Goal: Task Accomplishment & Management: Use online tool/utility

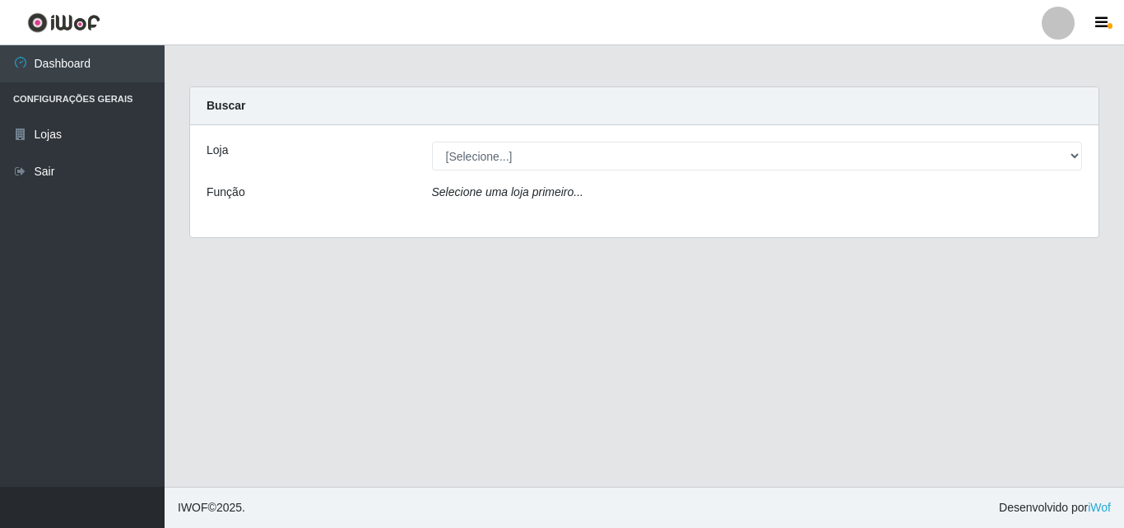
click at [1048, 263] on main "Carregando... Buscar Loja [Selecione...] BomQueSó Agreste - Loja 3 Função Selec…" at bounding box center [645, 265] width 960 height 441
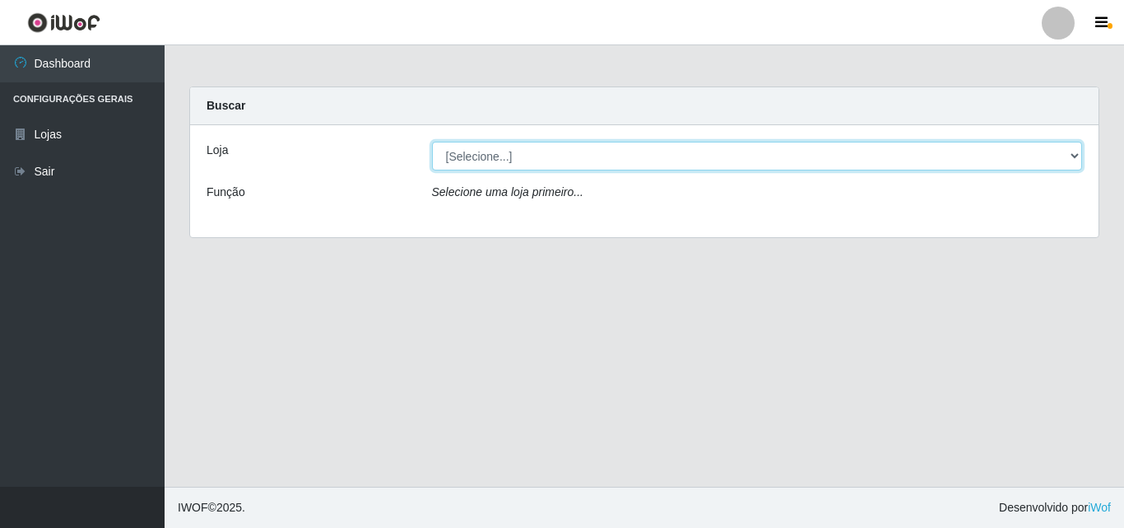
click at [485, 152] on select "[Selecione...] BomQueSó Agreste - Loja 3" at bounding box center [757, 156] width 651 height 29
select select "215"
click at [432, 142] on select "[Selecione...] BomQueSó Agreste - Loja 3" at bounding box center [757, 156] width 651 height 29
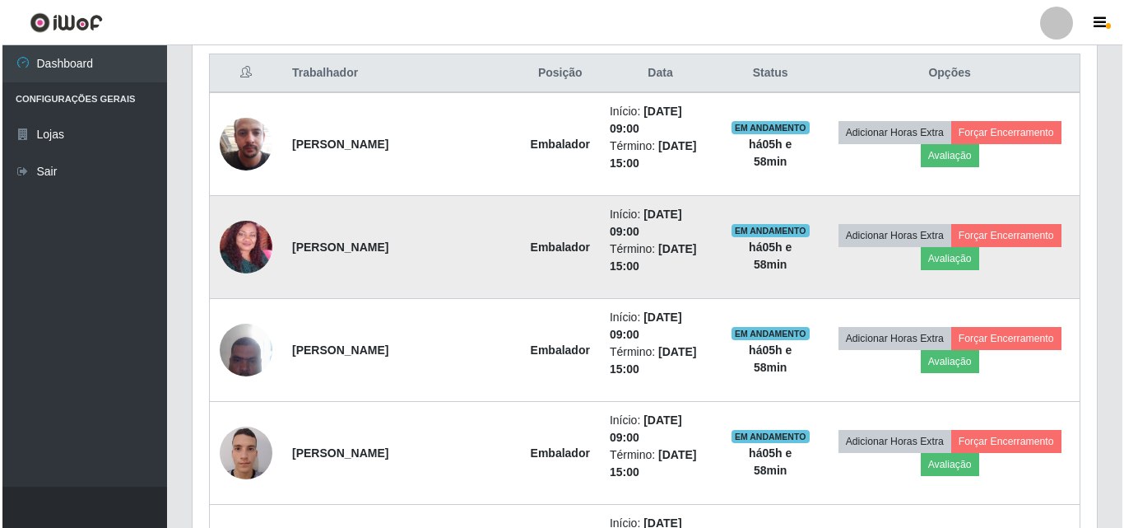
scroll to position [659, 0]
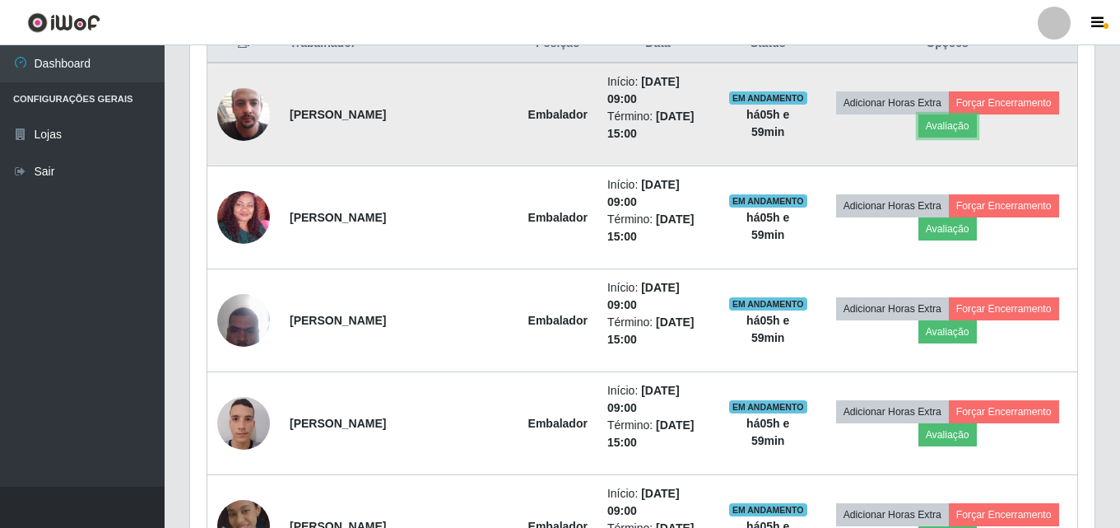
drag, startPoint x: 938, startPoint y: 130, endPoint x: 928, endPoint y: 151, distance: 23.2
click at [932, 142] on td "Adicionar Horas Extra Forçar Encerramento Avaliação" at bounding box center [947, 115] width 260 height 104
click at [943, 130] on button "Avaliação" at bounding box center [948, 125] width 58 height 23
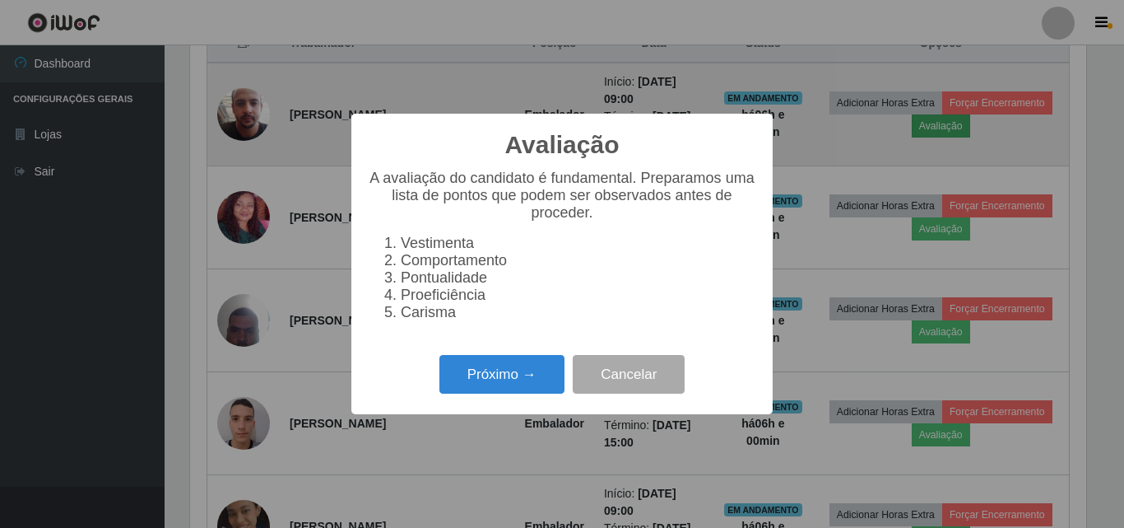
scroll to position [342, 896]
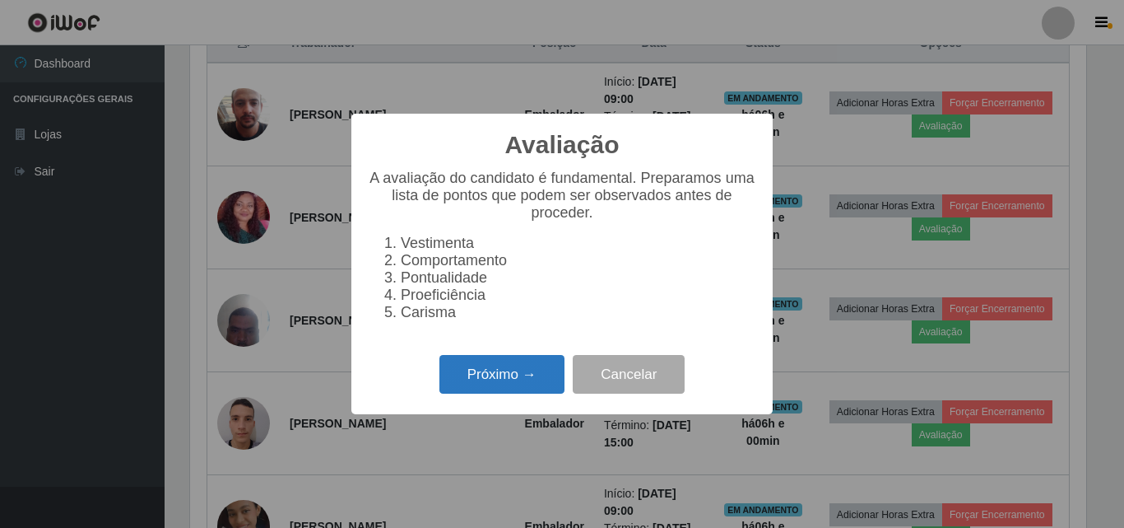
click at [477, 385] on button "Próximo →" at bounding box center [502, 374] width 125 height 39
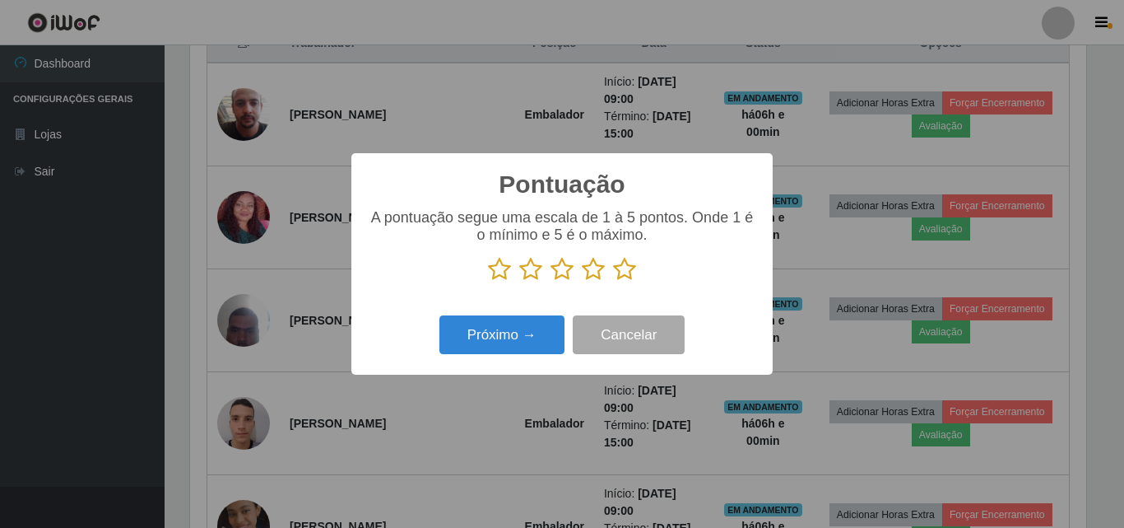
scroll to position [822784, 822229]
click at [624, 272] on icon at bounding box center [624, 269] width 23 height 25
click at [613, 282] on input "radio" at bounding box center [613, 282] width 0 height 0
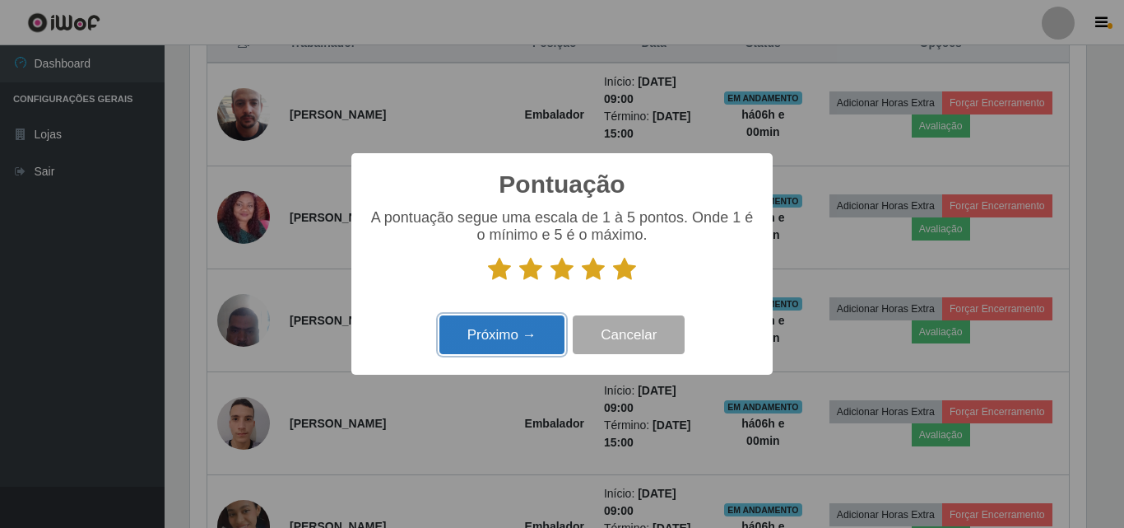
click at [514, 336] on button "Próximo →" at bounding box center [502, 334] width 125 height 39
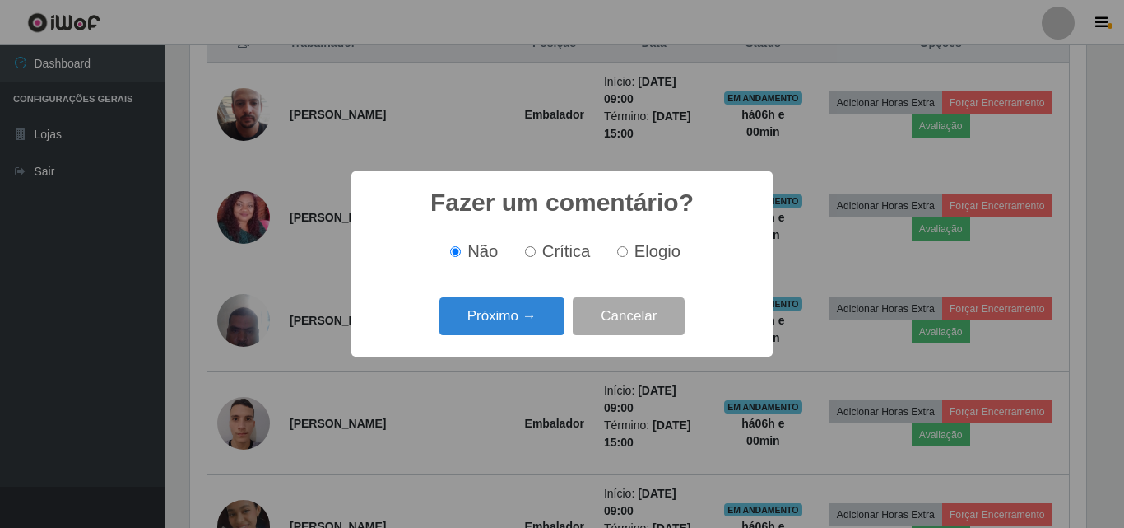
click at [626, 250] on input "Elogio" at bounding box center [622, 251] width 11 height 11
radio input "true"
click at [538, 319] on button "Próximo →" at bounding box center [502, 316] width 125 height 39
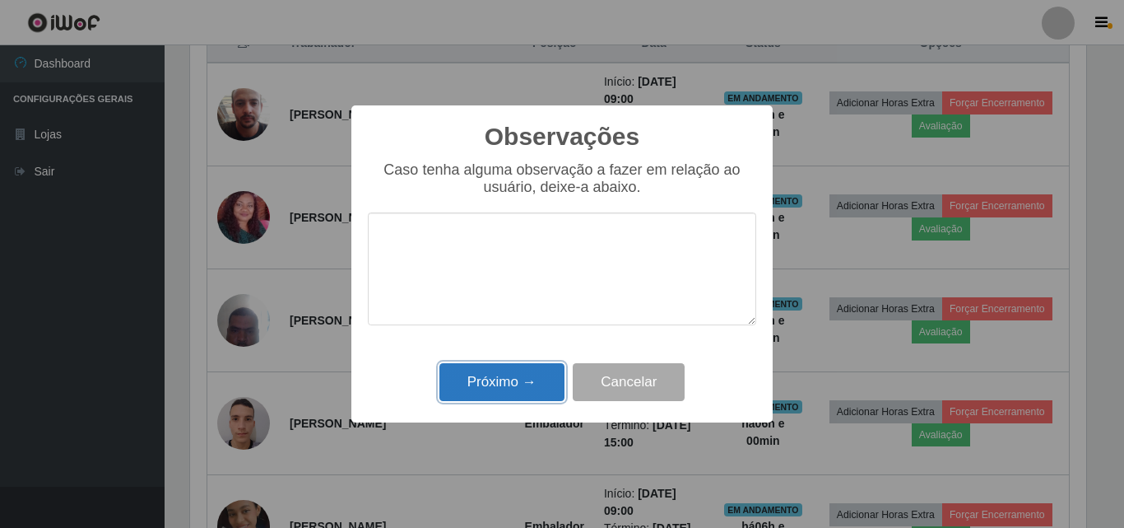
click at [496, 382] on button "Próximo →" at bounding box center [502, 382] width 125 height 39
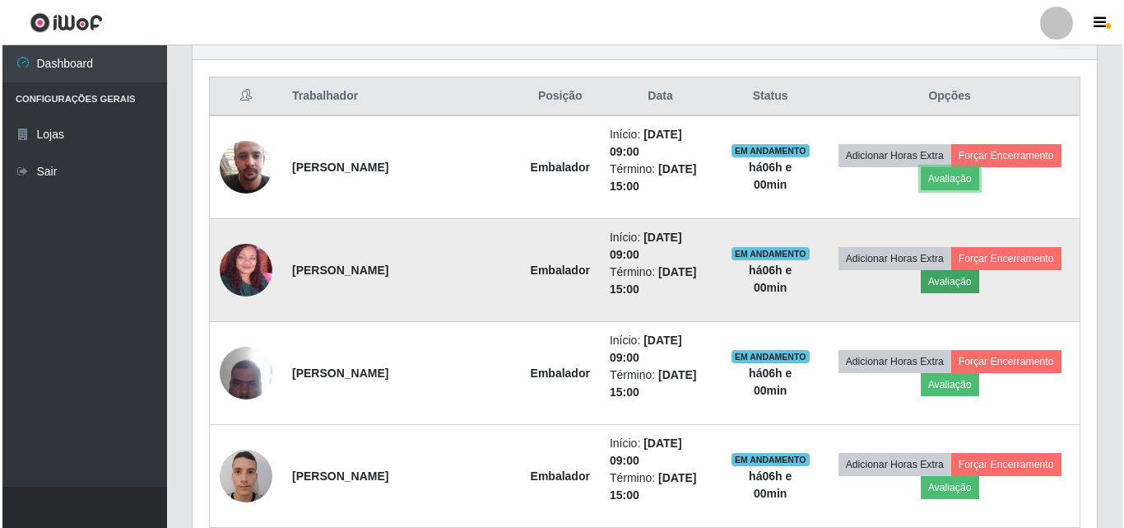
scroll to position [576, 0]
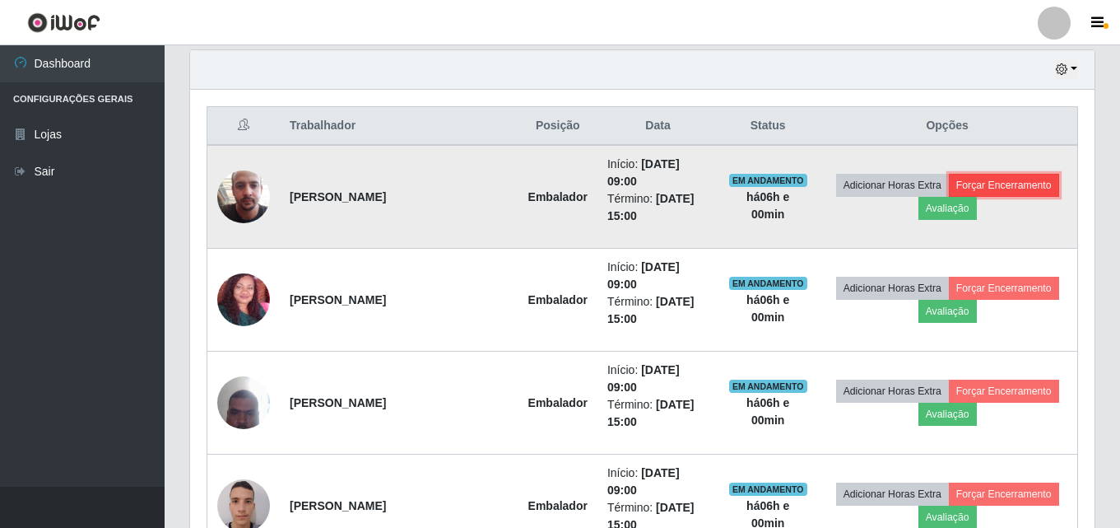
click at [1012, 179] on button "Forçar Encerramento" at bounding box center [1004, 185] width 110 height 23
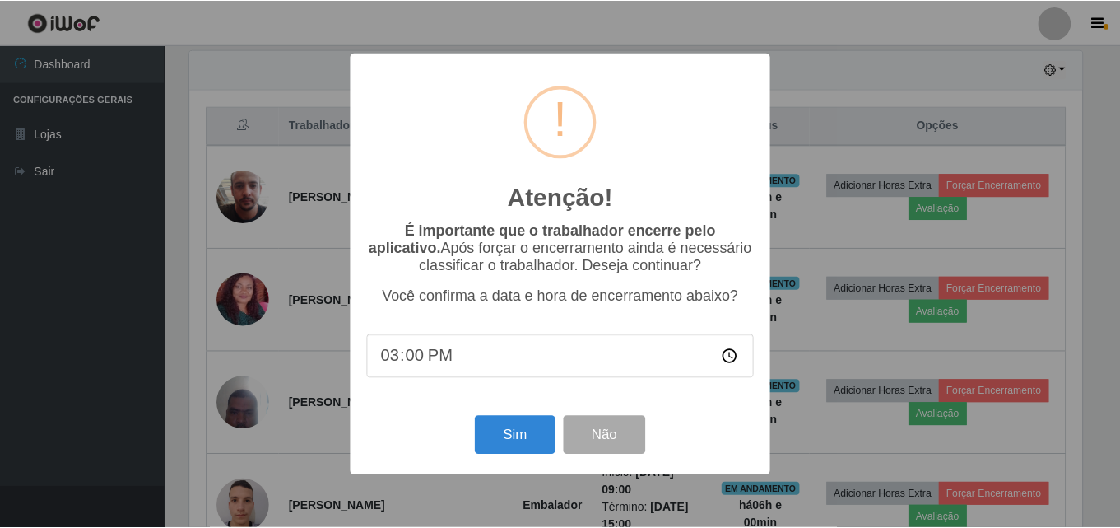
scroll to position [342, 896]
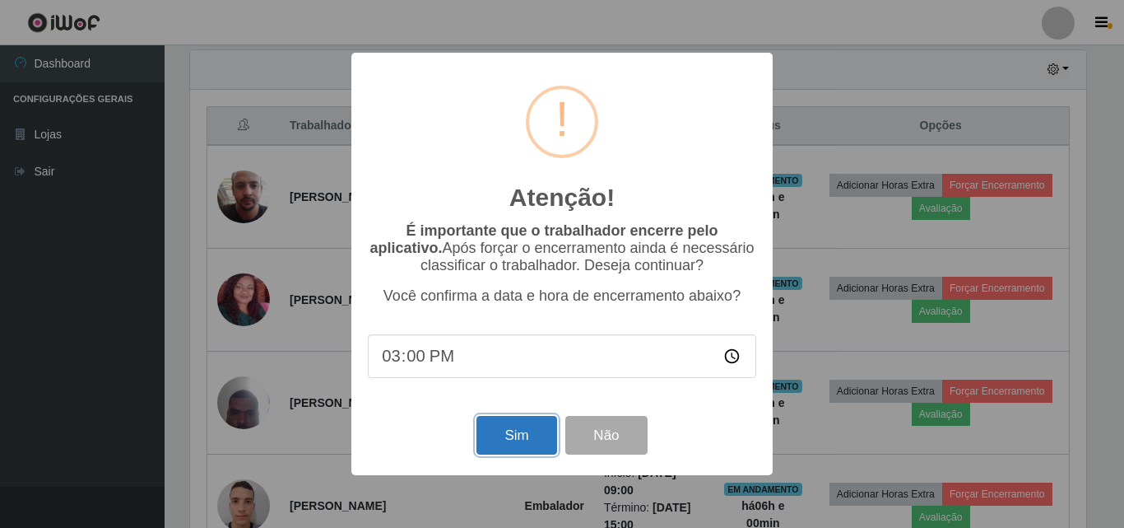
click at [528, 432] on button "Sim" at bounding box center [517, 435] width 80 height 39
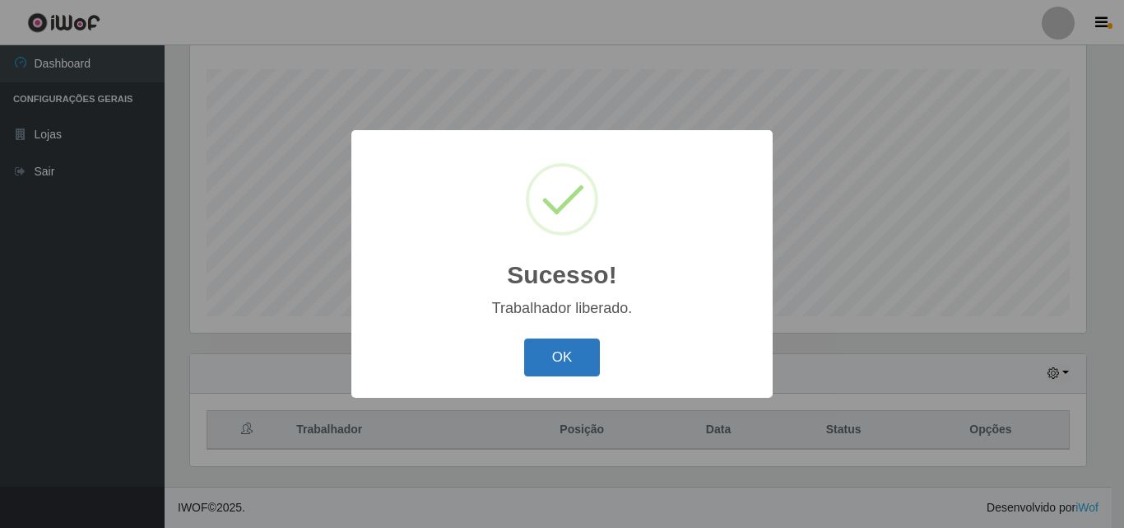
click at [579, 358] on button "OK" at bounding box center [562, 357] width 77 height 39
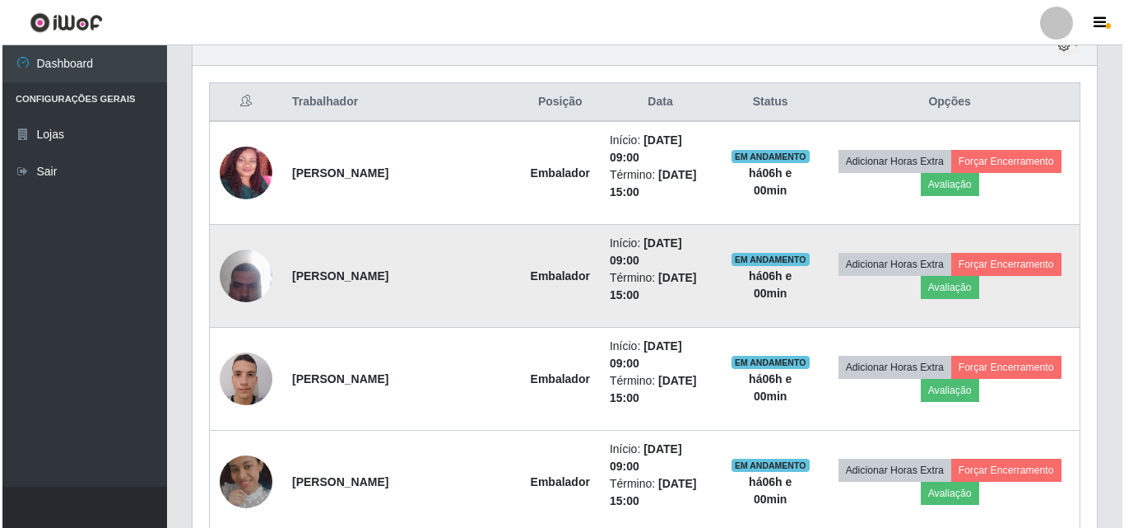
scroll to position [602, 0]
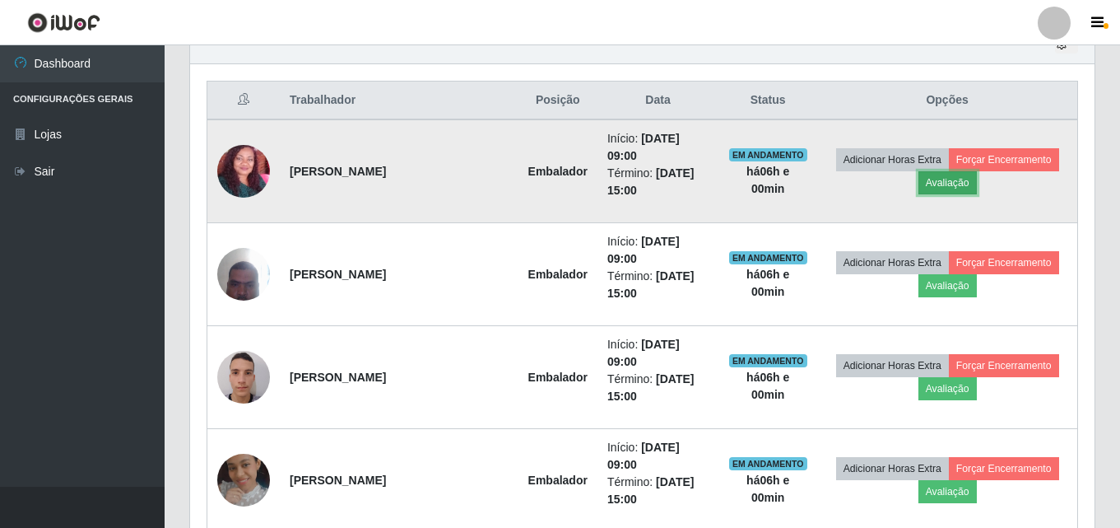
click at [948, 181] on button "Avaliação" at bounding box center [948, 182] width 58 height 23
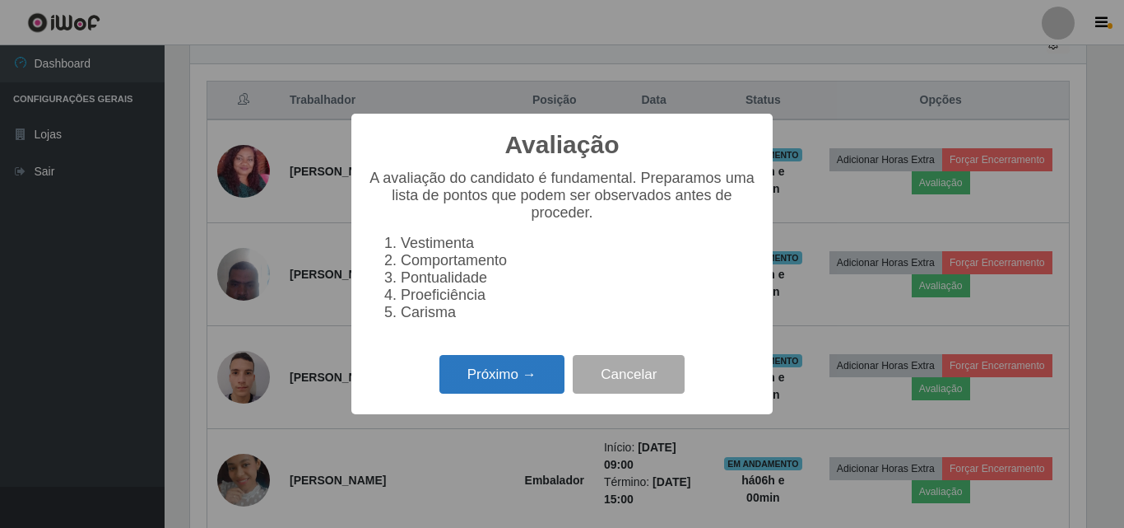
click at [479, 371] on button "Próximo →" at bounding box center [502, 374] width 125 height 39
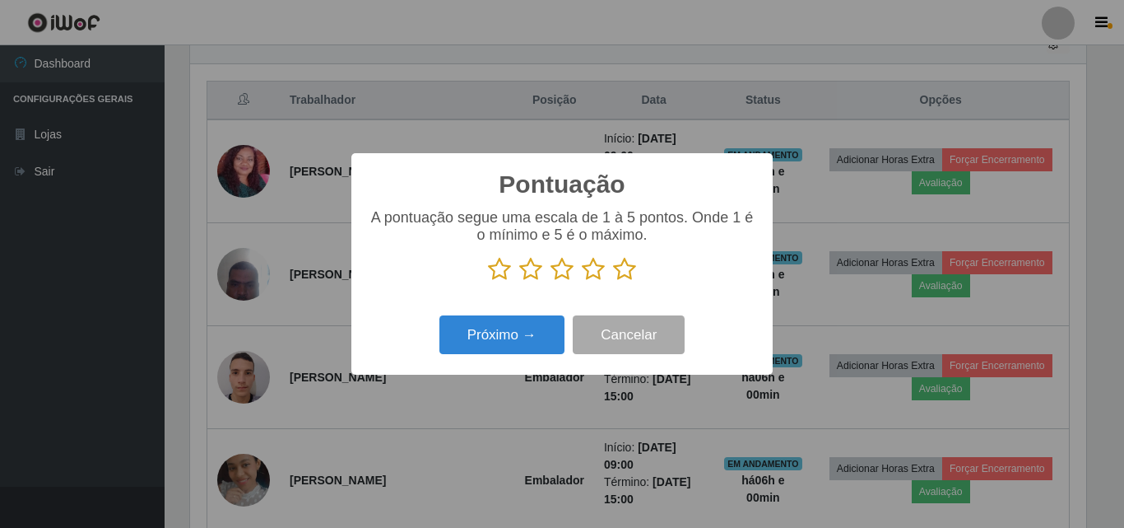
click at [618, 274] on icon at bounding box center [624, 269] width 23 height 25
click at [613, 282] on input "radio" at bounding box center [613, 282] width 0 height 0
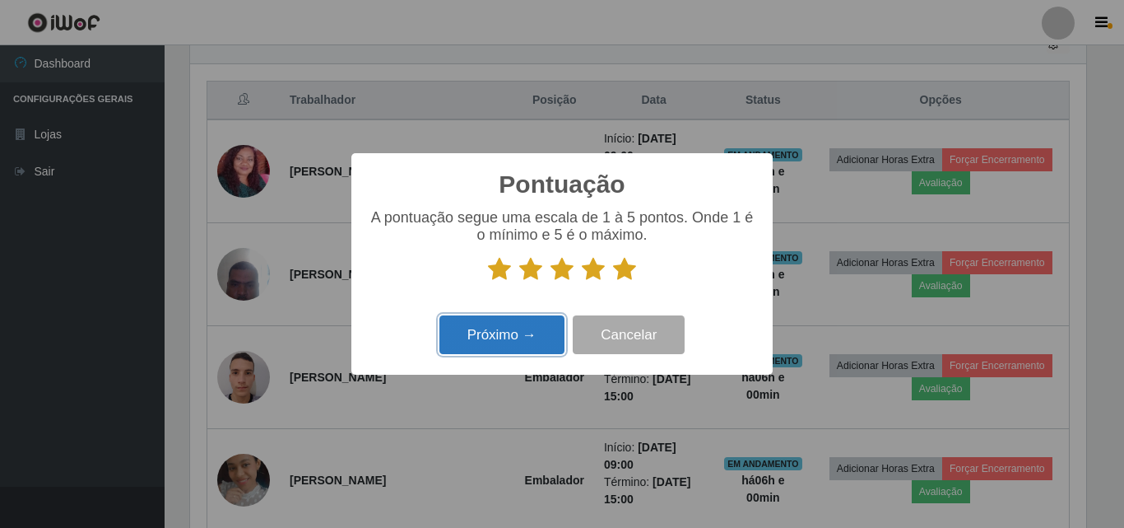
click at [540, 331] on button "Próximo →" at bounding box center [502, 334] width 125 height 39
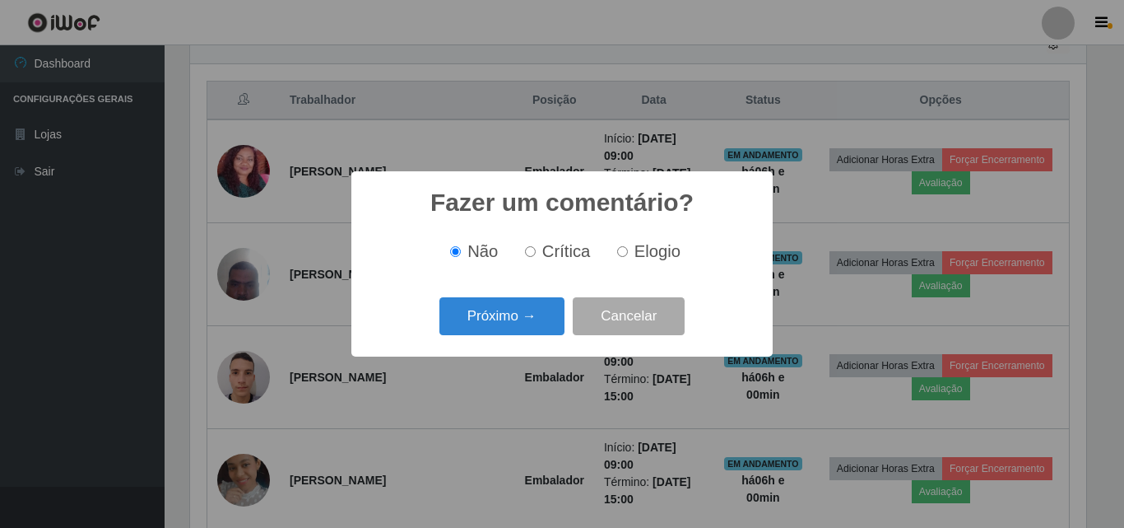
click at [626, 254] on input "Elogio" at bounding box center [622, 251] width 11 height 11
radio input "true"
click at [524, 327] on button "Próximo →" at bounding box center [502, 316] width 125 height 39
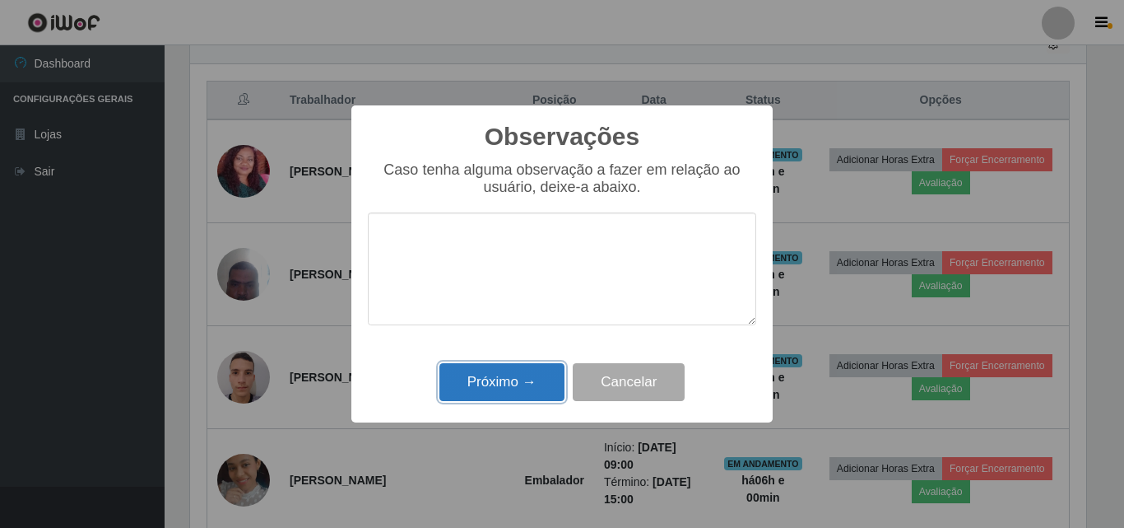
click at [506, 374] on button "Próximo →" at bounding box center [502, 382] width 125 height 39
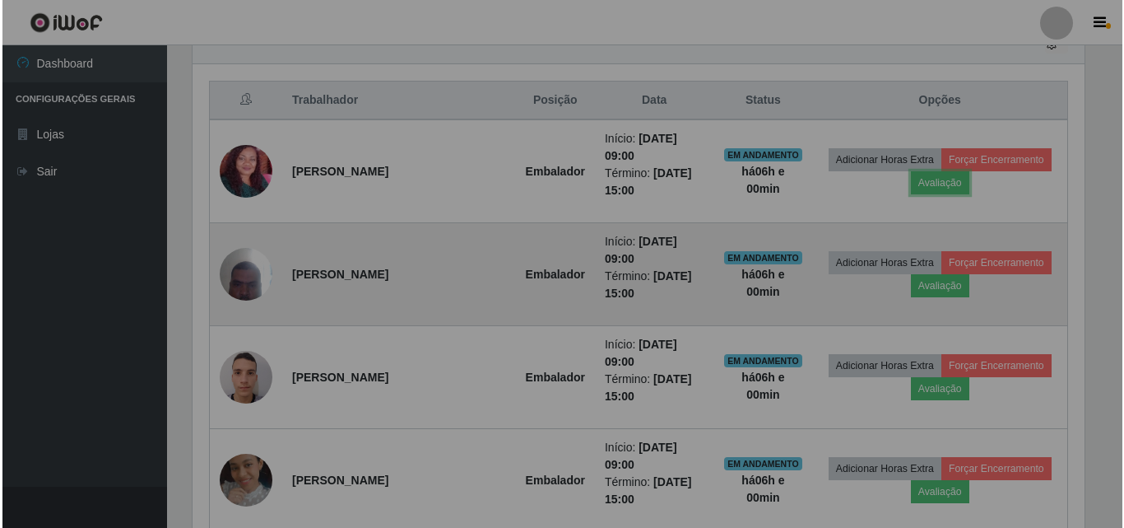
scroll to position [342, 905]
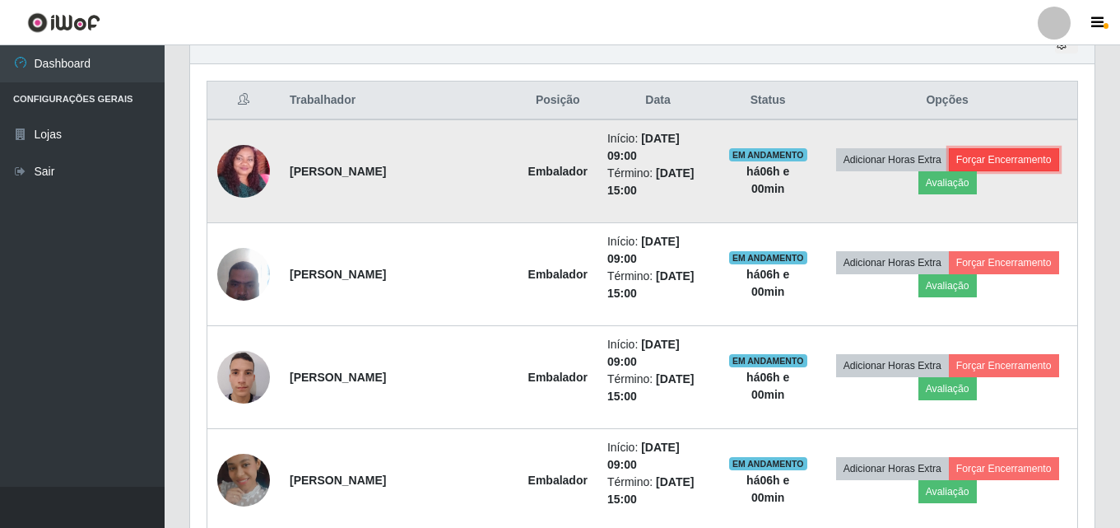
click at [1006, 156] on button "Forçar Encerramento" at bounding box center [1004, 159] width 110 height 23
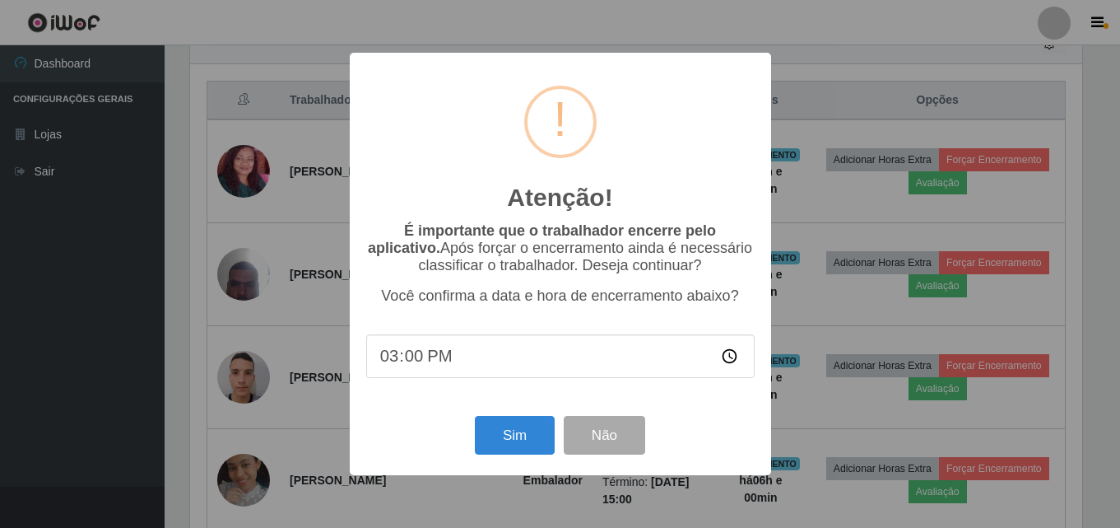
scroll to position [342, 896]
click at [520, 432] on button "Sim" at bounding box center [517, 435] width 80 height 39
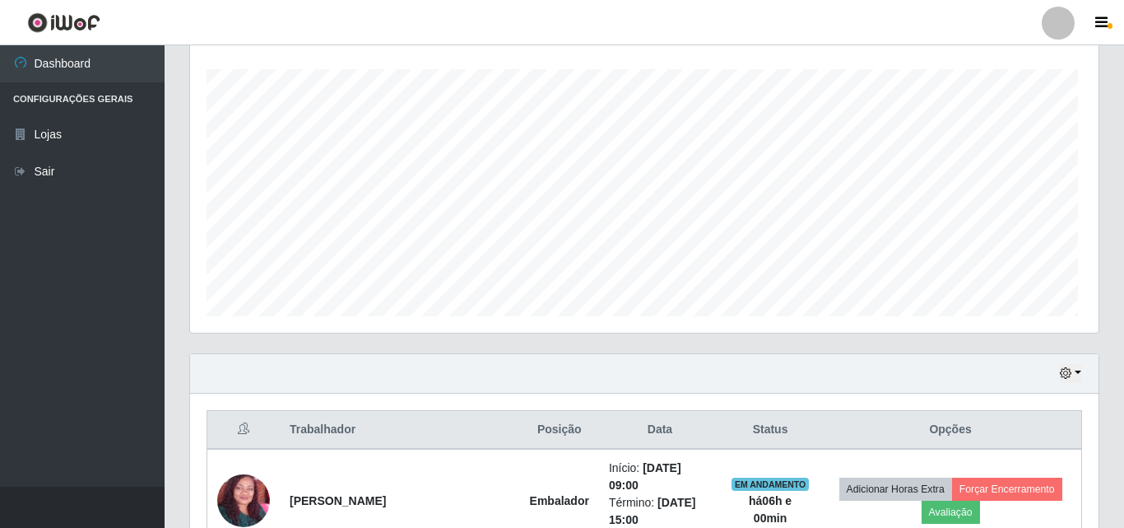
scroll to position [0, 0]
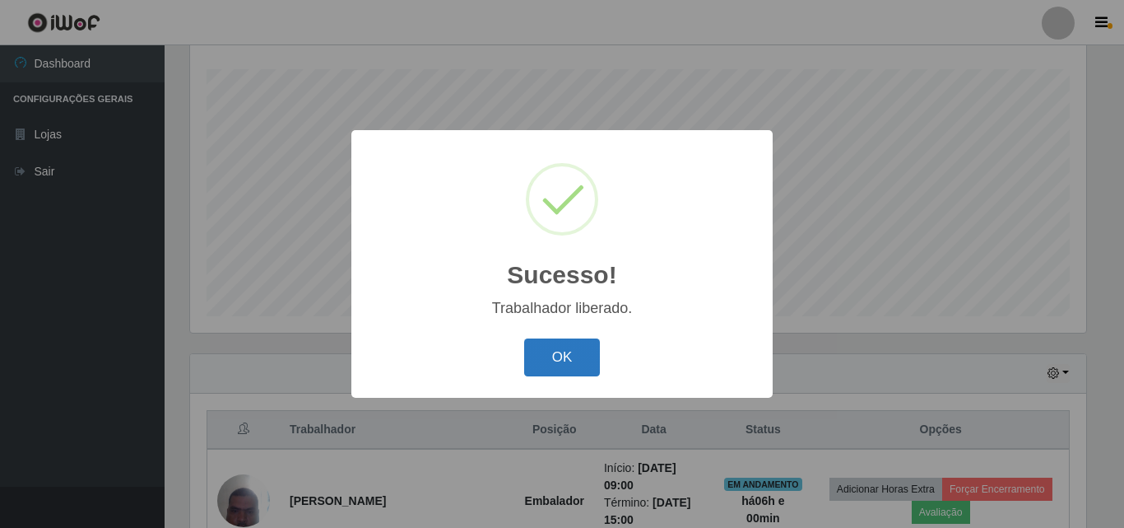
click at [574, 352] on button "OK" at bounding box center [562, 357] width 77 height 39
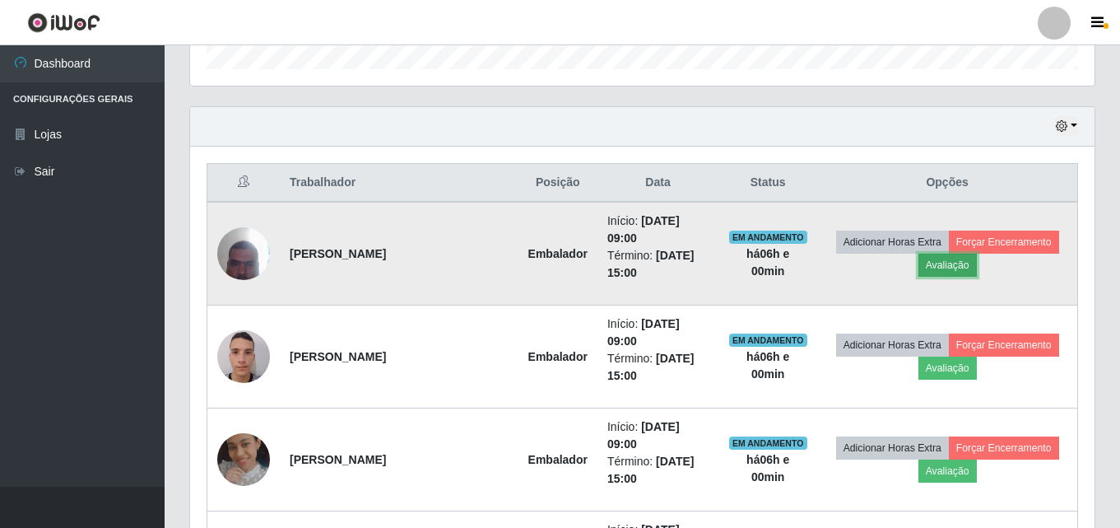
click at [952, 268] on button "Avaliação" at bounding box center [948, 265] width 58 height 23
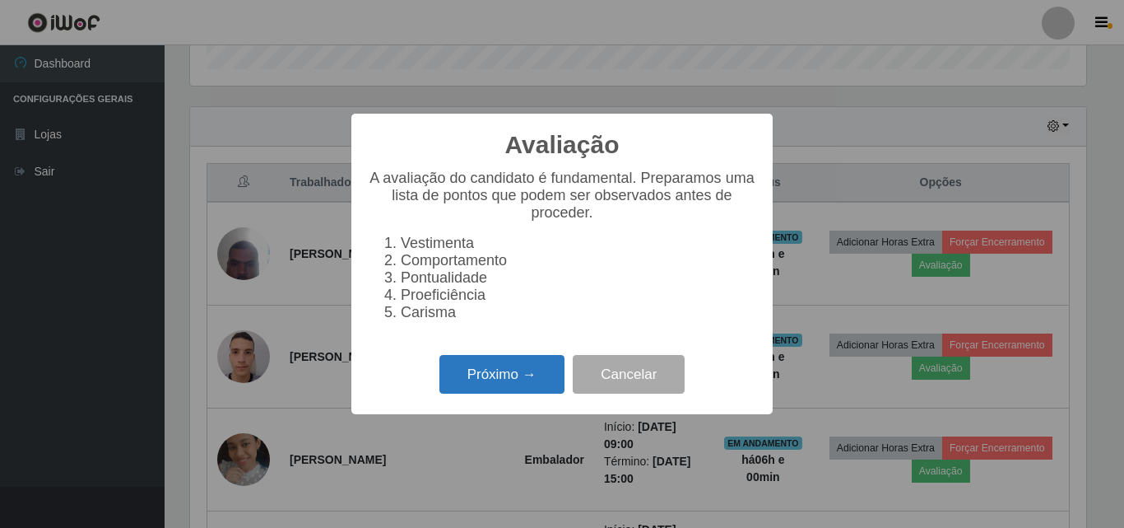
click at [462, 393] on button "Próximo →" at bounding box center [502, 374] width 125 height 39
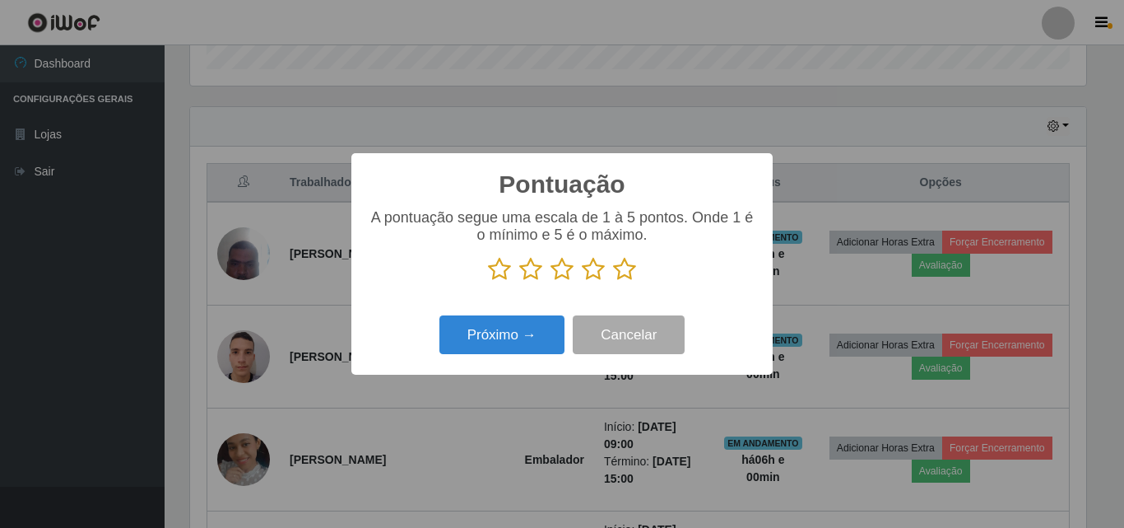
click at [619, 266] on icon at bounding box center [624, 269] width 23 height 25
click at [613, 282] on input "radio" at bounding box center [613, 282] width 0 height 0
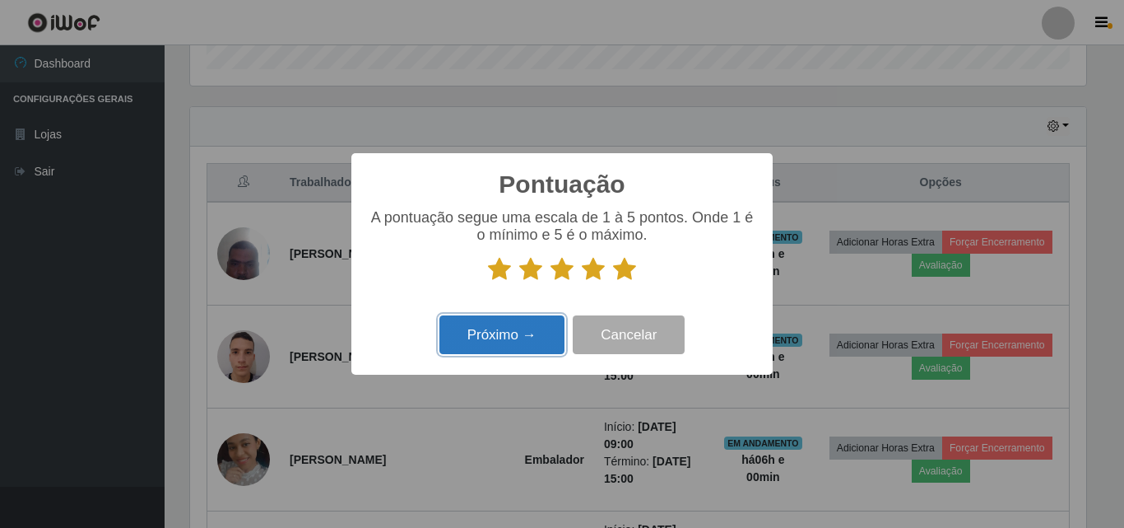
click at [536, 331] on button "Próximo →" at bounding box center [502, 334] width 125 height 39
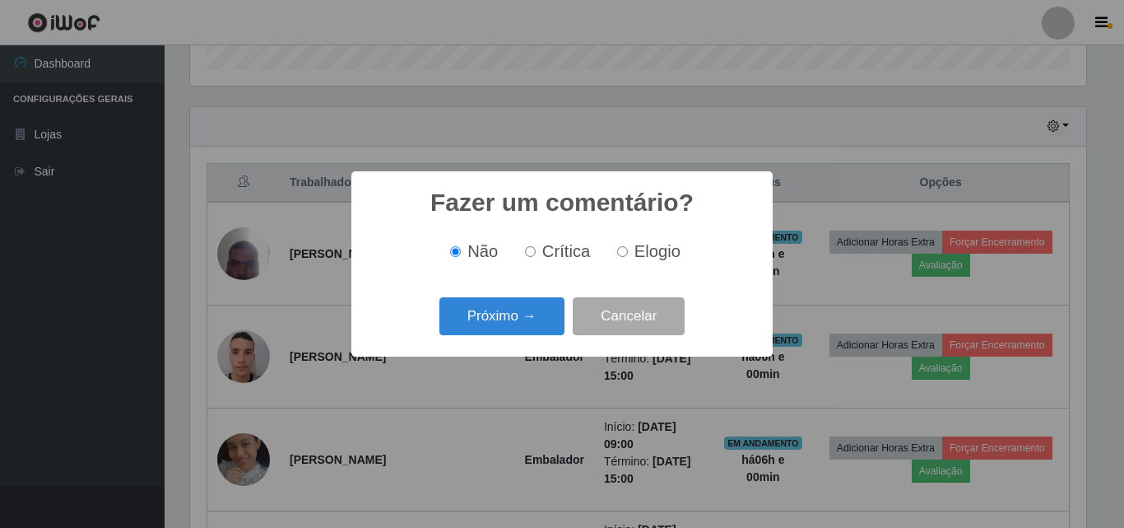
click at [655, 260] on span "Elogio" at bounding box center [658, 251] width 46 height 18
click at [628, 257] on input "Elogio" at bounding box center [622, 251] width 11 height 11
radio input "true"
click at [544, 312] on button "Próximo →" at bounding box center [502, 316] width 125 height 39
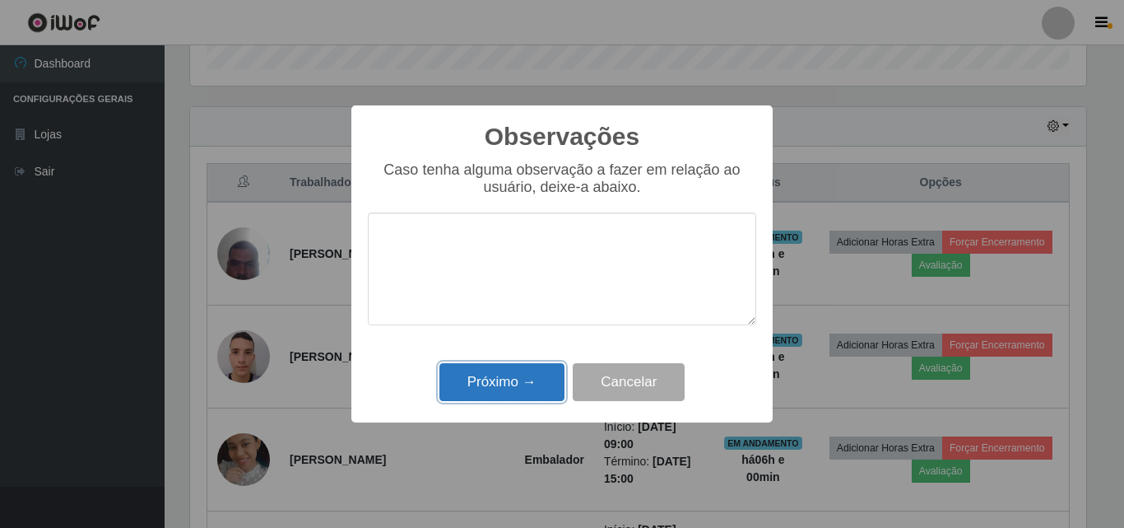
click at [514, 382] on button "Próximo →" at bounding box center [502, 382] width 125 height 39
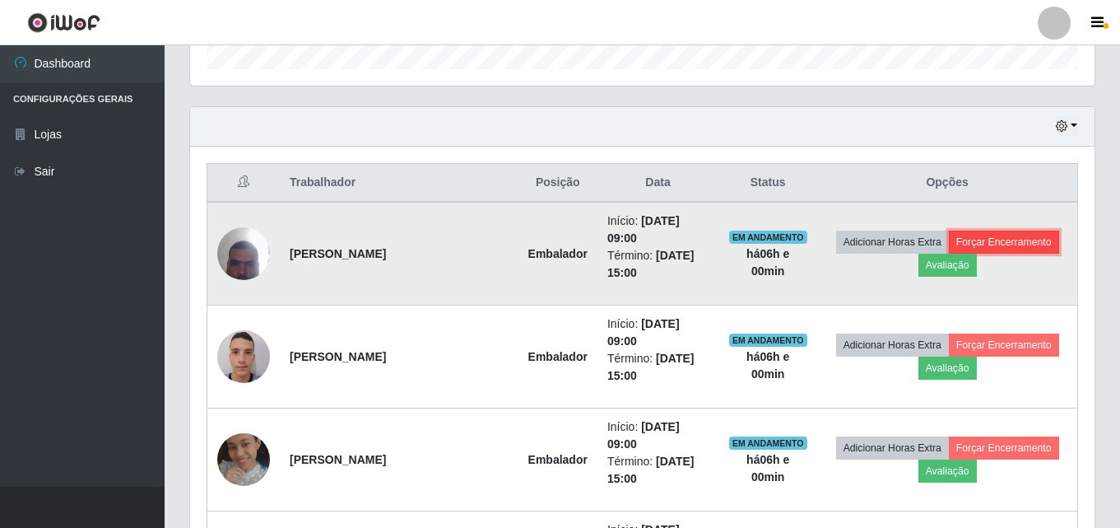
click at [1006, 247] on button "Forçar Encerramento" at bounding box center [1004, 241] width 110 height 23
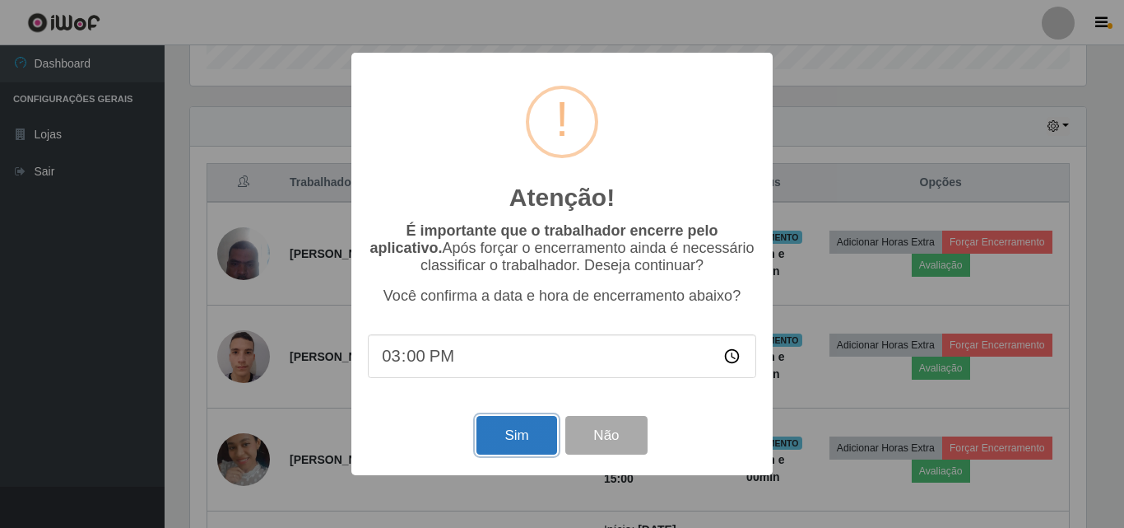
click at [527, 435] on button "Sim" at bounding box center [517, 435] width 80 height 39
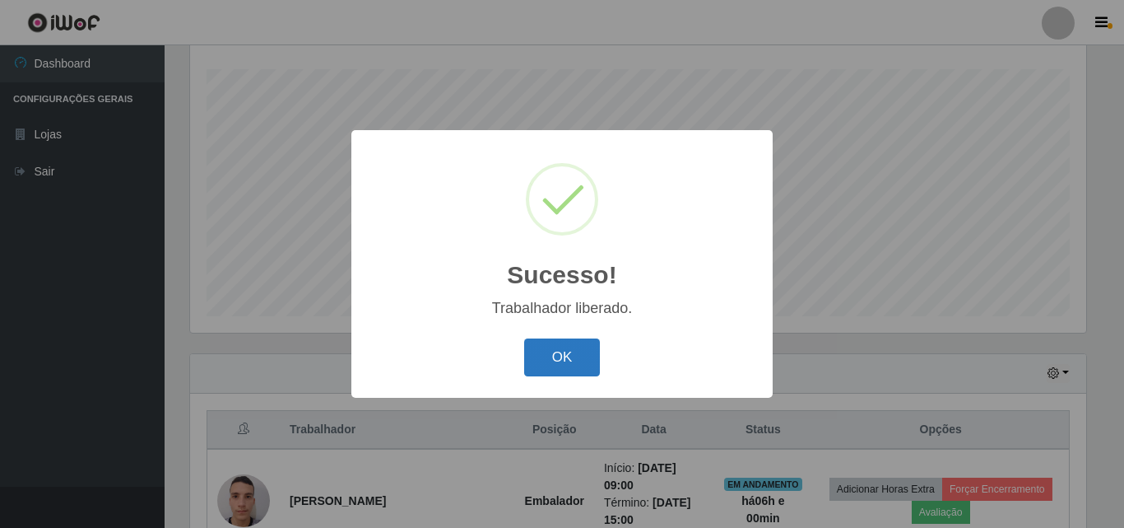
click at [542, 361] on button "OK" at bounding box center [562, 357] width 77 height 39
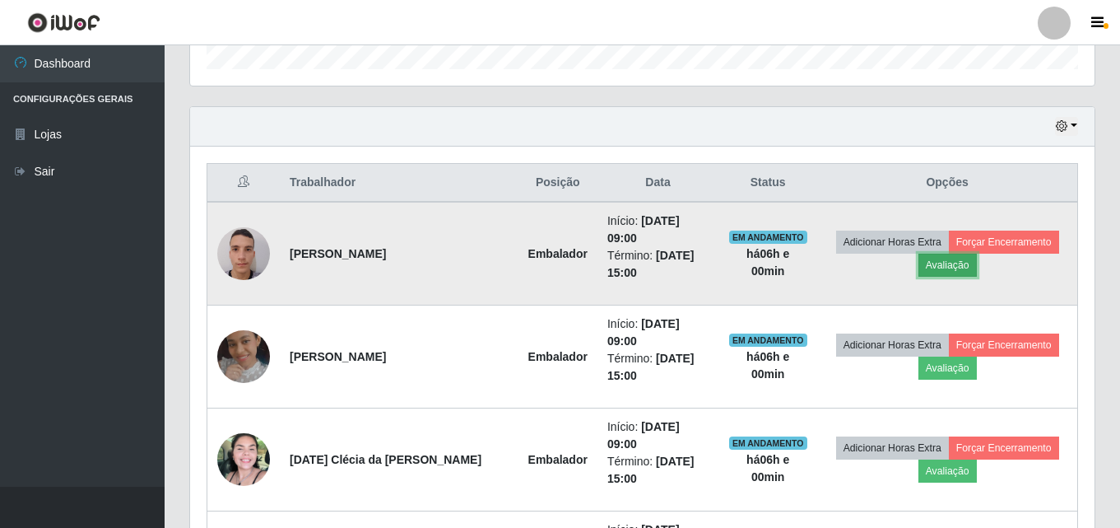
click at [938, 256] on button "Avaliação" at bounding box center [948, 265] width 58 height 23
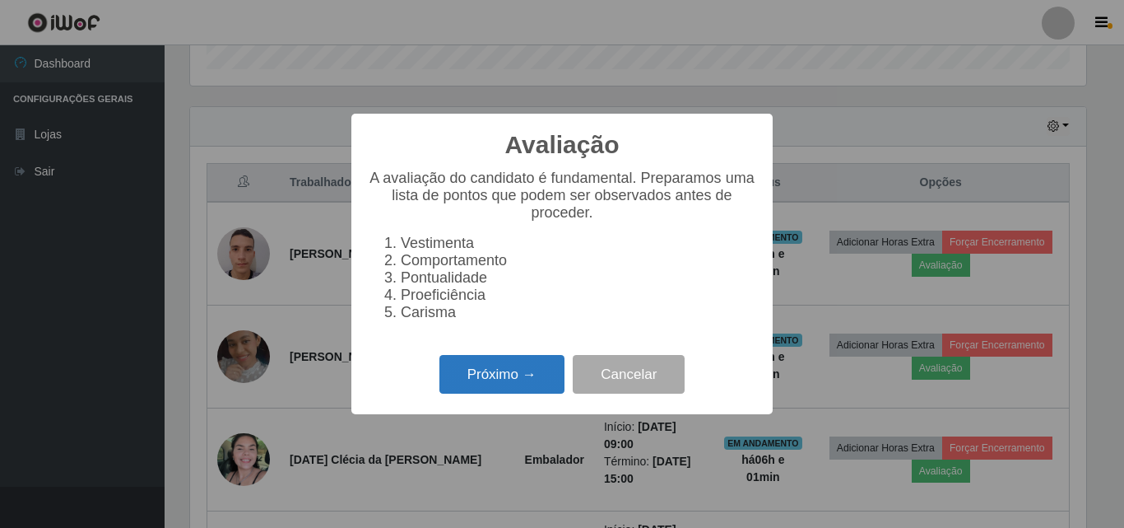
click at [526, 392] on button "Próximo →" at bounding box center [502, 374] width 125 height 39
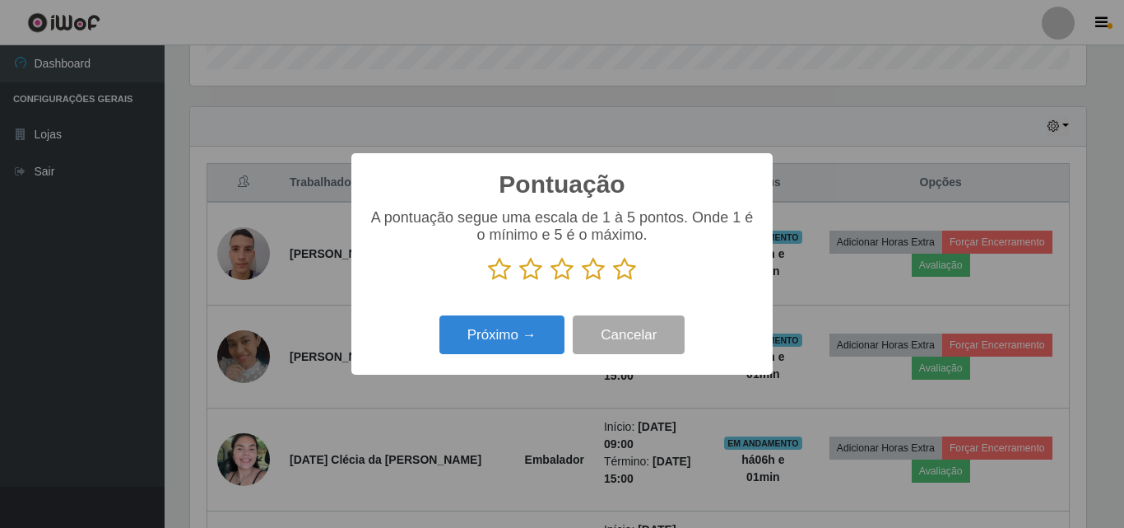
click at [623, 273] on icon at bounding box center [624, 269] width 23 height 25
click at [613, 282] on input "radio" at bounding box center [613, 282] width 0 height 0
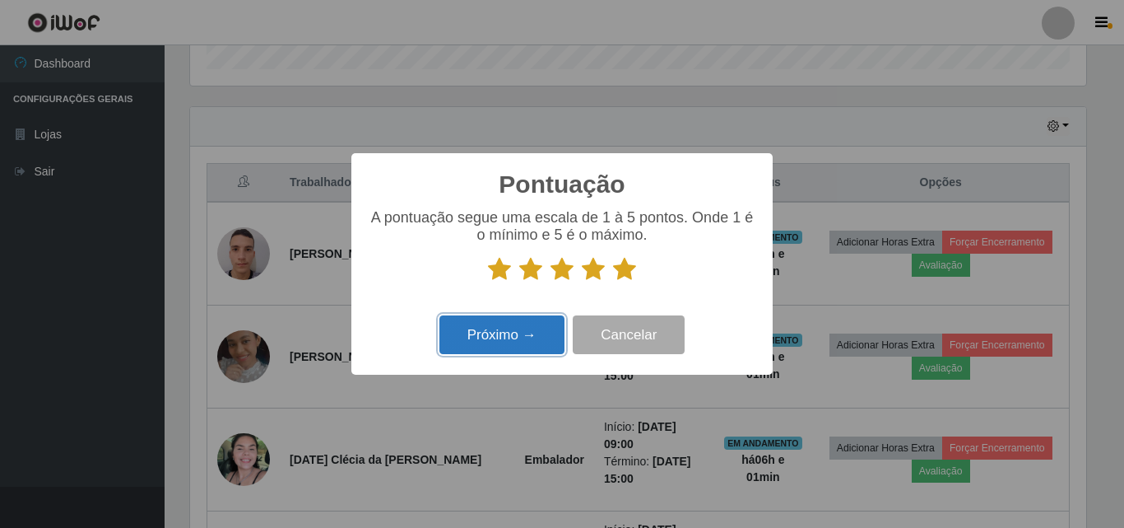
click at [524, 338] on button "Próximo →" at bounding box center [502, 334] width 125 height 39
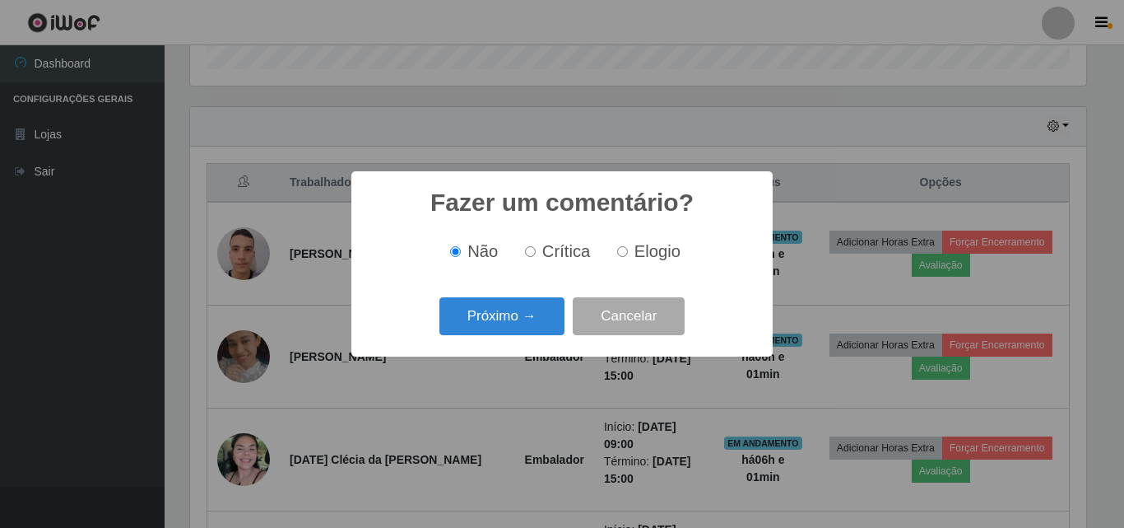
click at [624, 257] on input "Elogio" at bounding box center [622, 251] width 11 height 11
radio input "true"
click at [500, 320] on button "Próximo →" at bounding box center [502, 316] width 125 height 39
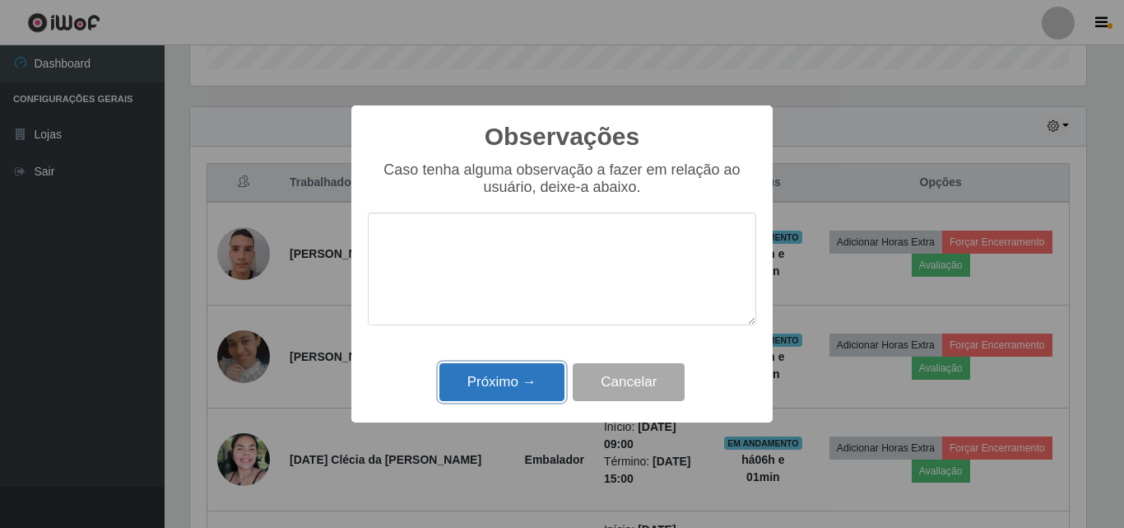
click at [515, 381] on button "Próximo →" at bounding box center [502, 382] width 125 height 39
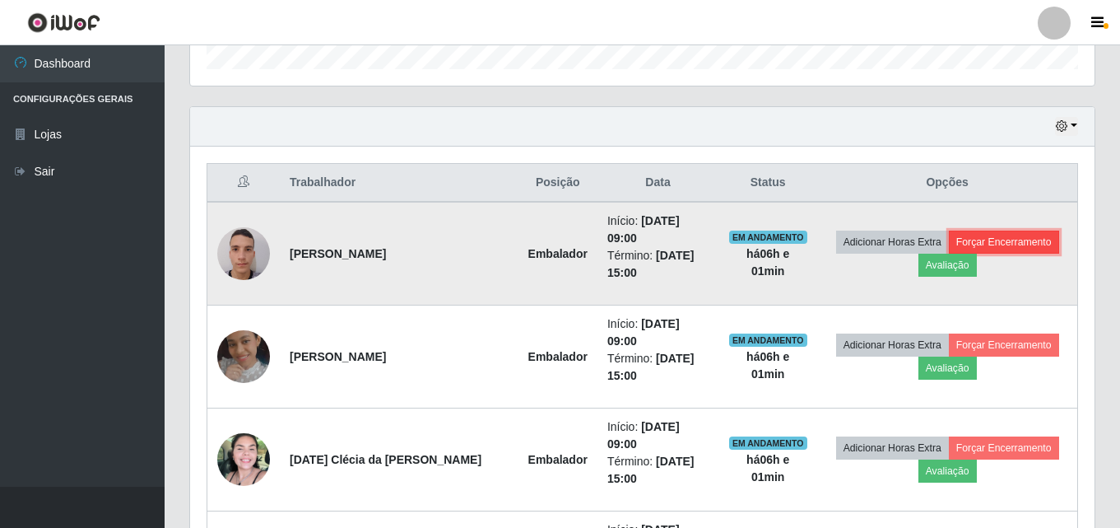
click at [1013, 235] on button "Forçar Encerramento" at bounding box center [1004, 241] width 110 height 23
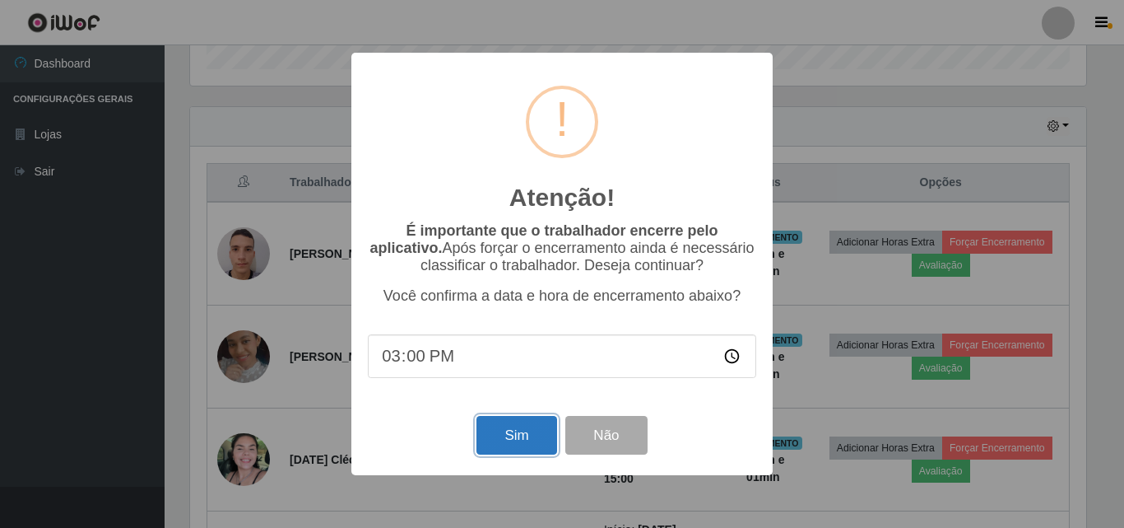
click at [482, 436] on button "Sim" at bounding box center [517, 435] width 80 height 39
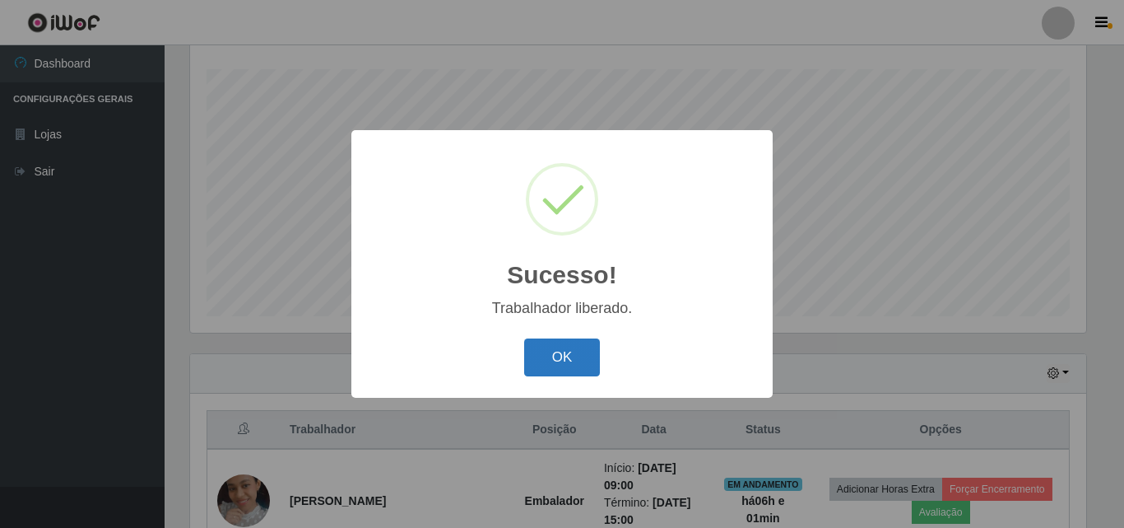
click at [562, 362] on button "OK" at bounding box center [562, 357] width 77 height 39
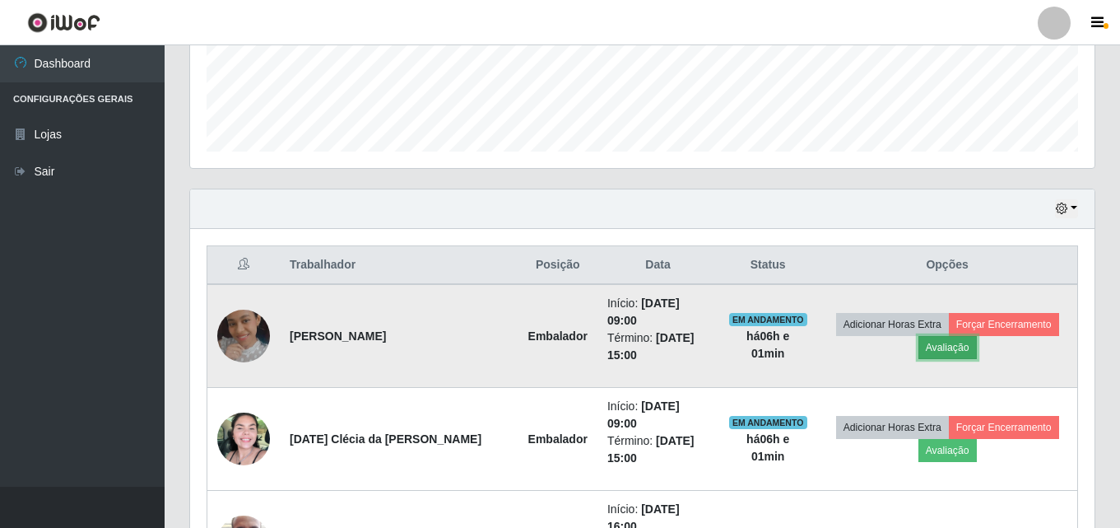
click at [946, 347] on button "Avaliação" at bounding box center [948, 347] width 58 height 23
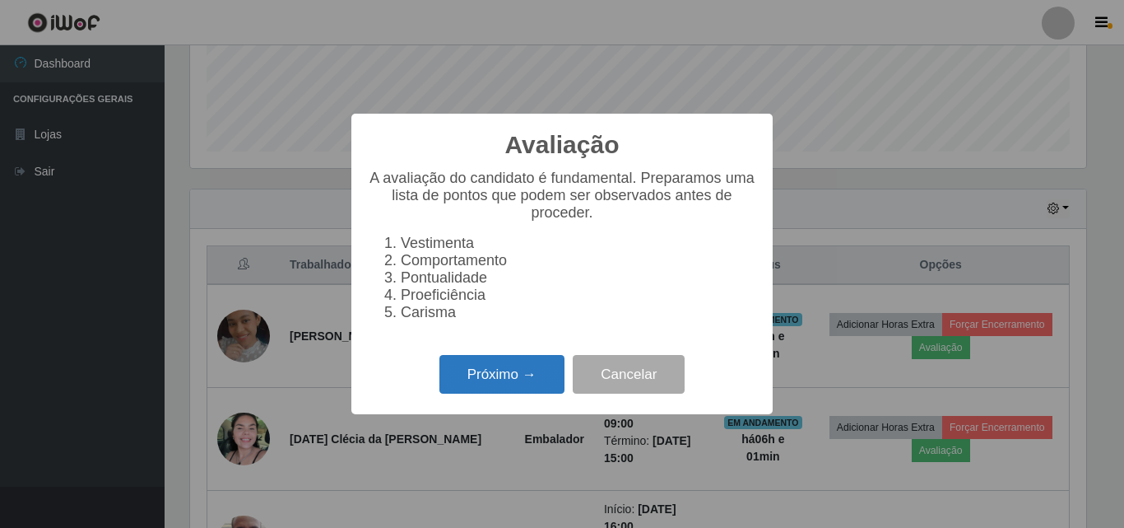
click at [488, 374] on button "Próximo →" at bounding box center [502, 374] width 125 height 39
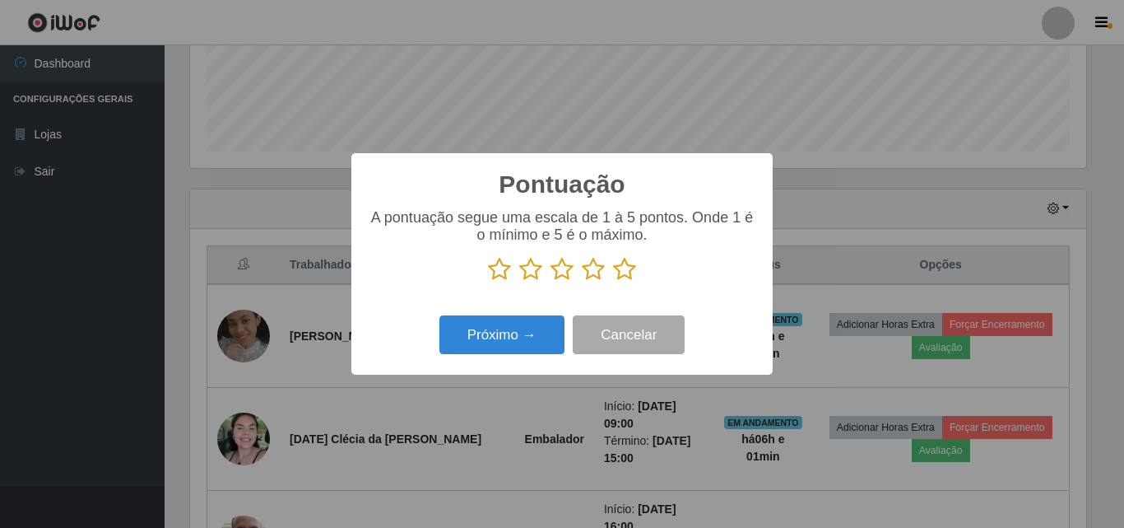
click at [617, 271] on icon at bounding box center [624, 269] width 23 height 25
click at [613, 282] on input "radio" at bounding box center [613, 282] width 0 height 0
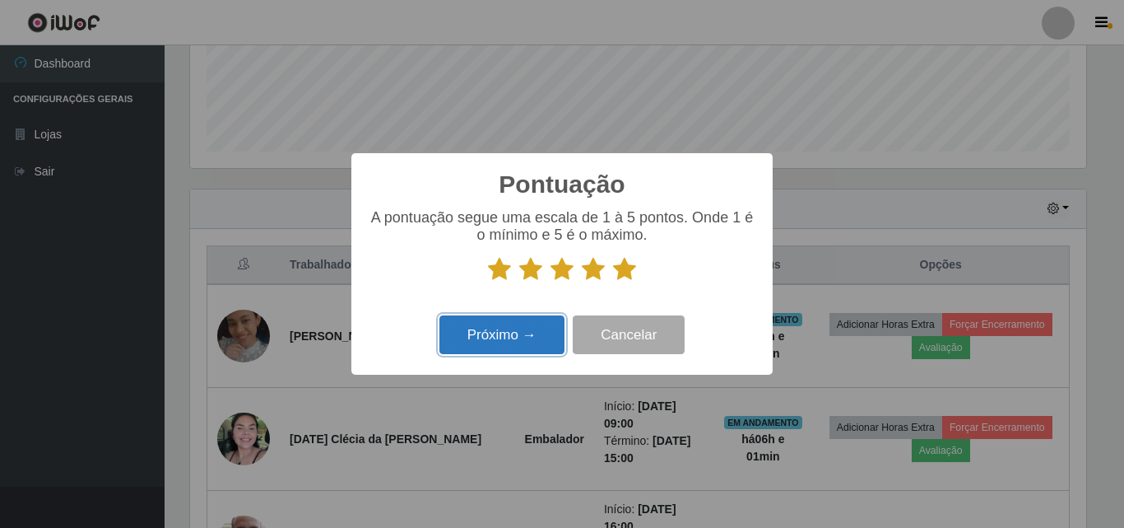
click at [529, 337] on button "Próximo →" at bounding box center [502, 334] width 125 height 39
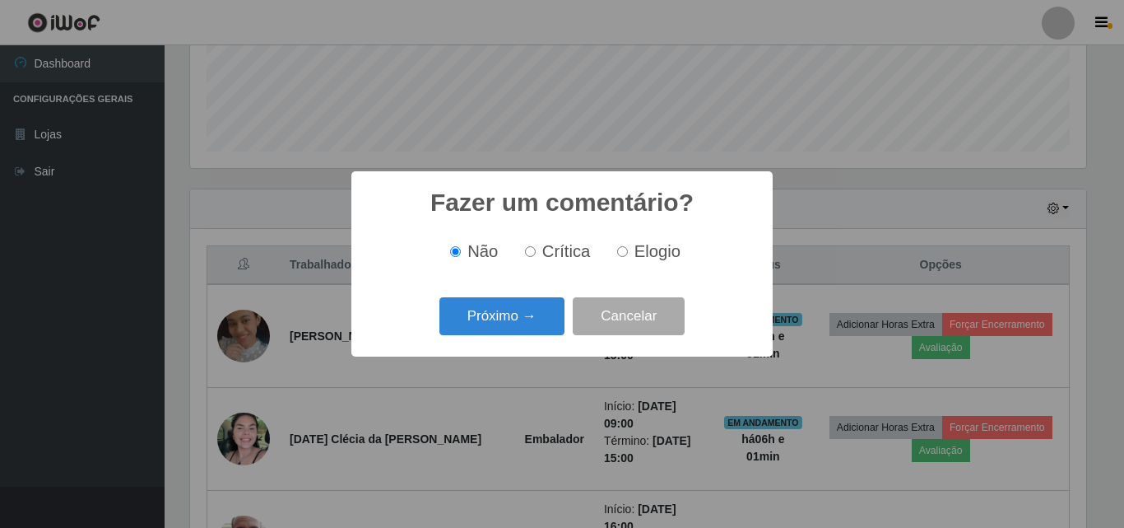
click at [620, 253] on input "Elogio" at bounding box center [622, 251] width 11 height 11
radio input "true"
click at [531, 319] on button "Próximo →" at bounding box center [502, 316] width 125 height 39
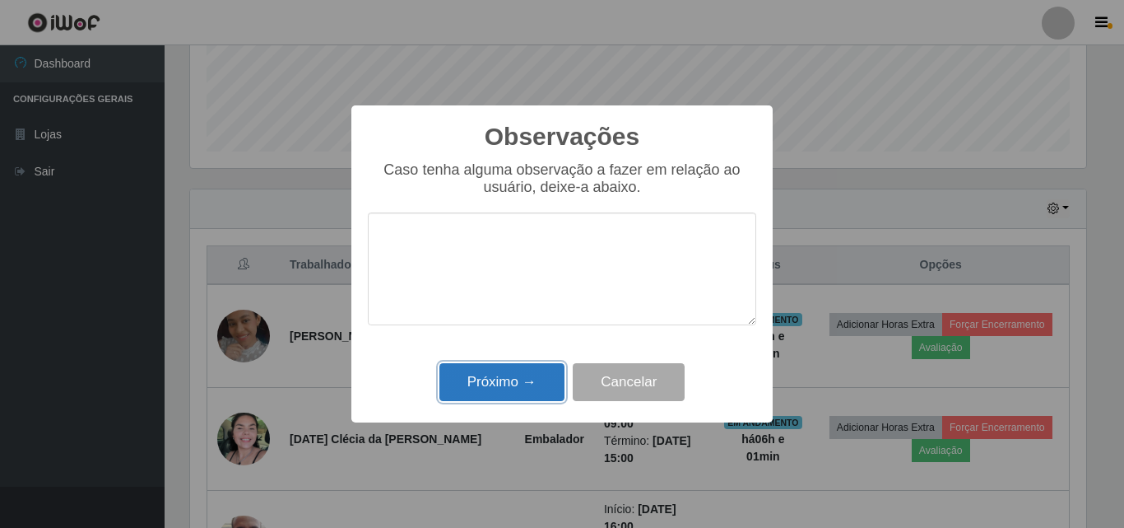
click at [521, 391] on button "Próximo →" at bounding box center [502, 382] width 125 height 39
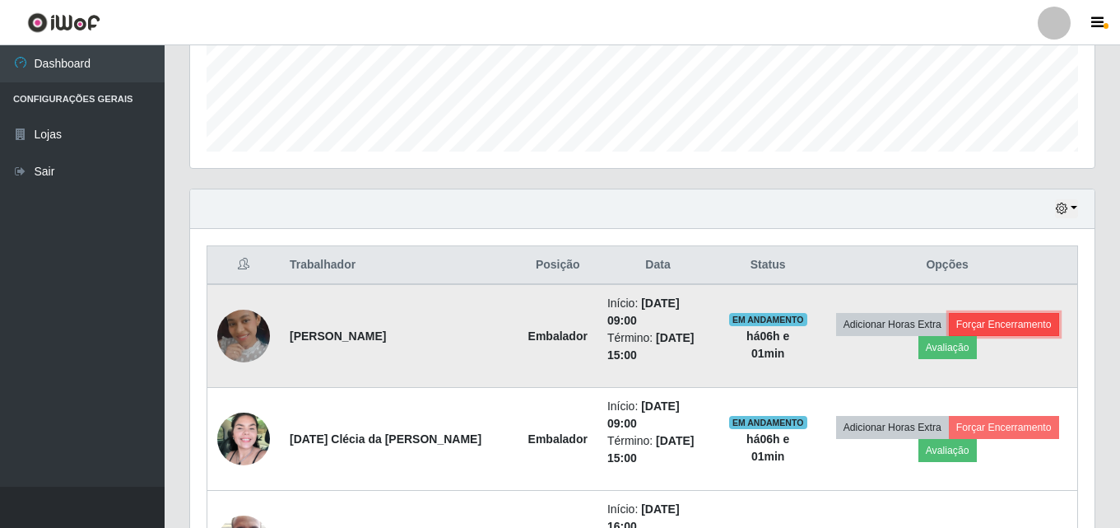
click at [1035, 315] on button "Forçar Encerramento" at bounding box center [1004, 324] width 110 height 23
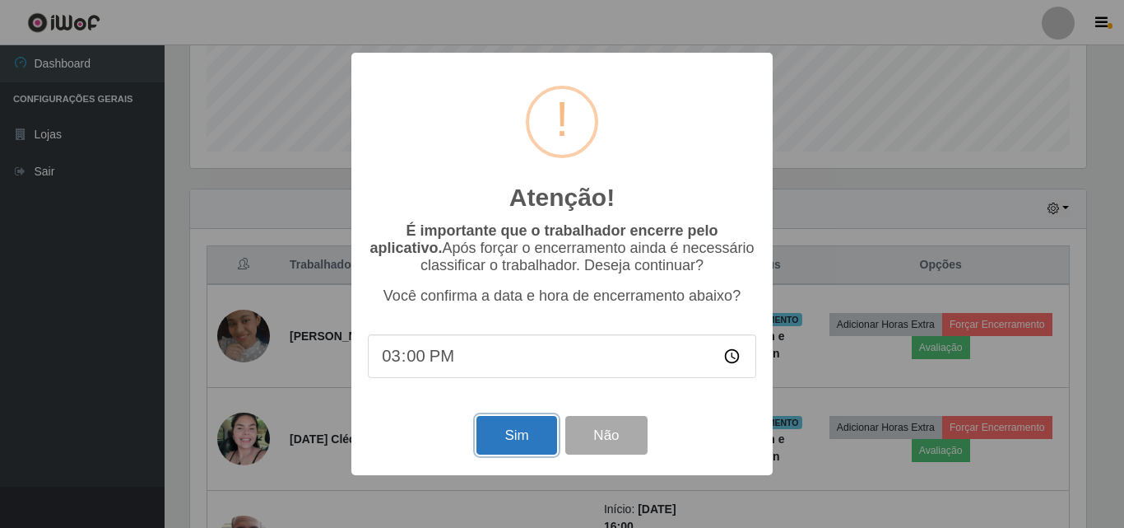
click at [530, 429] on button "Sim" at bounding box center [517, 435] width 80 height 39
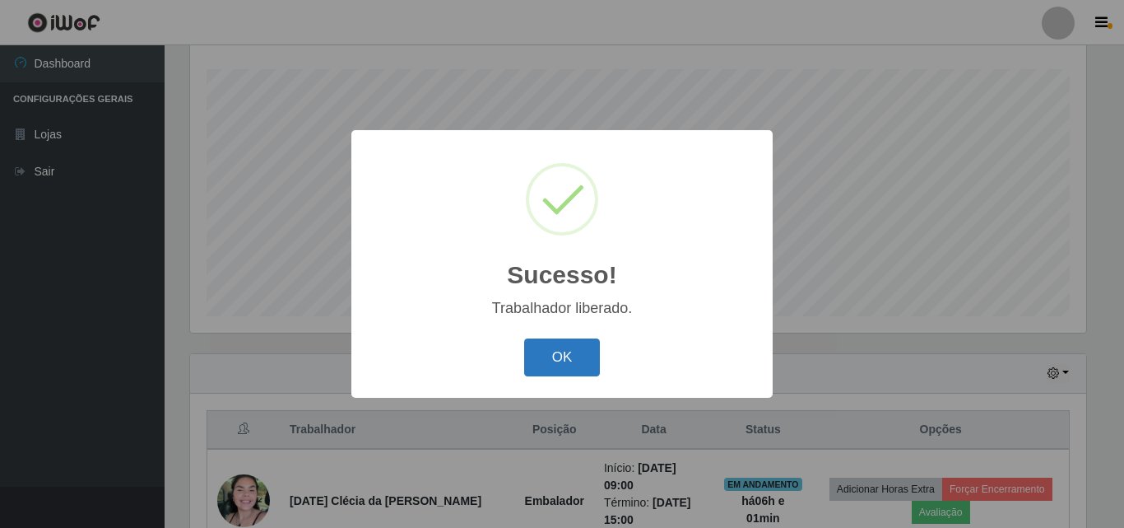
click at [583, 358] on button "OK" at bounding box center [562, 357] width 77 height 39
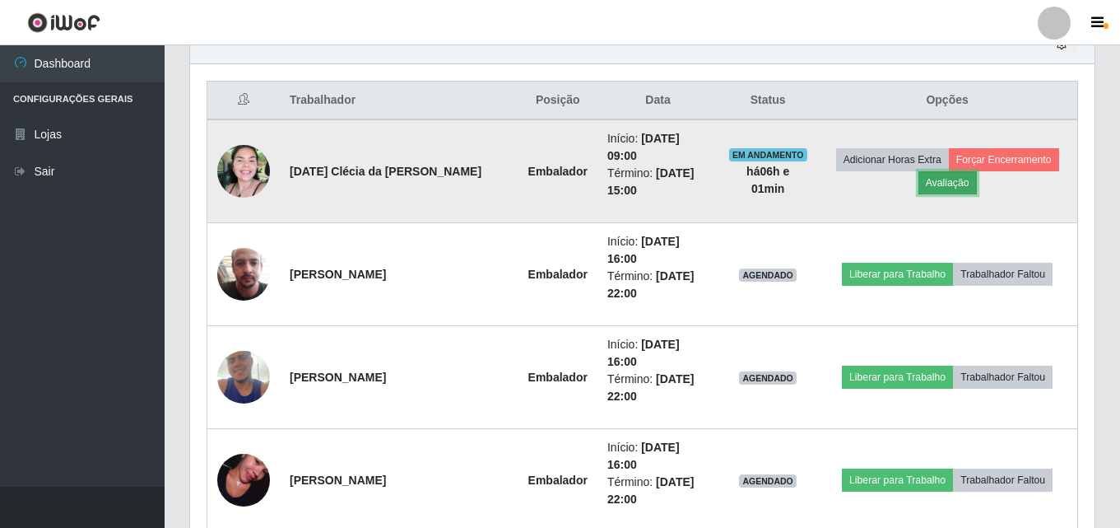
click at [929, 181] on button "Avaliação" at bounding box center [948, 182] width 58 height 23
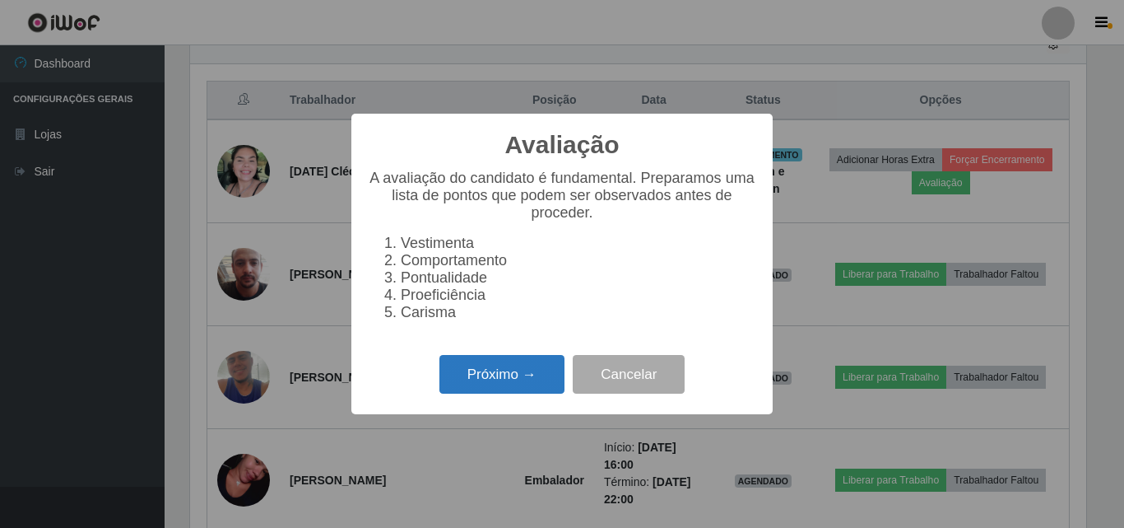
click at [519, 379] on button "Próximo →" at bounding box center [502, 374] width 125 height 39
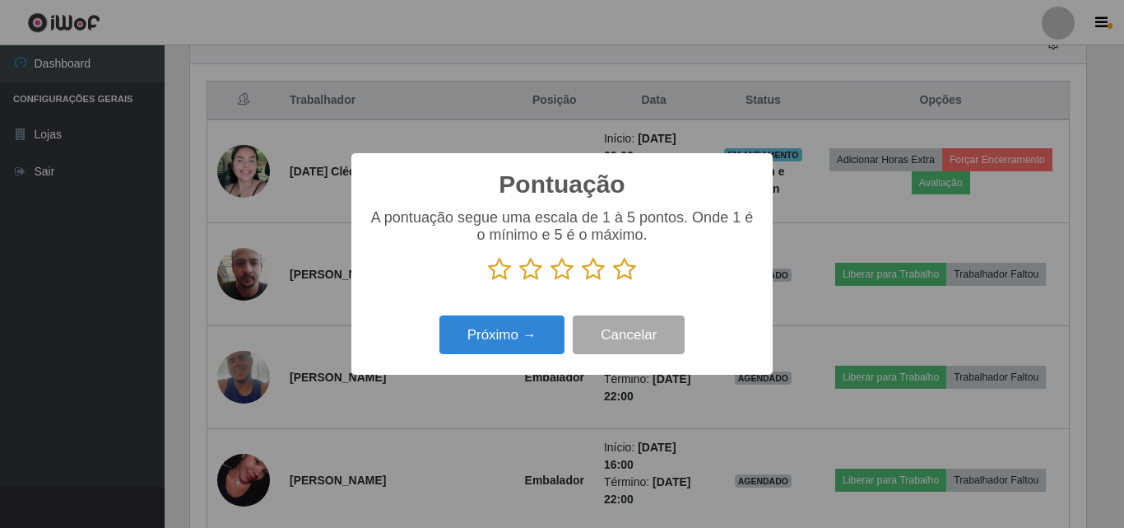
click at [631, 268] on icon at bounding box center [624, 269] width 23 height 25
click at [613, 282] on input "radio" at bounding box center [613, 282] width 0 height 0
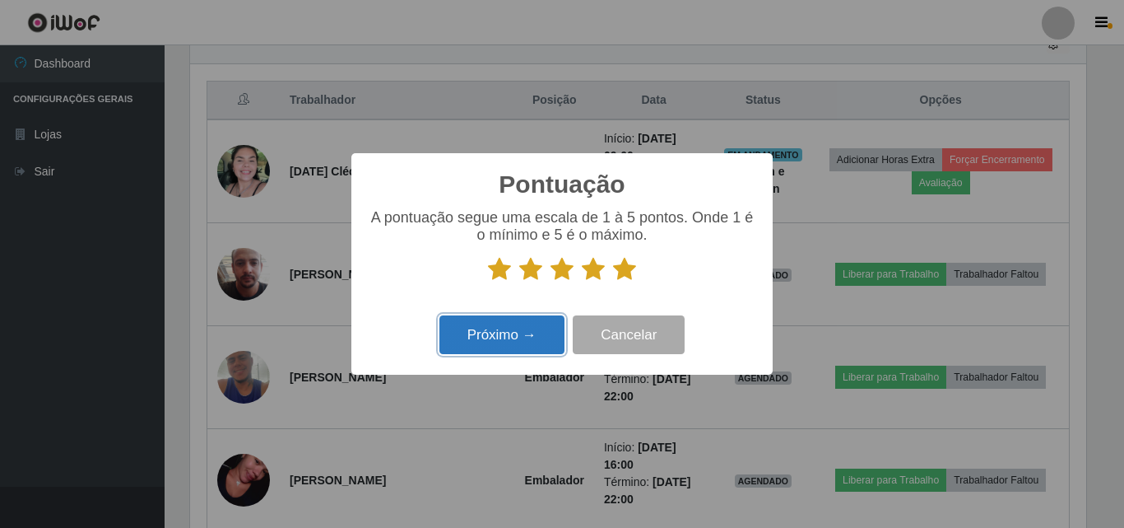
click at [525, 328] on button "Próximo →" at bounding box center [502, 334] width 125 height 39
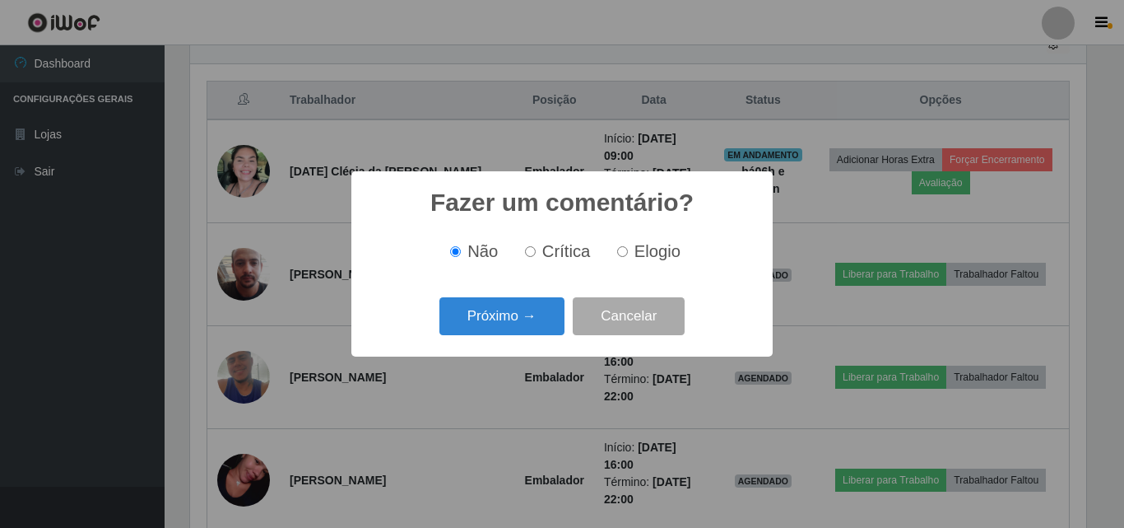
click at [635, 249] on span "Elogio" at bounding box center [658, 251] width 46 height 18
click at [628, 249] on input "Elogio" at bounding box center [622, 251] width 11 height 11
radio input "true"
click at [469, 314] on button "Próximo →" at bounding box center [502, 316] width 125 height 39
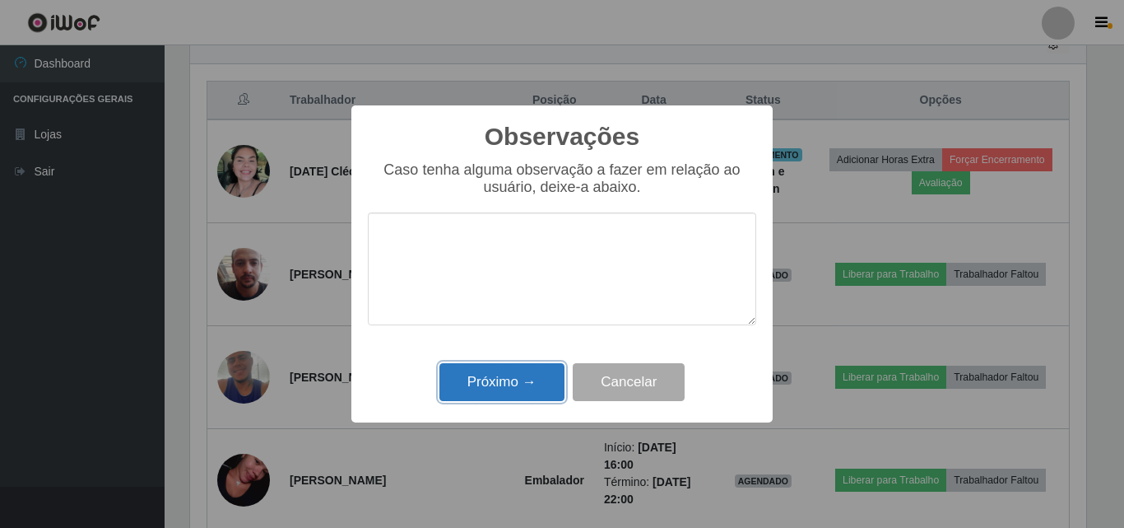
click at [510, 384] on button "Próximo →" at bounding box center [502, 382] width 125 height 39
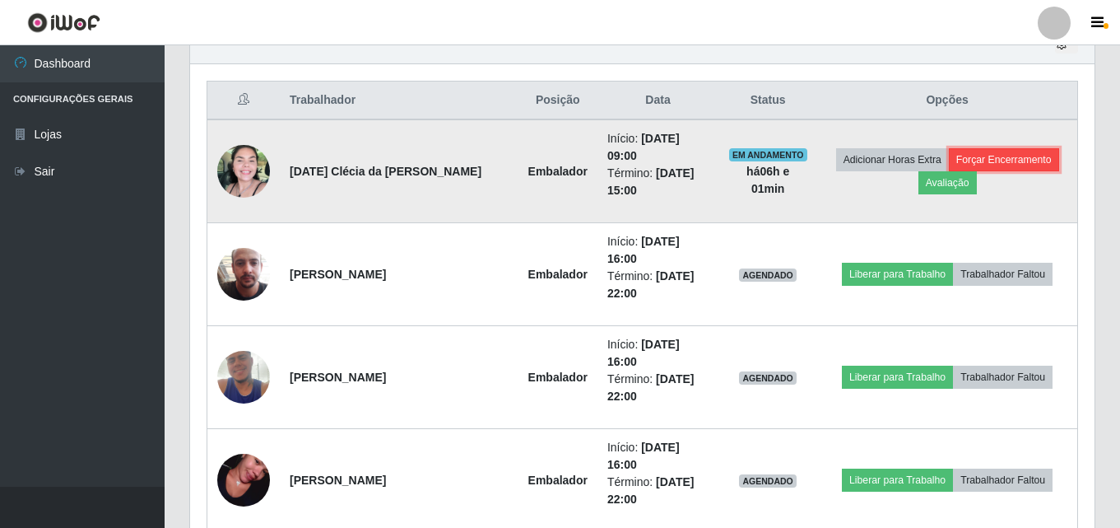
click at [1012, 168] on button "Forçar Encerramento" at bounding box center [1004, 159] width 110 height 23
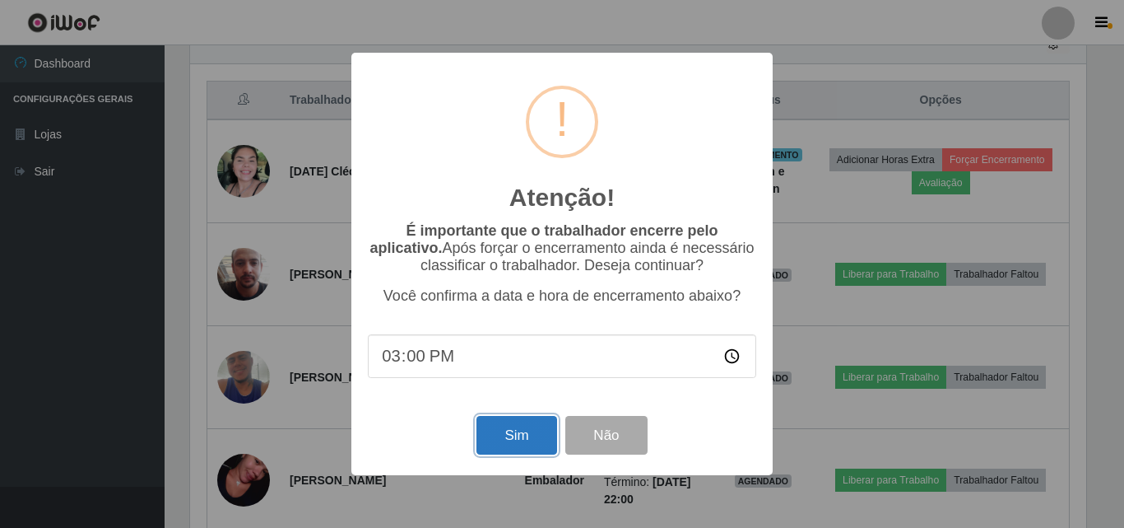
click at [531, 438] on button "Sim" at bounding box center [517, 435] width 80 height 39
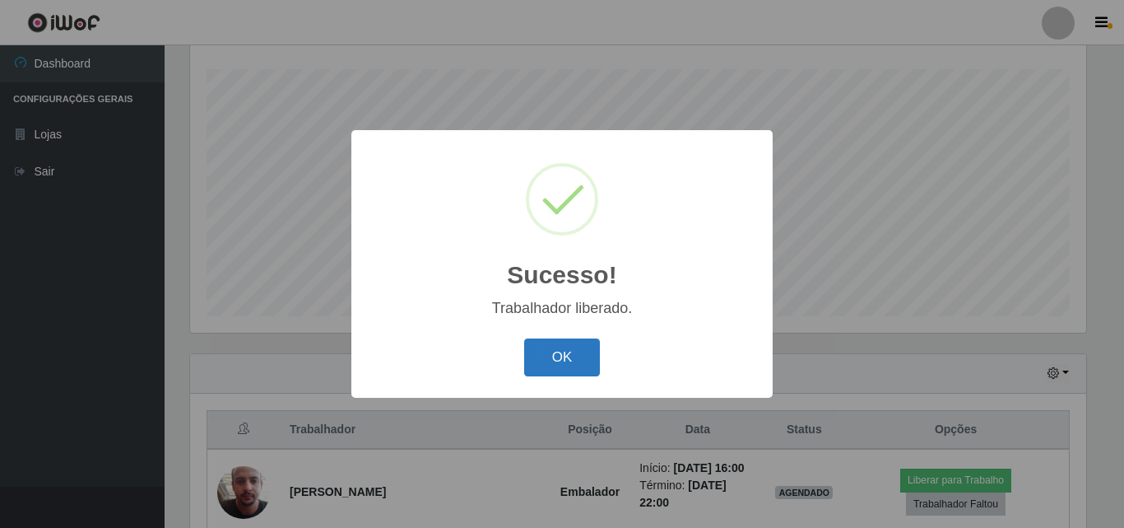
click at [570, 359] on button "OK" at bounding box center [562, 357] width 77 height 39
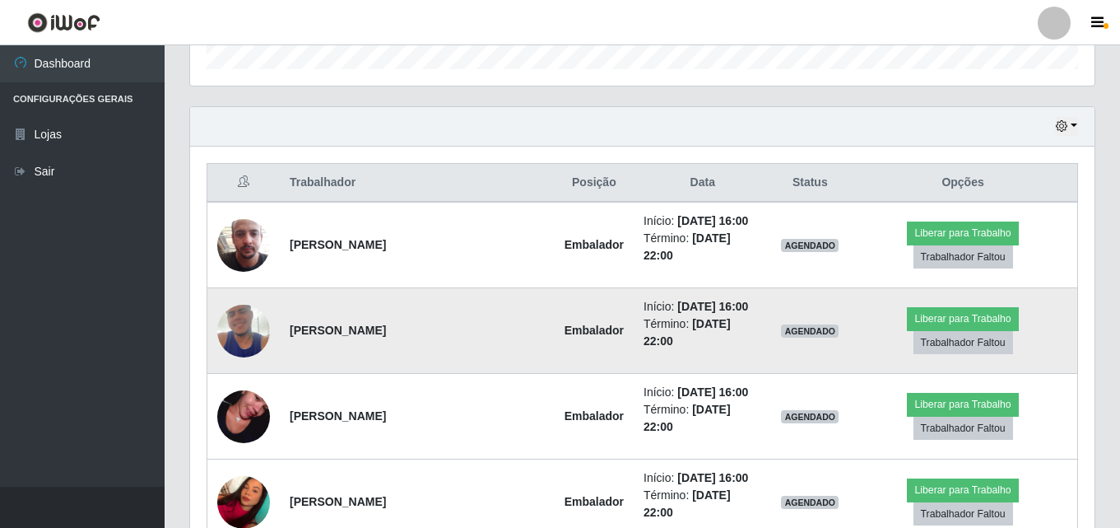
click at [240, 316] on img at bounding box center [243, 331] width 53 height 94
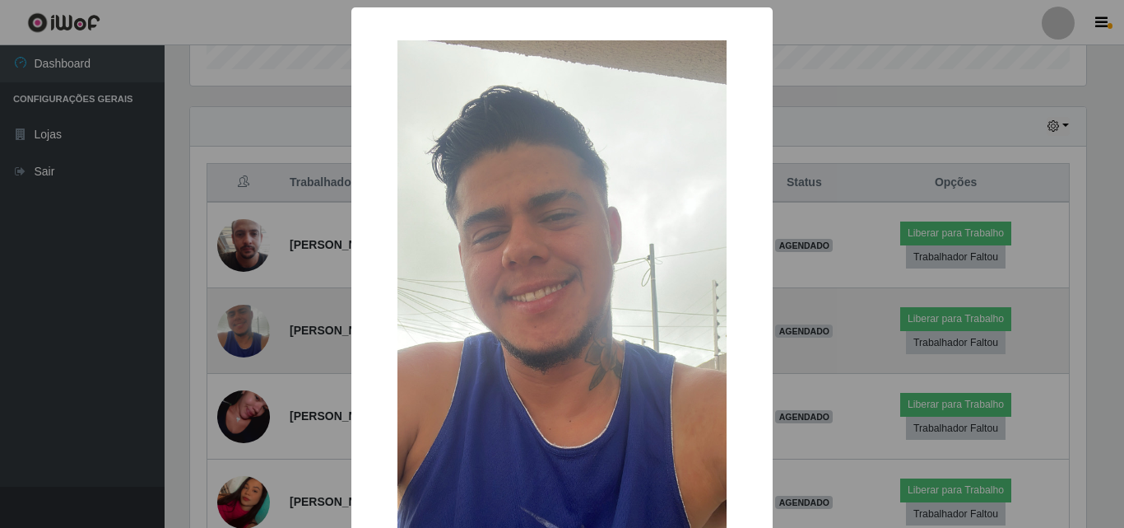
click at [240, 316] on div "× OK Cancel" at bounding box center [562, 264] width 1124 height 528
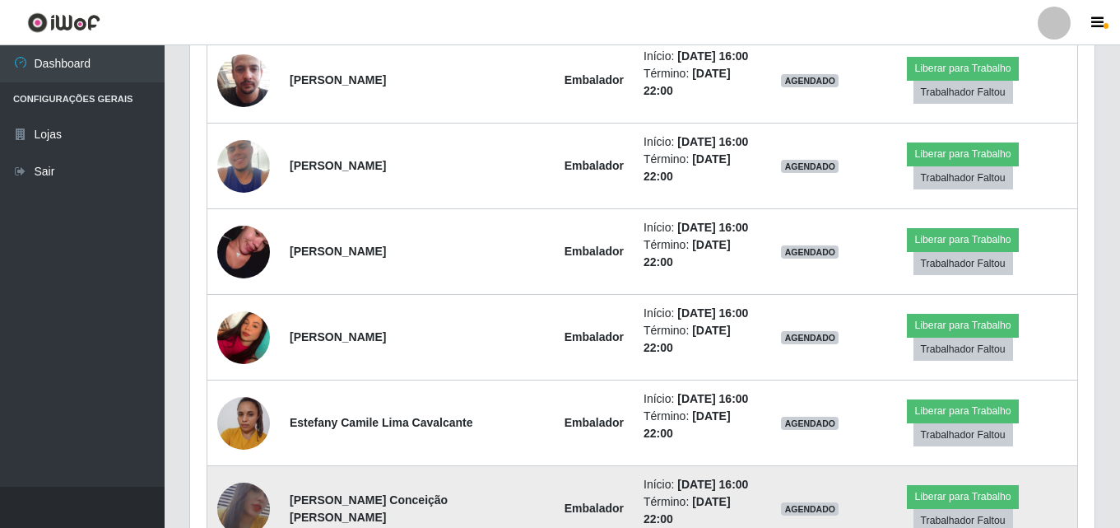
click at [254, 470] on img at bounding box center [243, 508] width 53 height 77
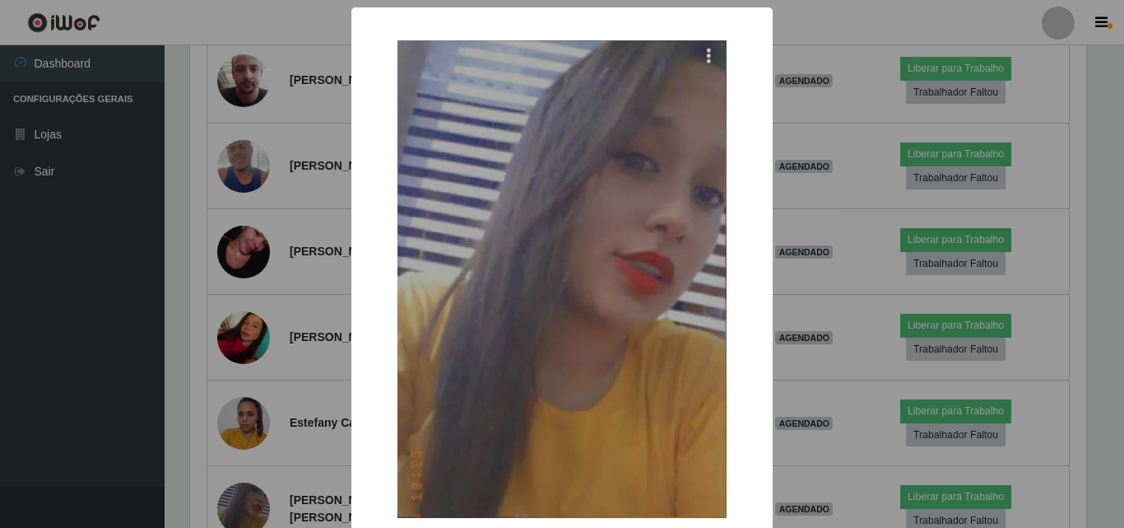
click at [254, 443] on div "× OK Cancel" at bounding box center [562, 264] width 1124 height 528
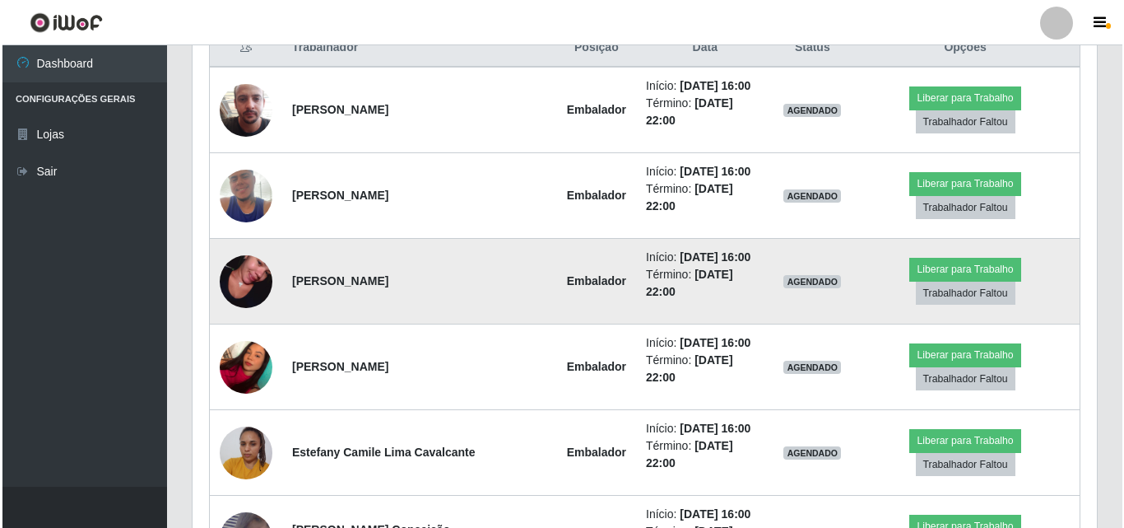
scroll to position [684, 0]
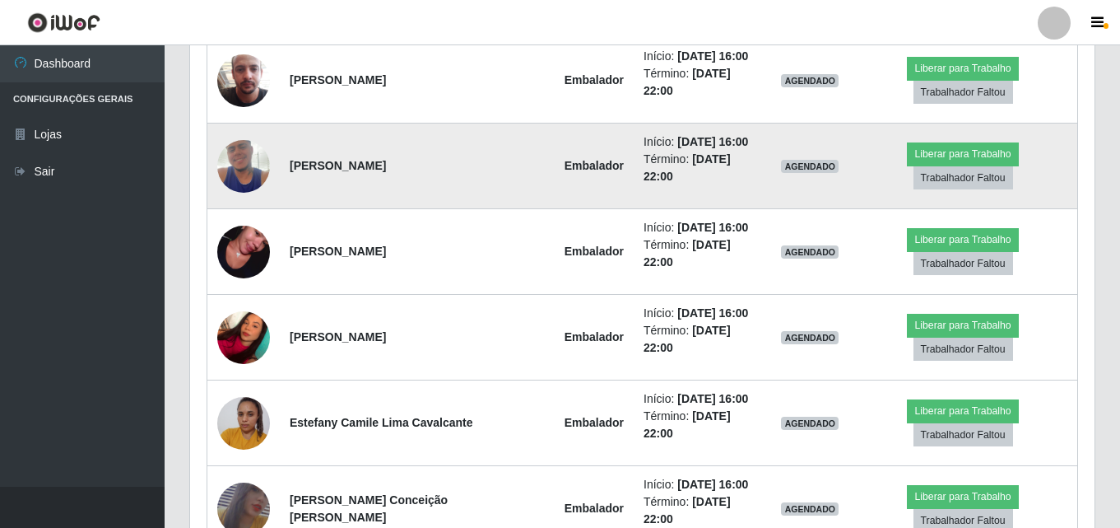
click at [244, 149] on img at bounding box center [243, 166] width 53 height 94
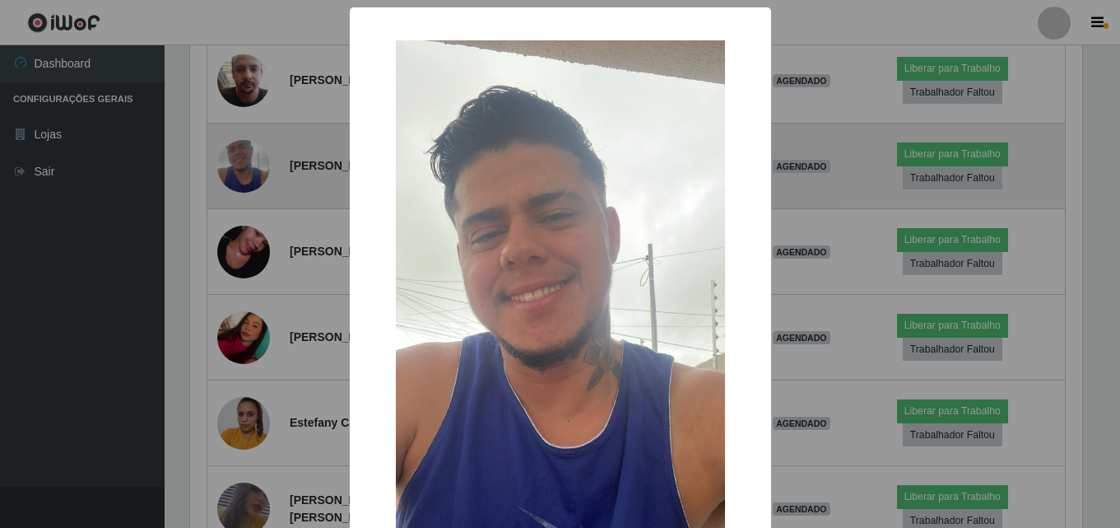
scroll to position [342, 896]
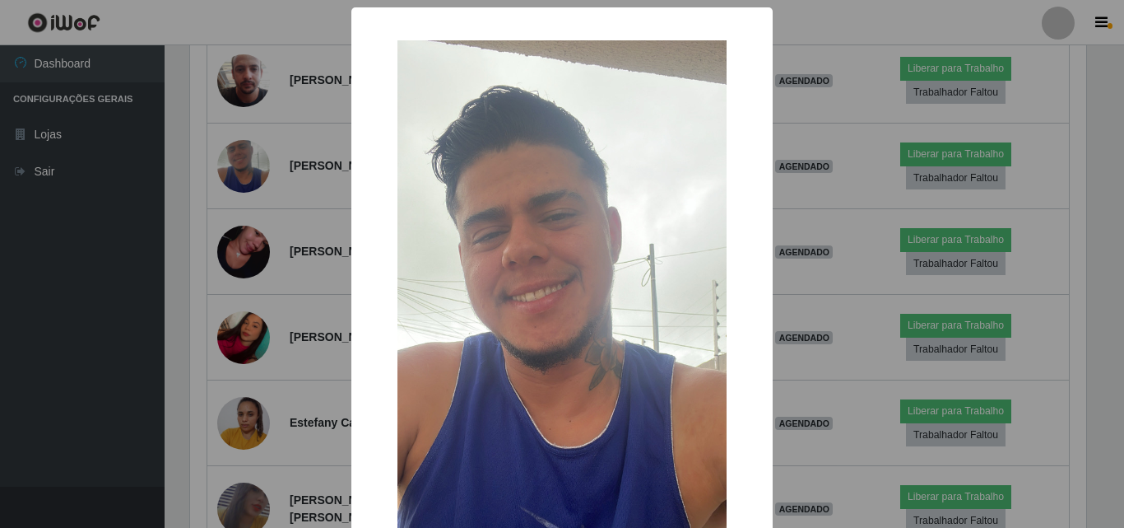
click at [258, 285] on div "× OK Cancel" at bounding box center [562, 264] width 1124 height 528
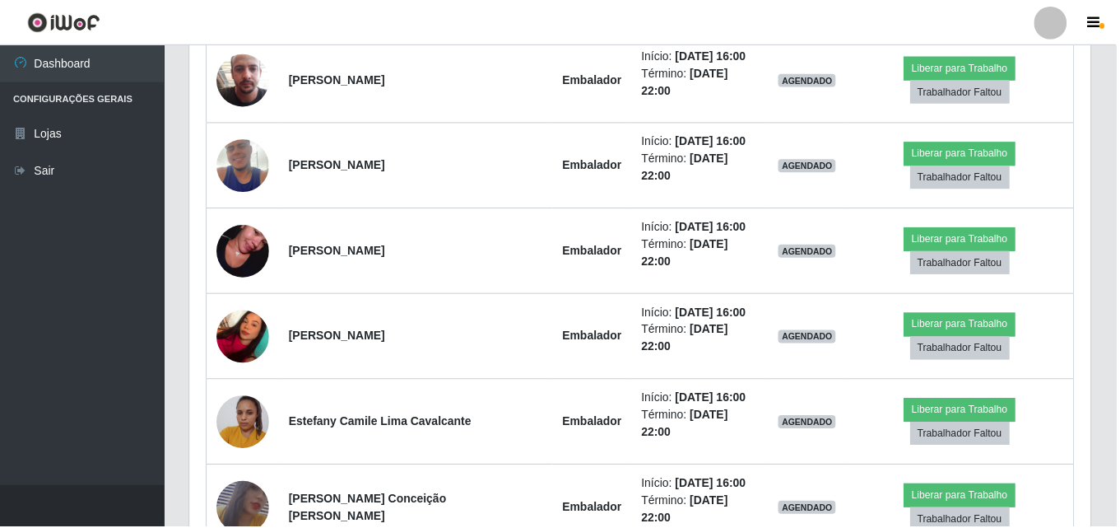
scroll to position [342, 905]
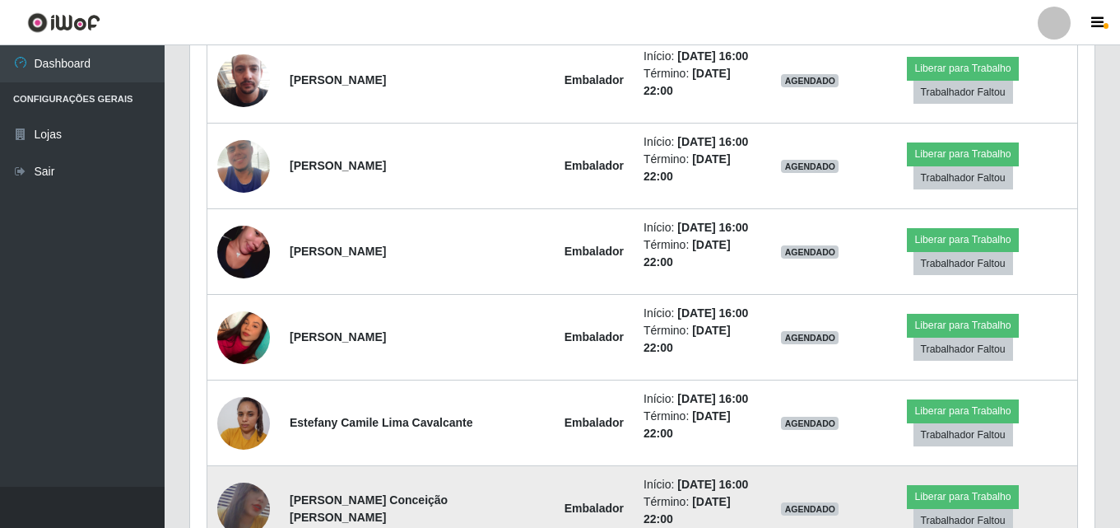
click at [249, 470] on img at bounding box center [243, 508] width 53 height 77
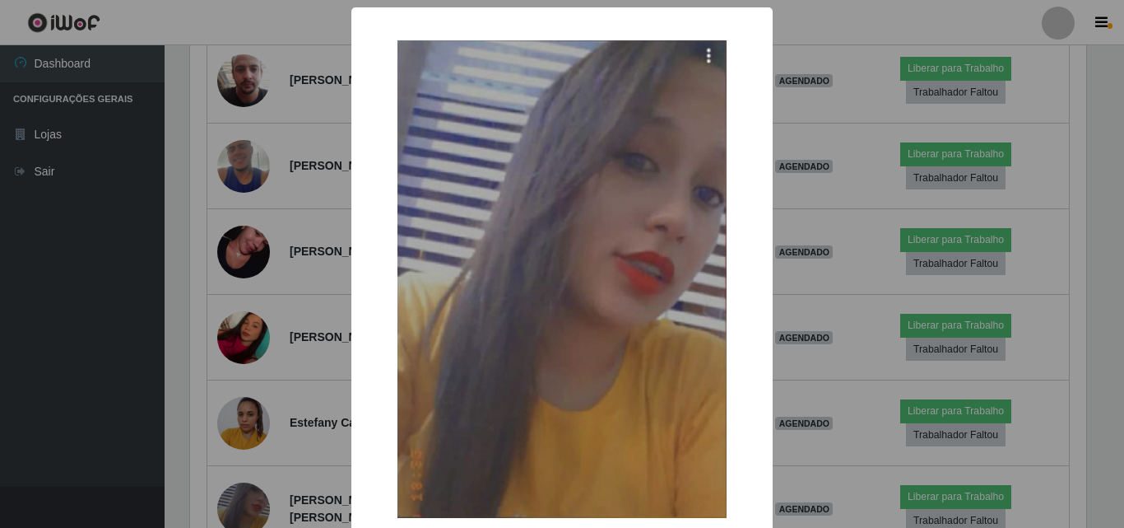
click at [249, 395] on div "× OK Cancel" at bounding box center [562, 264] width 1124 height 528
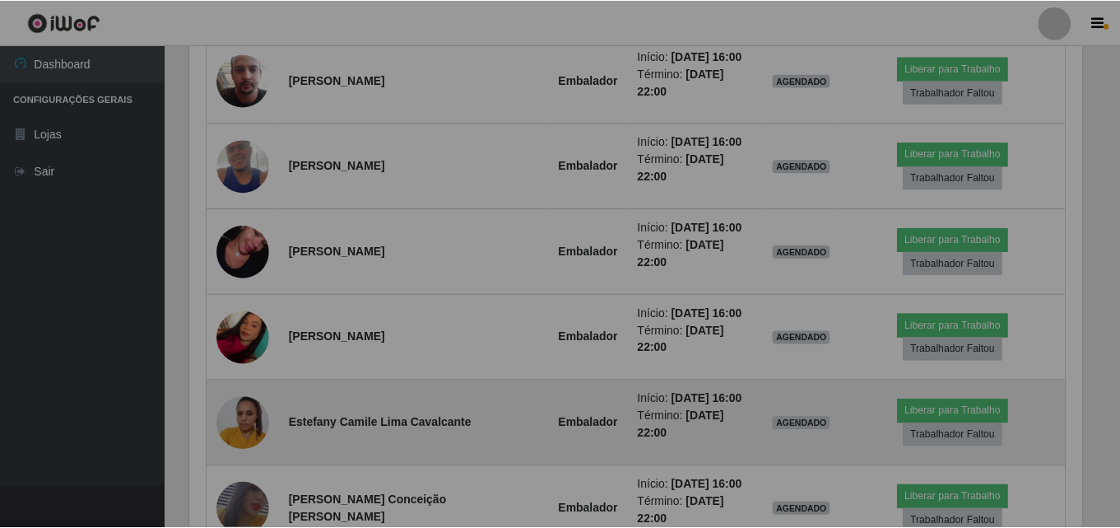
scroll to position [342, 905]
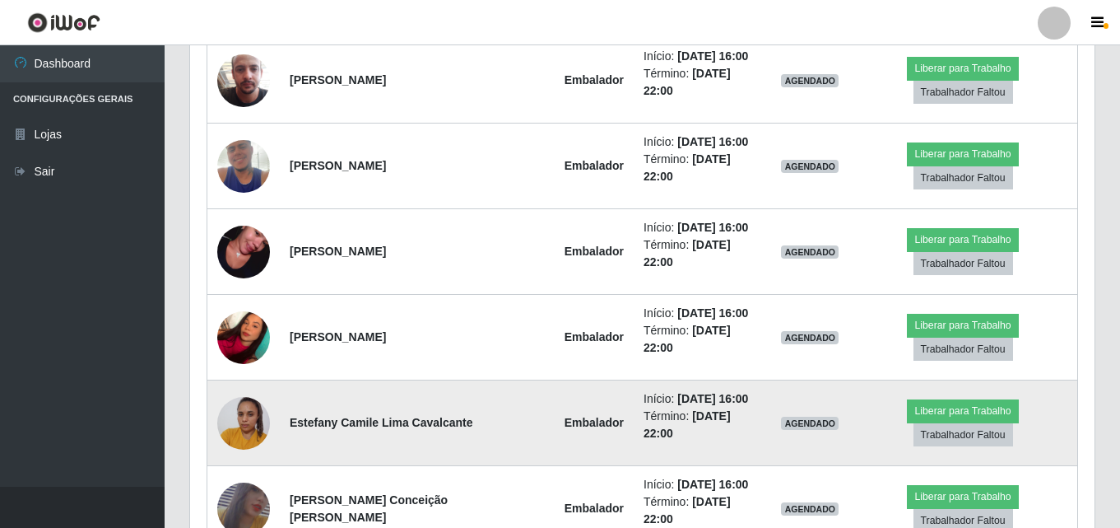
click at [249, 388] on img at bounding box center [243, 423] width 53 height 70
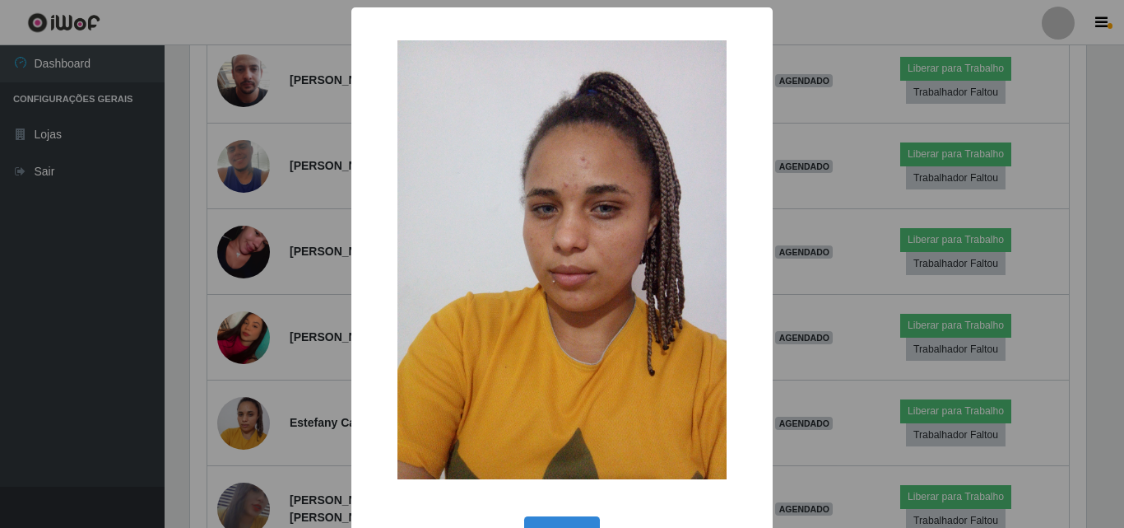
click at [249, 361] on div "× OK Cancel" at bounding box center [562, 264] width 1124 height 528
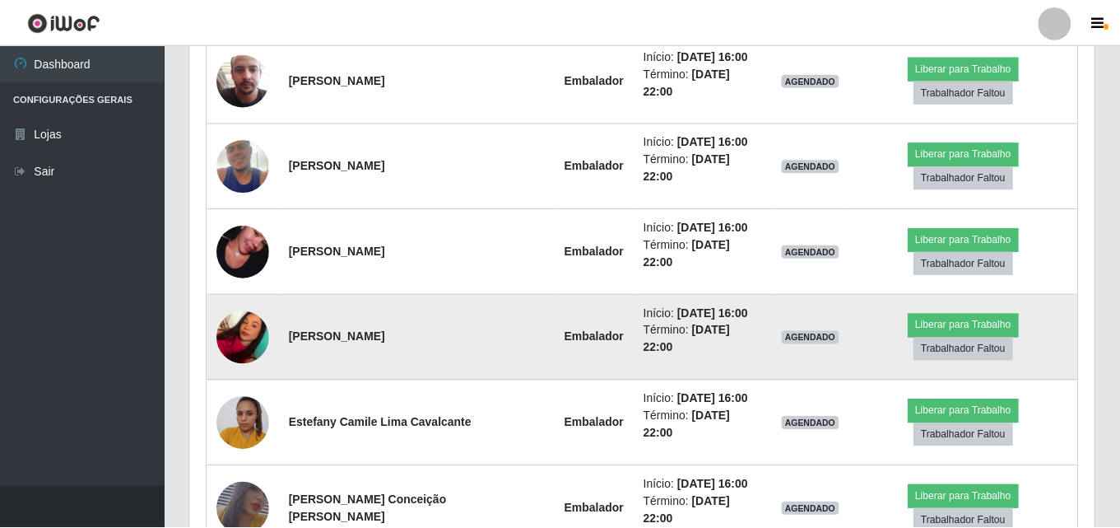
scroll to position [342, 905]
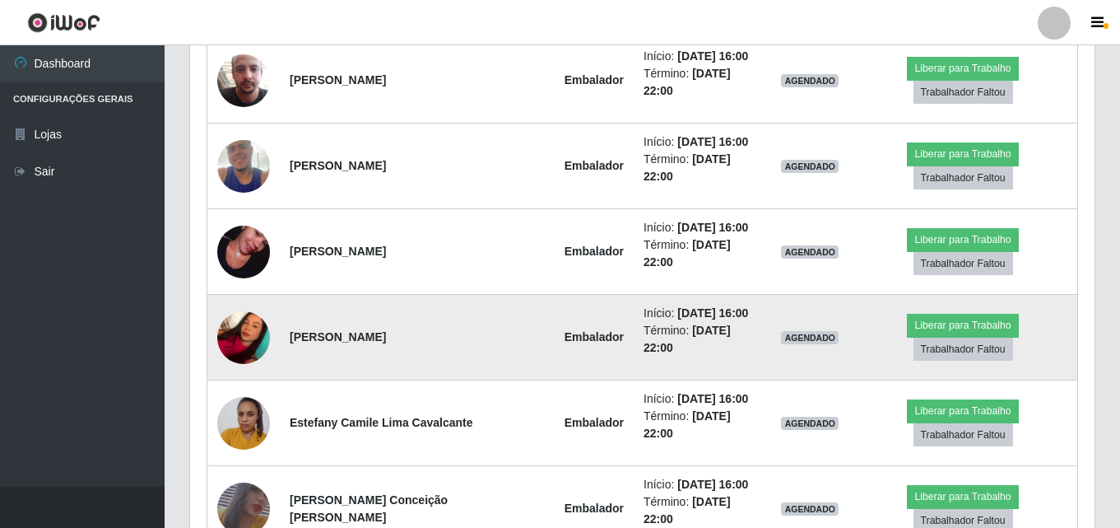
click at [249, 303] on img at bounding box center [243, 337] width 53 height 70
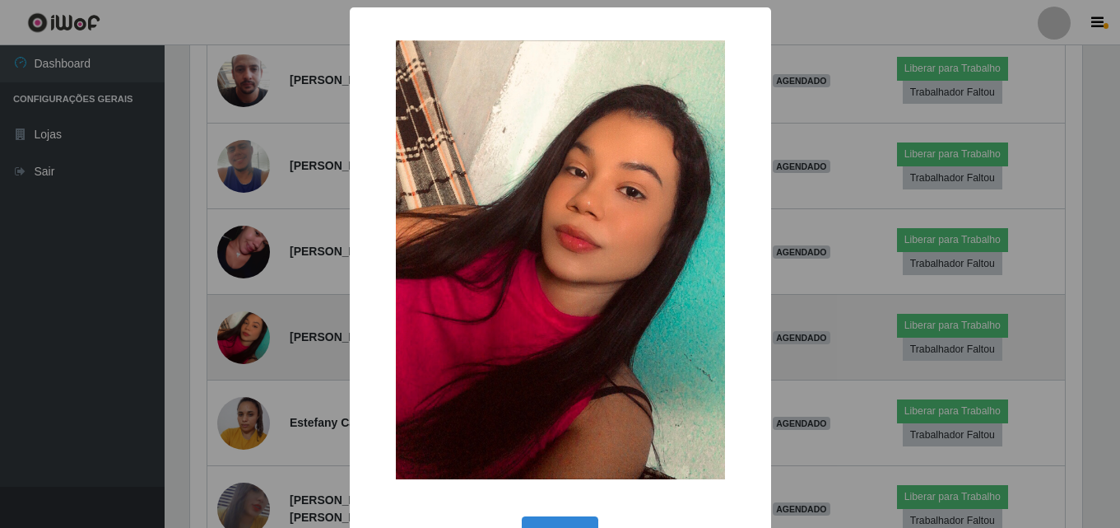
scroll to position [342, 896]
click at [249, 303] on div "× OK Cancel" at bounding box center [562, 264] width 1124 height 528
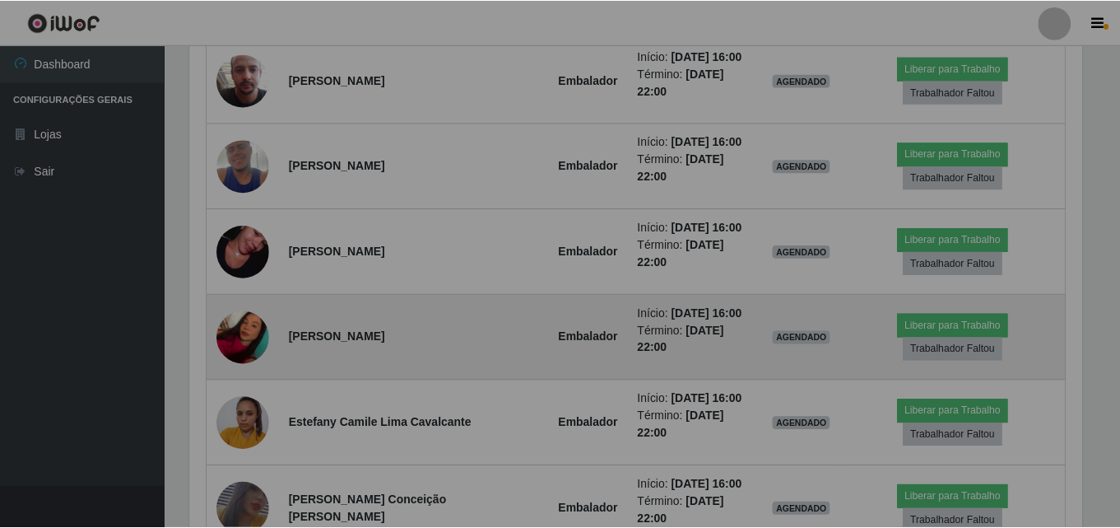
scroll to position [342, 905]
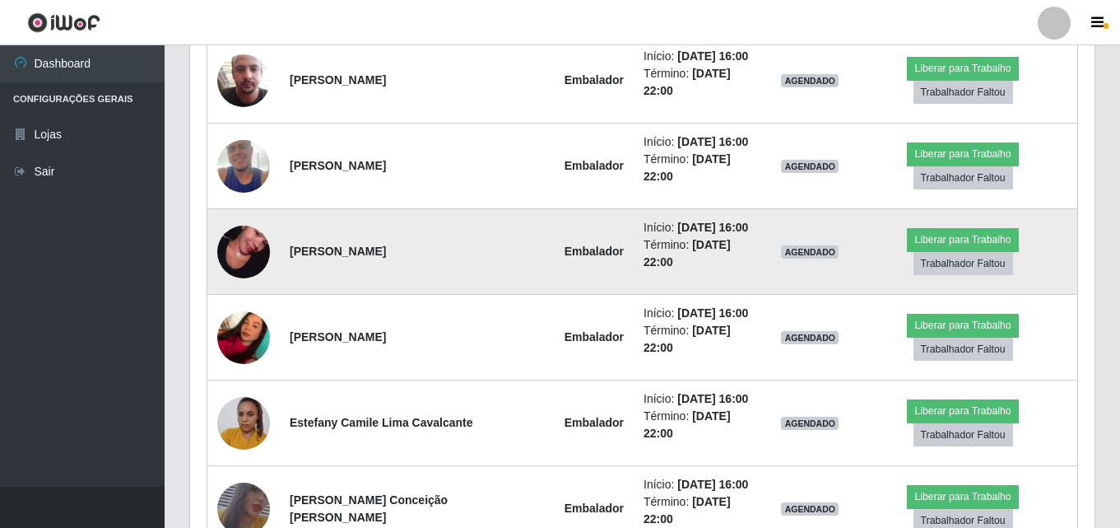
click at [249, 232] on img at bounding box center [243, 252] width 53 height 94
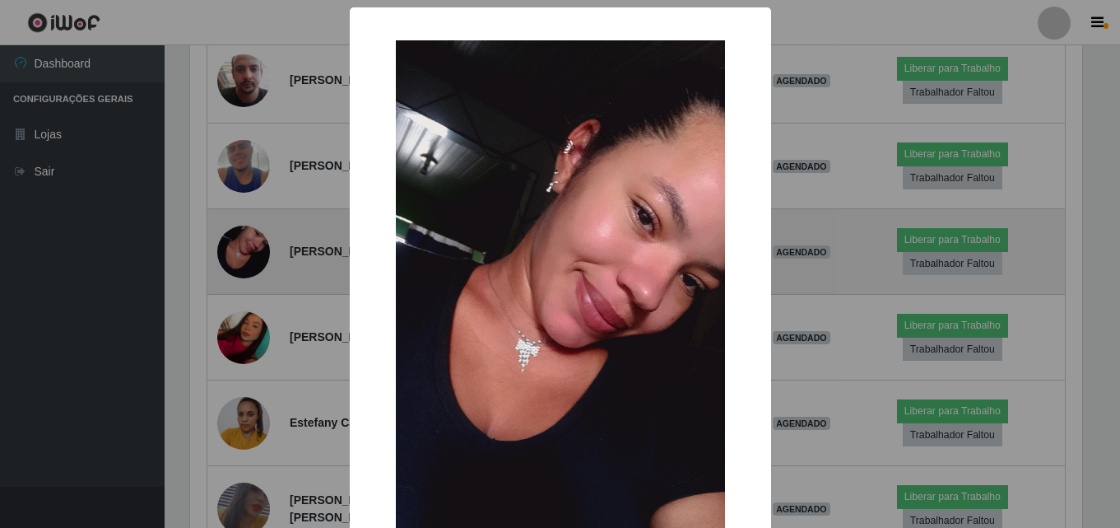
scroll to position [342, 896]
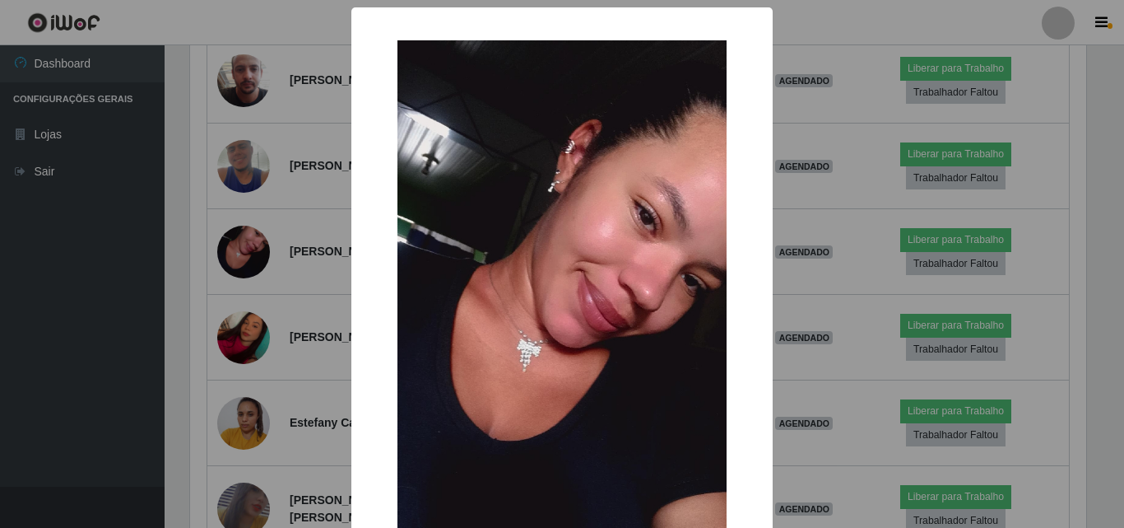
click at [249, 224] on div "× OK Cancel" at bounding box center [562, 264] width 1124 height 528
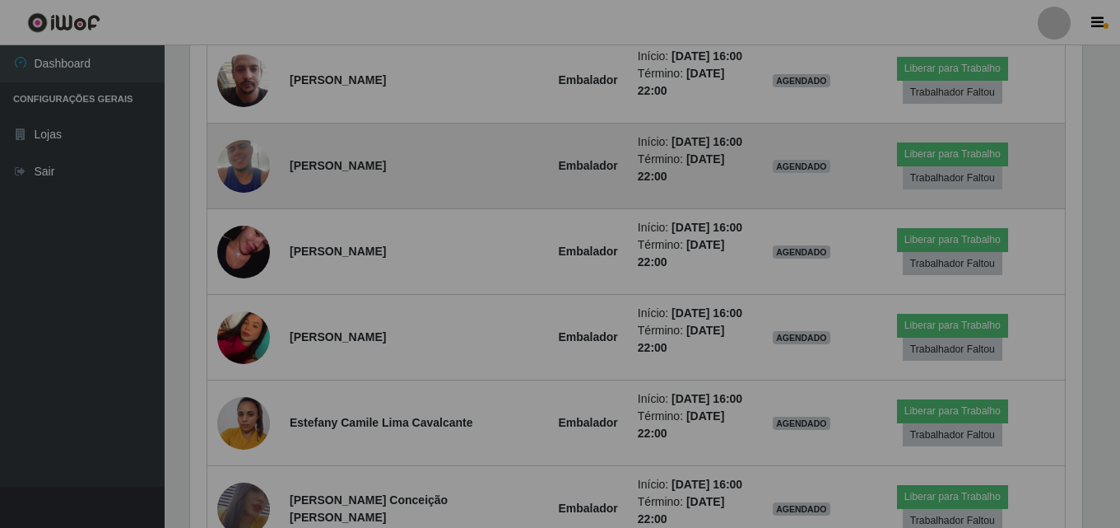
scroll to position [342, 905]
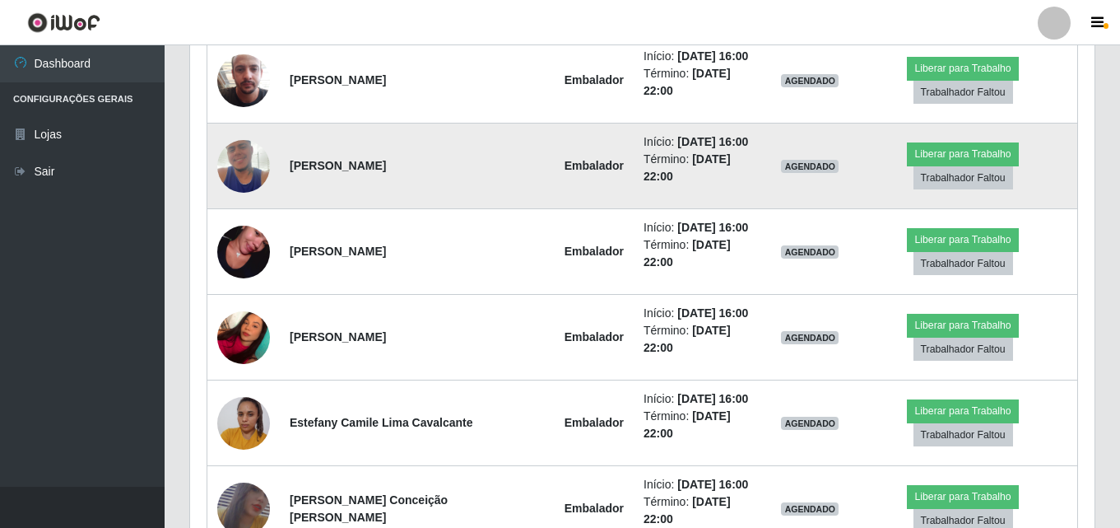
click at [240, 152] on img at bounding box center [243, 166] width 53 height 94
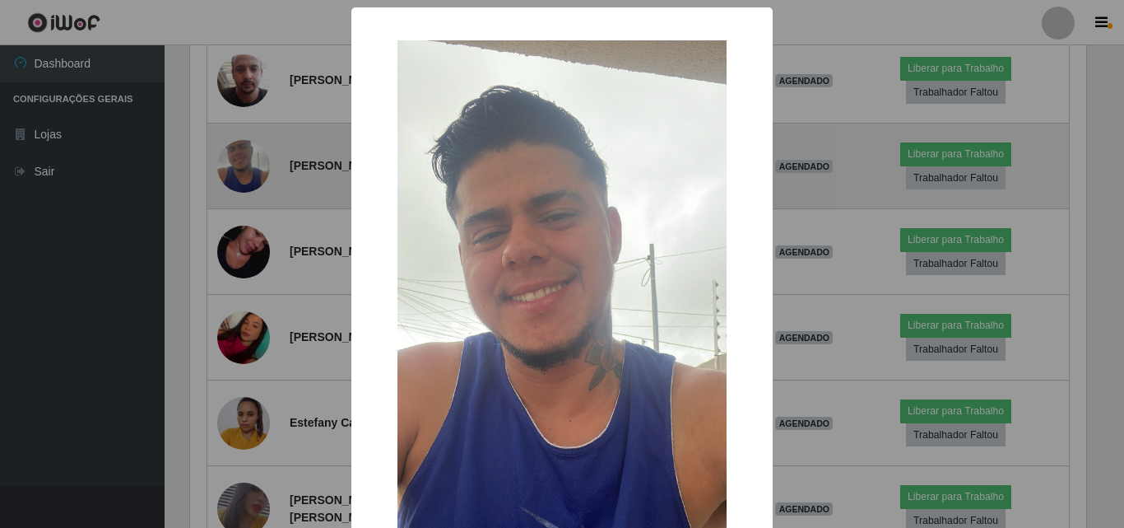
click at [240, 152] on div "× OK Cancel" at bounding box center [562, 264] width 1124 height 528
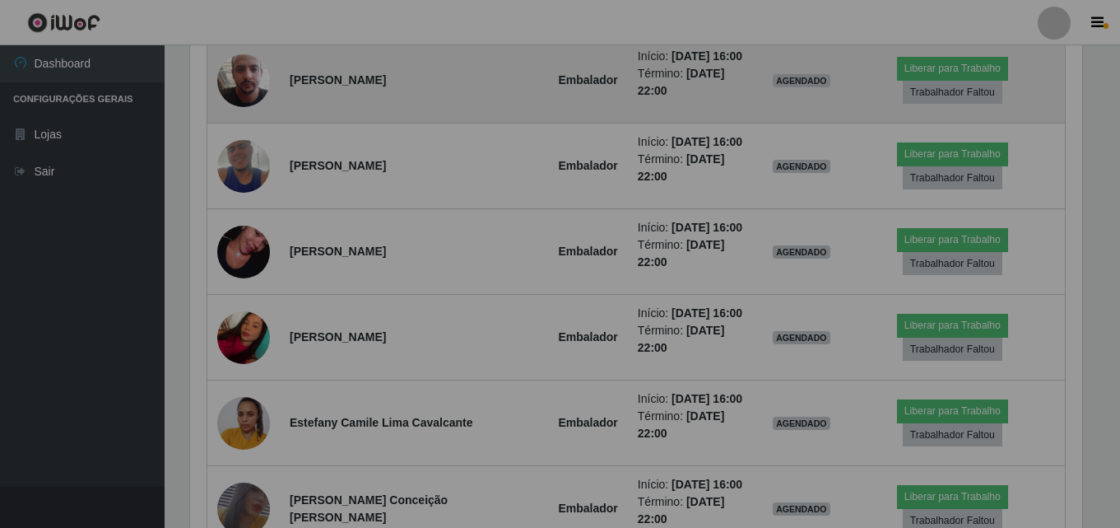
scroll to position [342, 905]
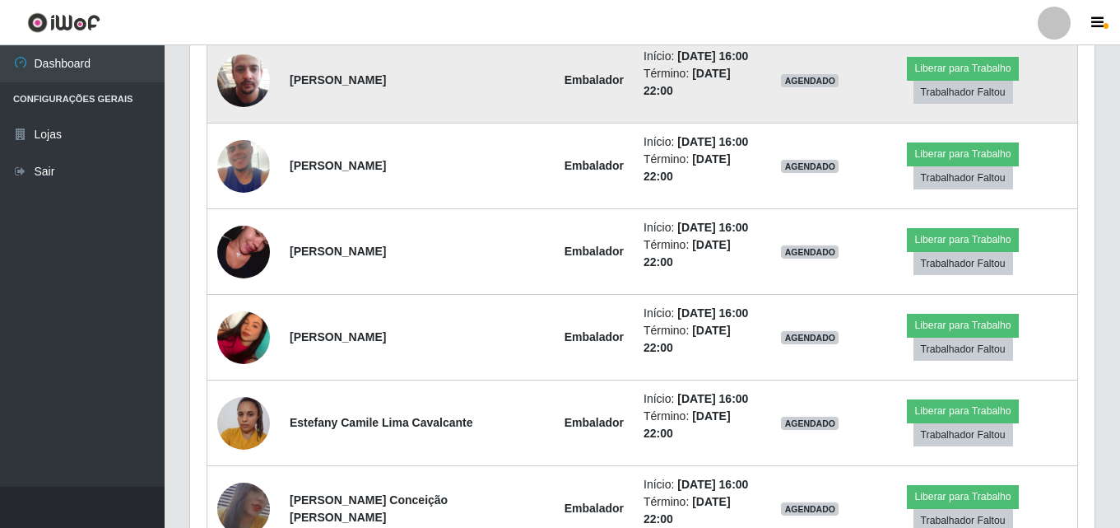
click at [239, 79] on img at bounding box center [243, 81] width 53 height 94
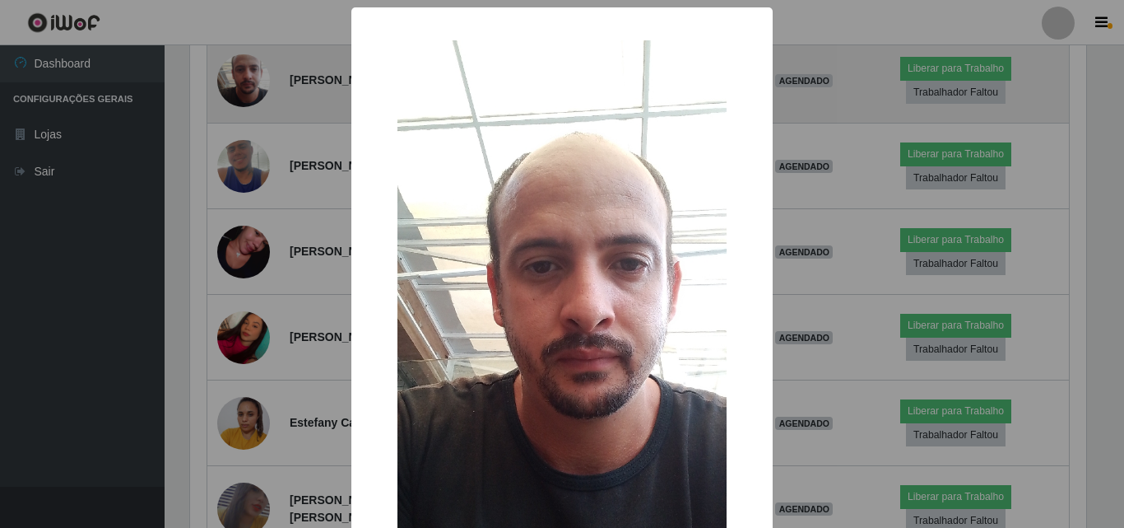
click at [239, 79] on div "× OK Cancel" at bounding box center [562, 264] width 1124 height 528
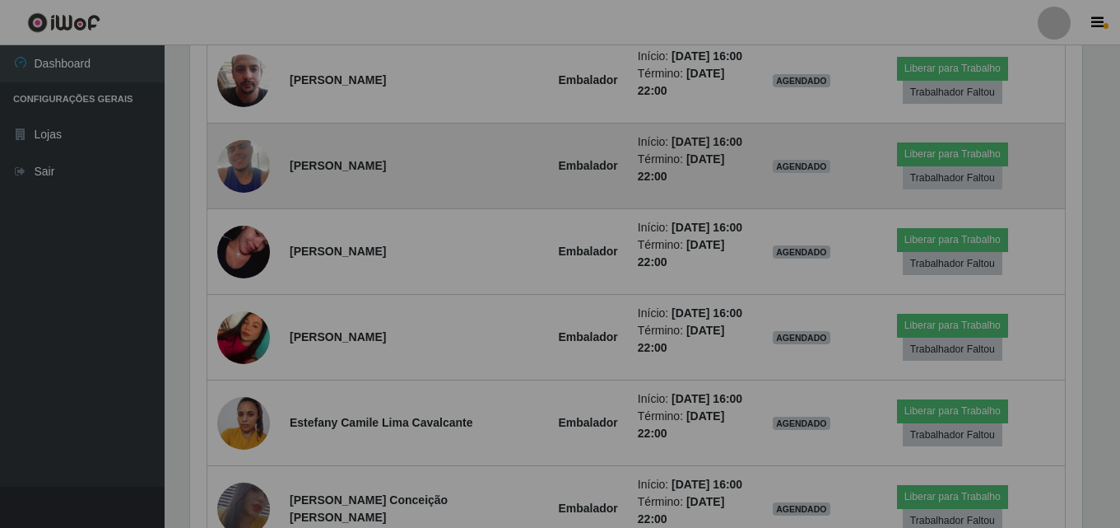
scroll to position [342, 905]
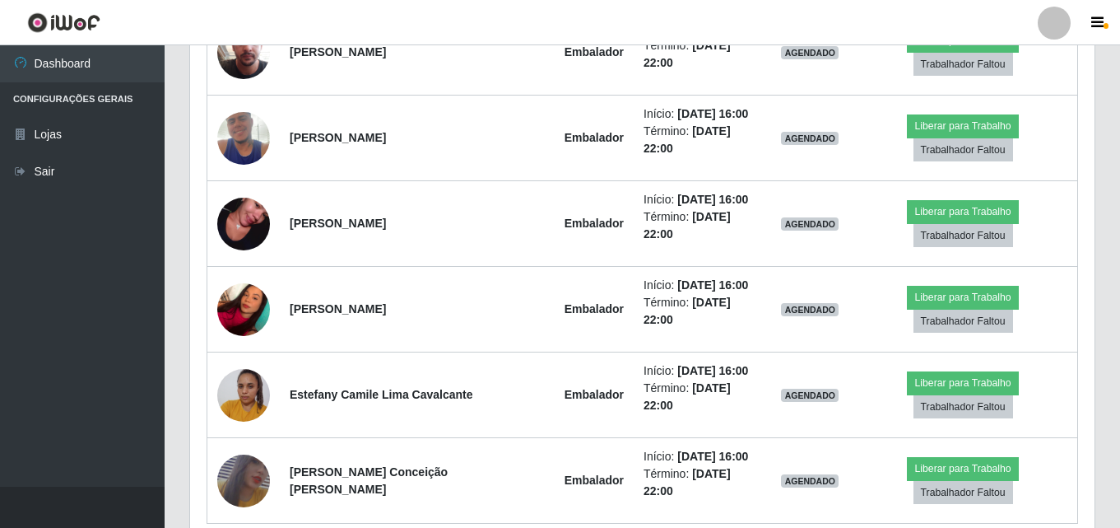
click at [1097, 101] on div "Hoje 1 dia 3 dias 1 Semana Não encerrados Trabalhador Posição Data Status Opçõe…" at bounding box center [642, 237] width 931 height 647
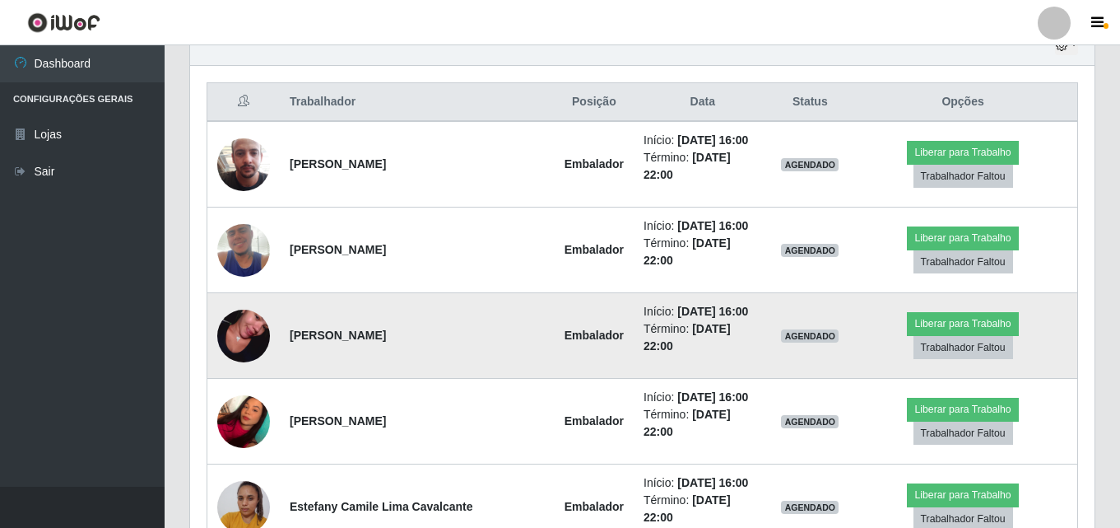
scroll to position [630, 0]
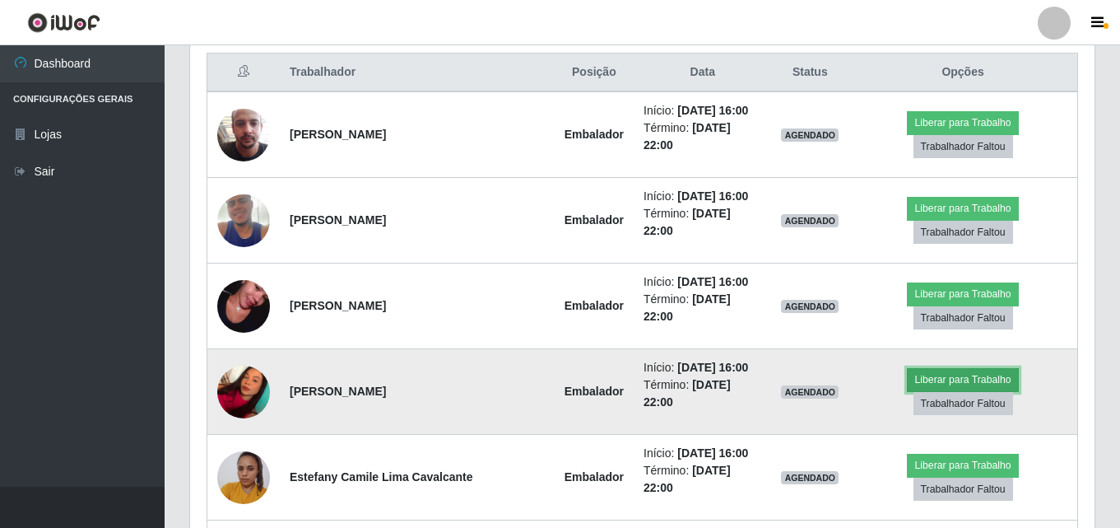
click at [907, 368] on button "Liberar para Trabalho" at bounding box center [962, 379] width 111 height 23
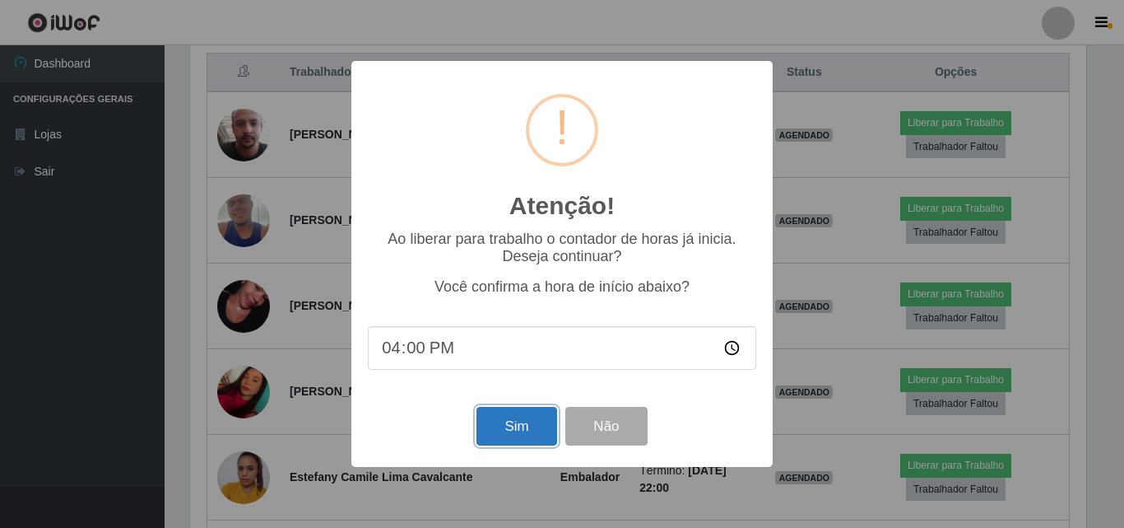
click at [506, 432] on button "Sim" at bounding box center [517, 426] width 80 height 39
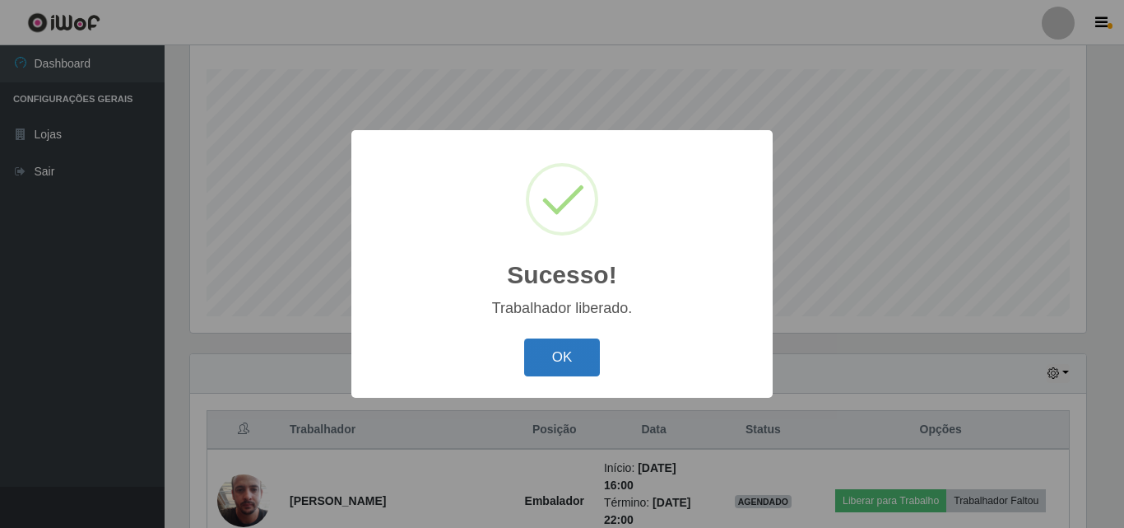
click at [560, 362] on button "OK" at bounding box center [562, 357] width 77 height 39
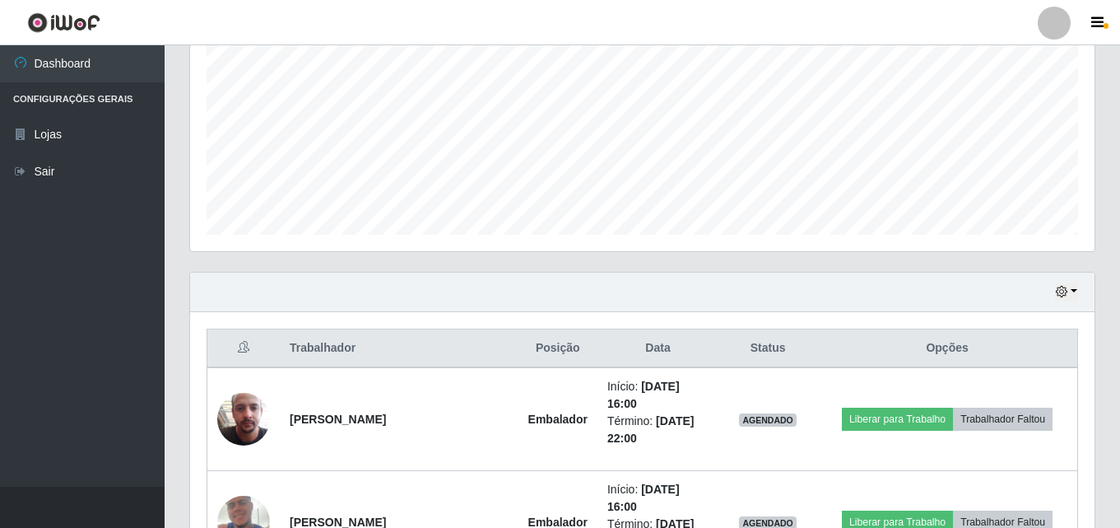
scroll to position [355, 0]
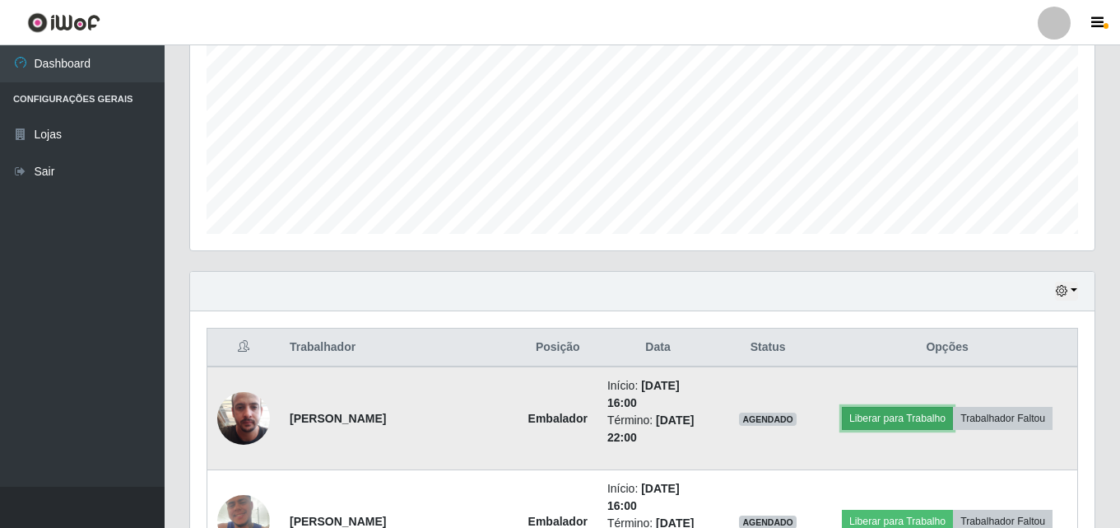
click at [895, 419] on button "Liberar para Trabalho" at bounding box center [897, 418] width 111 height 23
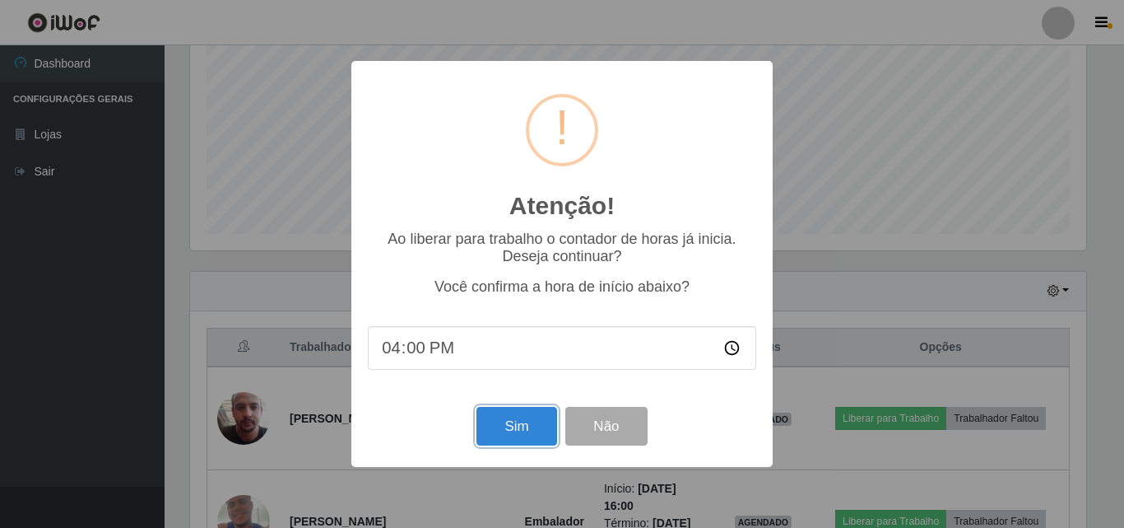
click at [497, 438] on button "Sim" at bounding box center [517, 426] width 80 height 39
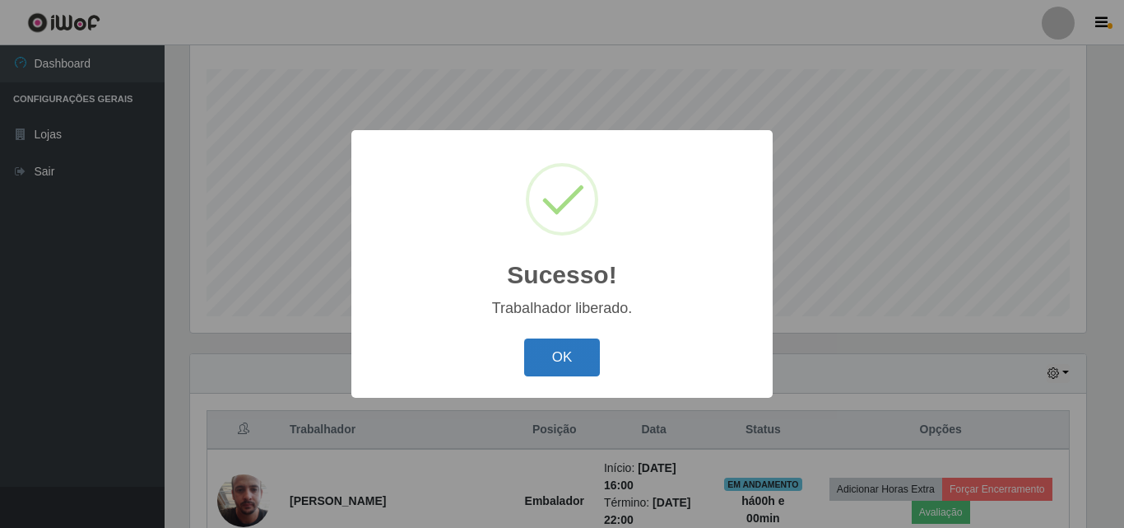
click at [578, 359] on button "OK" at bounding box center [562, 357] width 77 height 39
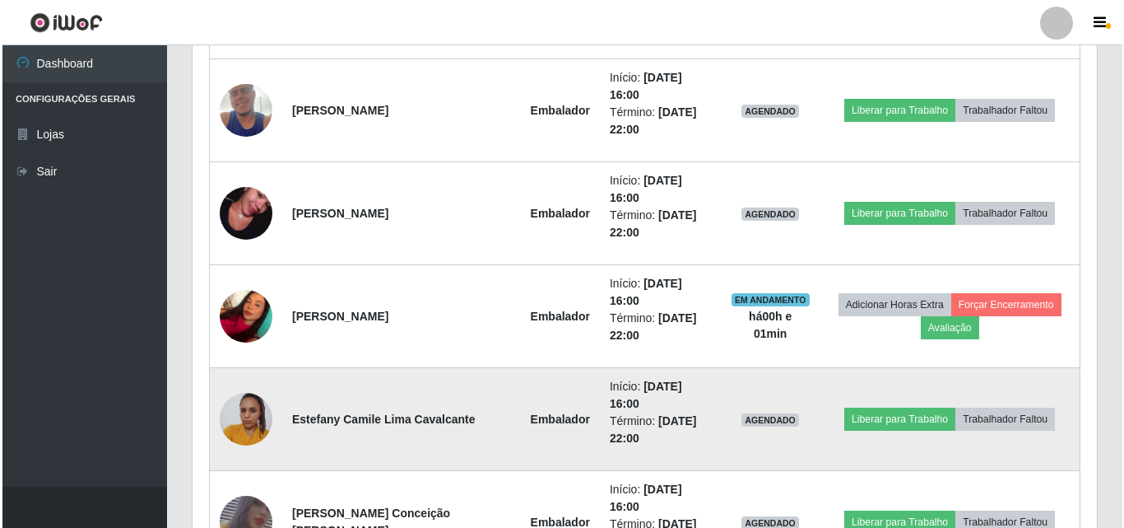
scroll to position [766, 0]
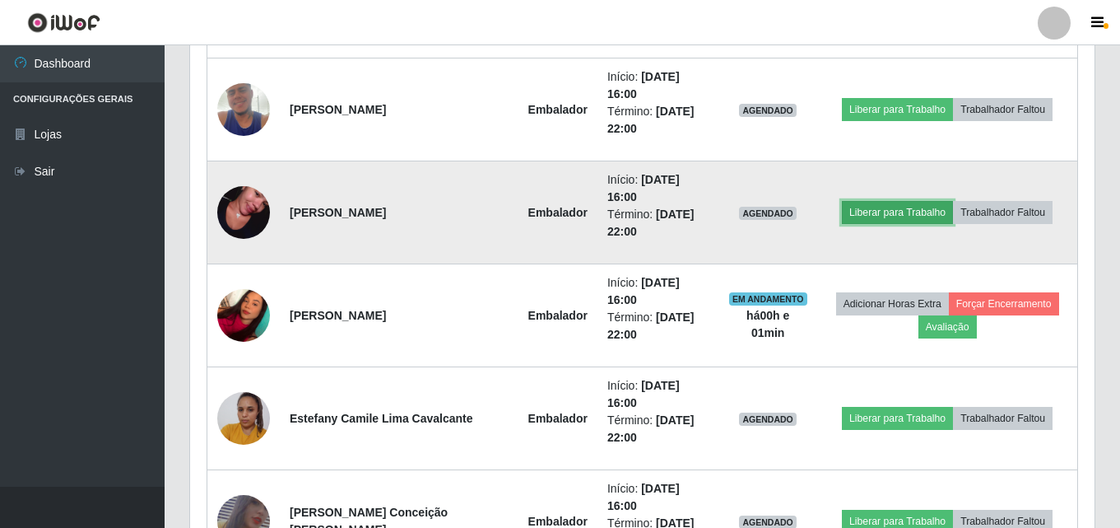
click at [877, 211] on button "Liberar para Trabalho" at bounding box center [897, 212] width 111 height 23
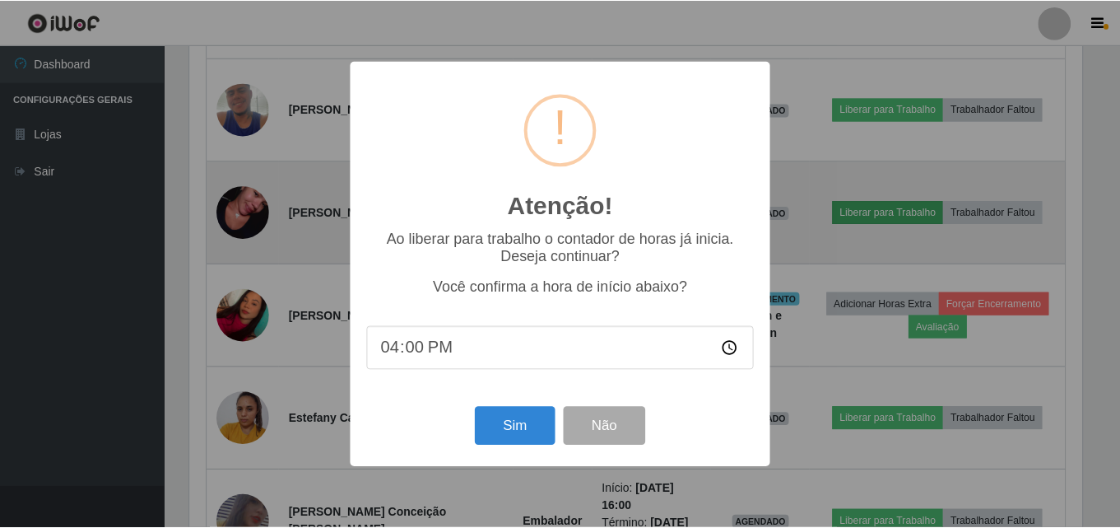
scroll to position [342, 896]
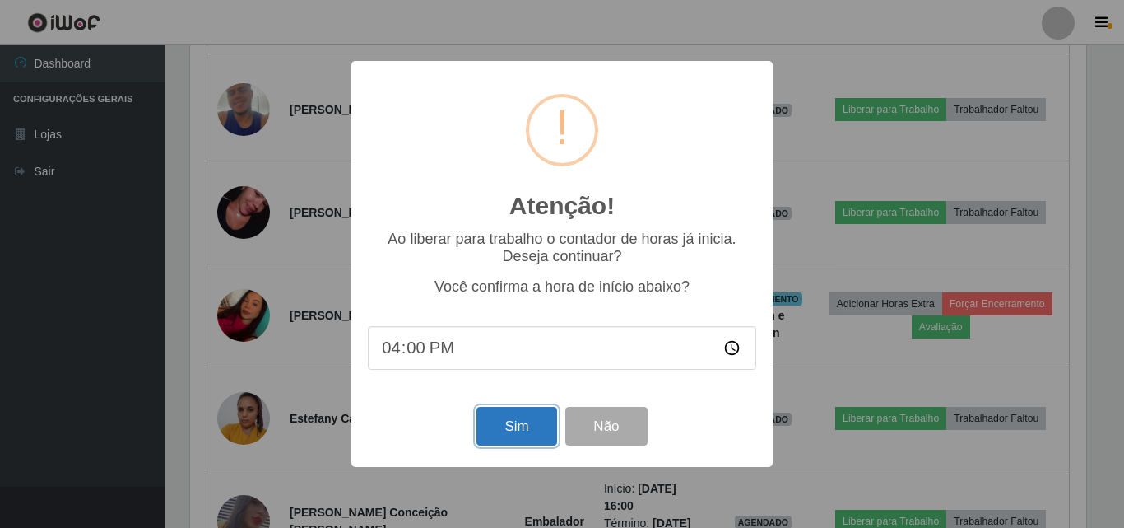
click at [512, 422] on button "Sim" at bounding box center [517, 426] width 80 height 39
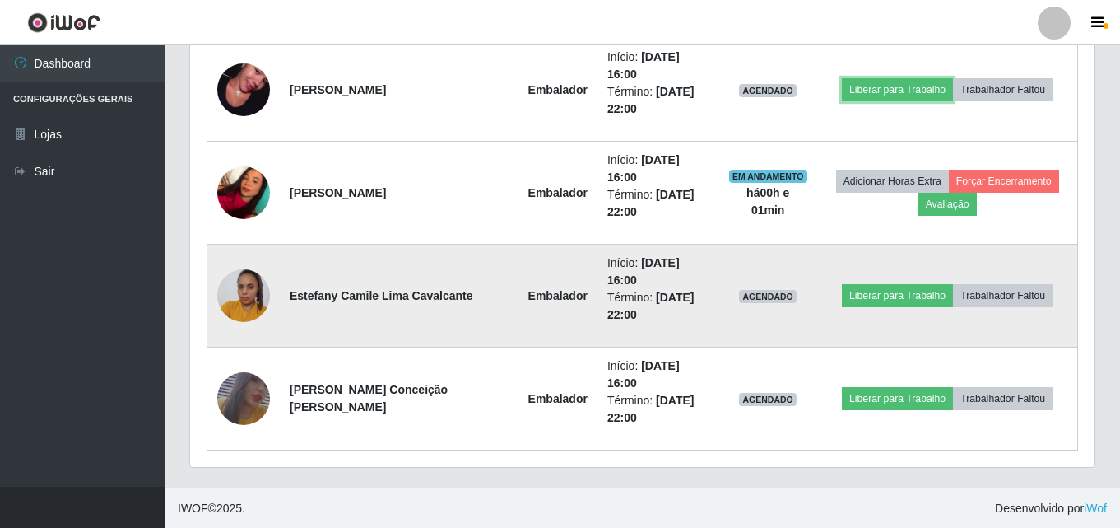
scroll to position [890, 0]
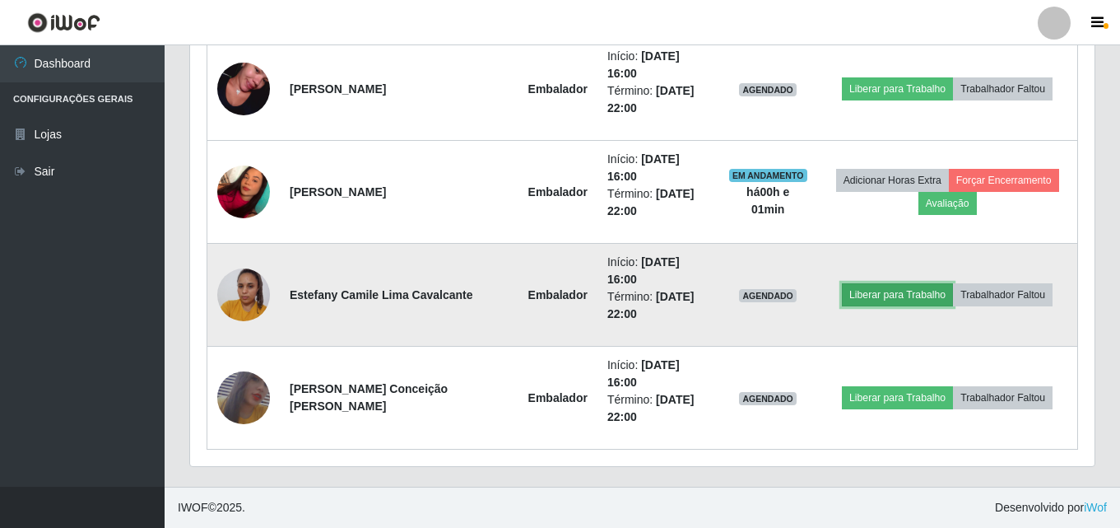
click at [871, 293] on button "Liberar para Trabalho" at bounding box center [897, 294] width 111 height 23
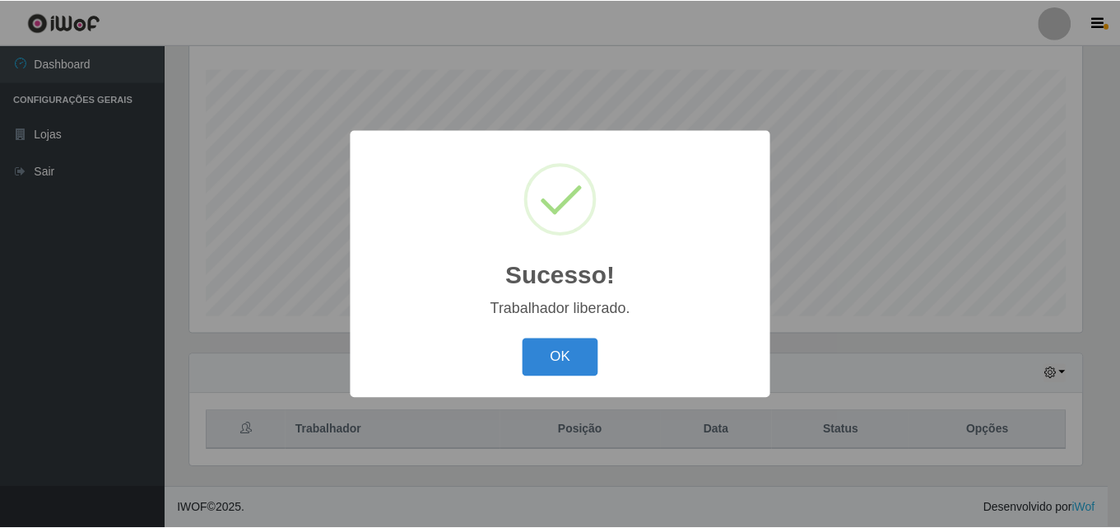
scroll to position [272, 0]
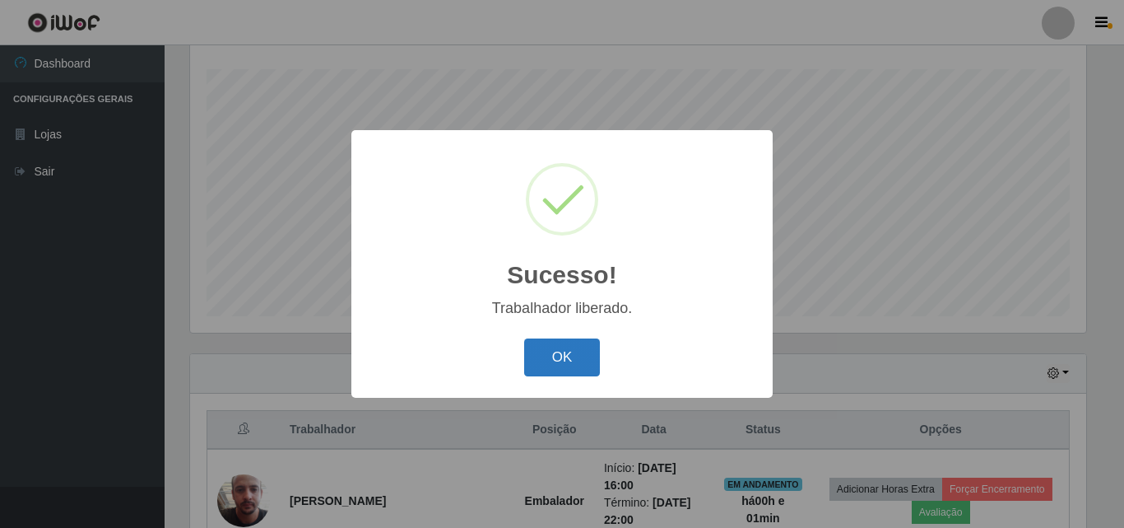
click at [587, 356] on button "OK" at bounding box center [562, 357] width 77 height 39
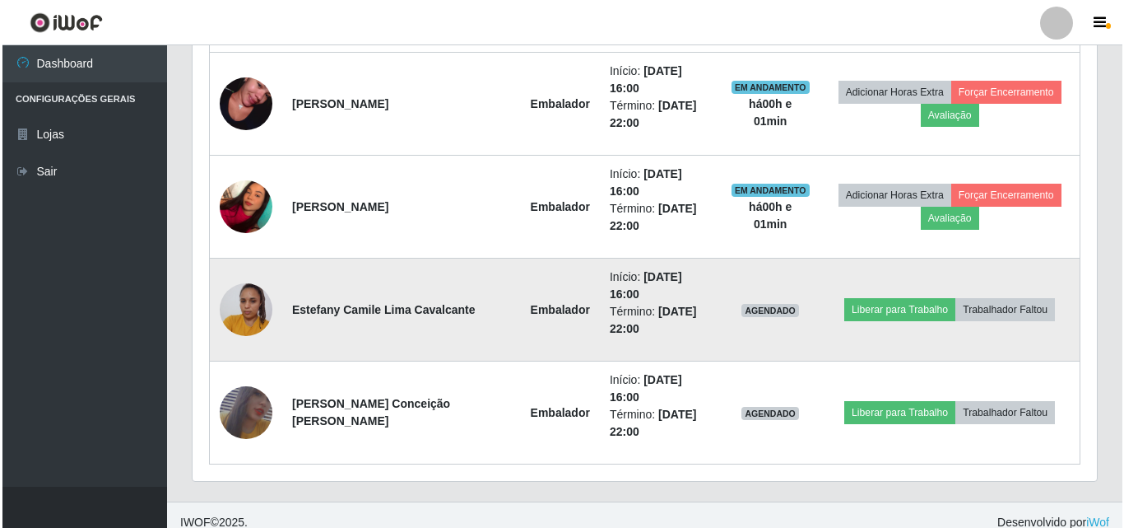
scroll to position [890, 0]
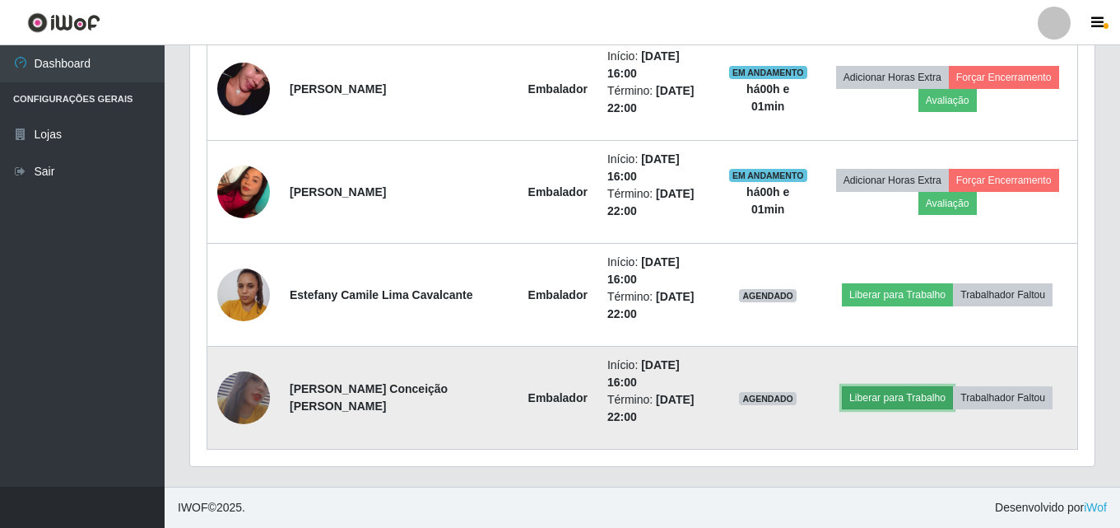
click at [877, 396] on button "Liberar para Trabalho" at bounding box center [897, 397] width 111 height 23
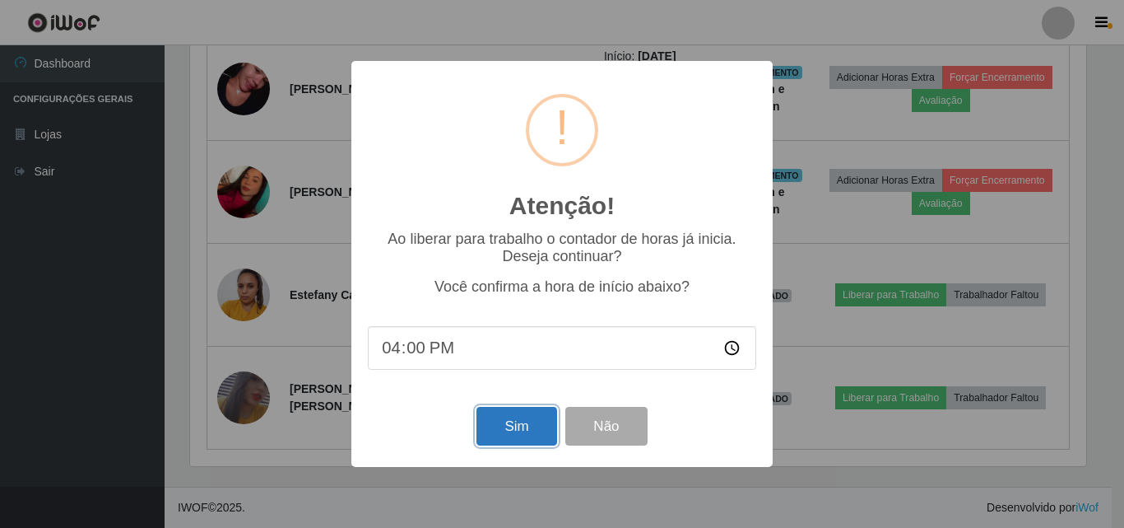
click at [527, 430] on button "Sim" at bounding box center [517, 426] width 80 height 39
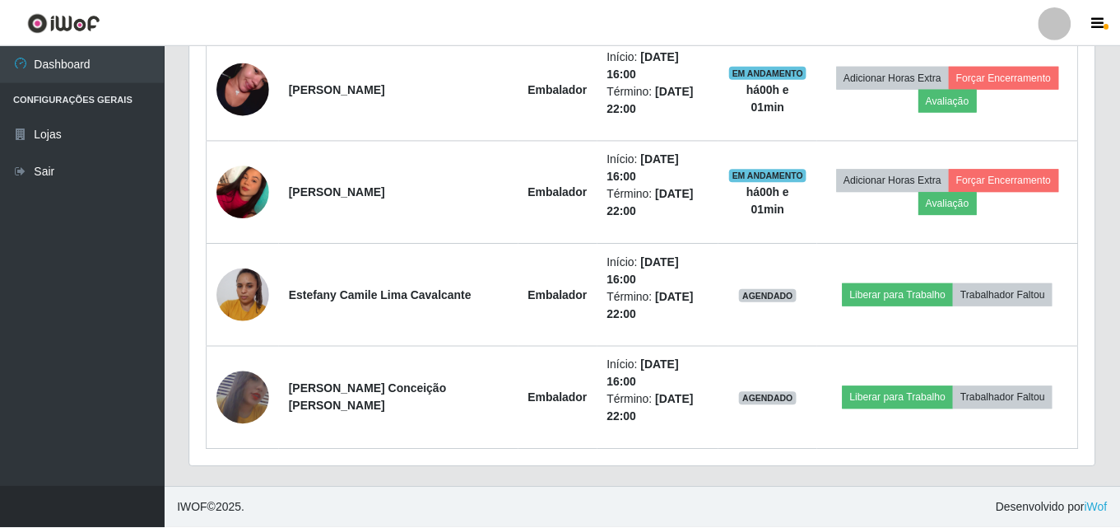
scroll to position [822784, 822221]
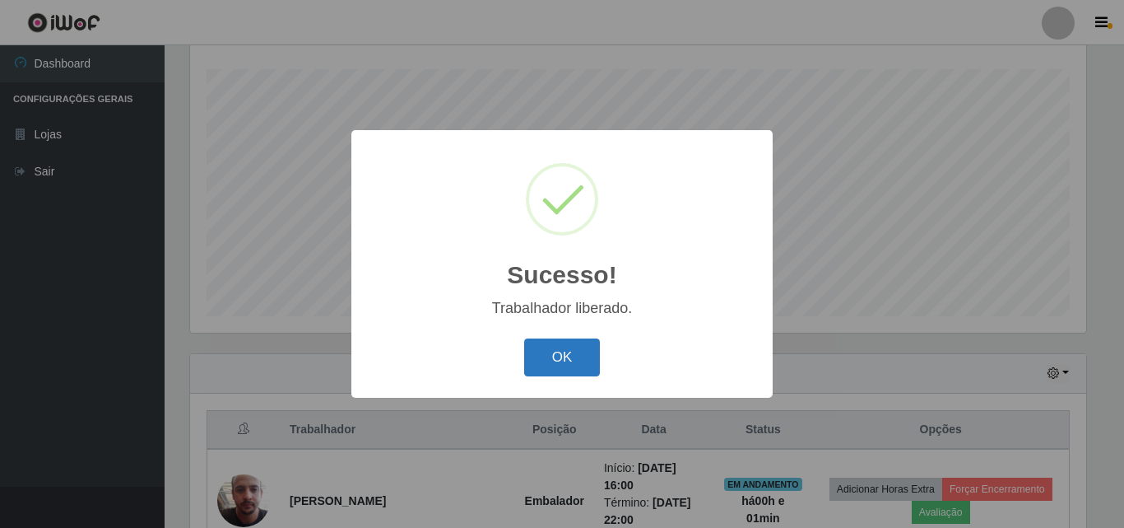
click at [551, 357] on button "OK" at bounding box center [562, 357] width 77 height 39
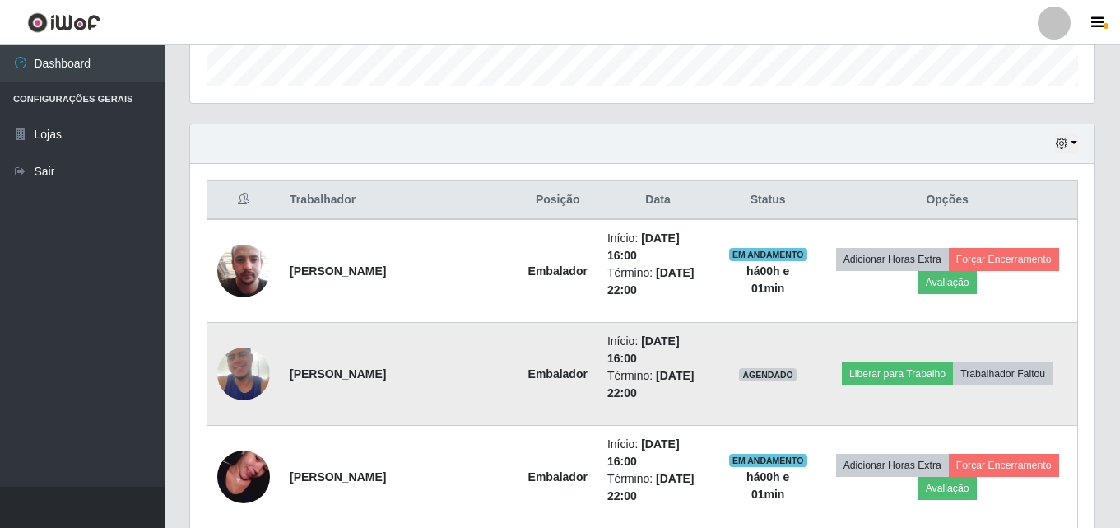
scroll to position [602, 0]
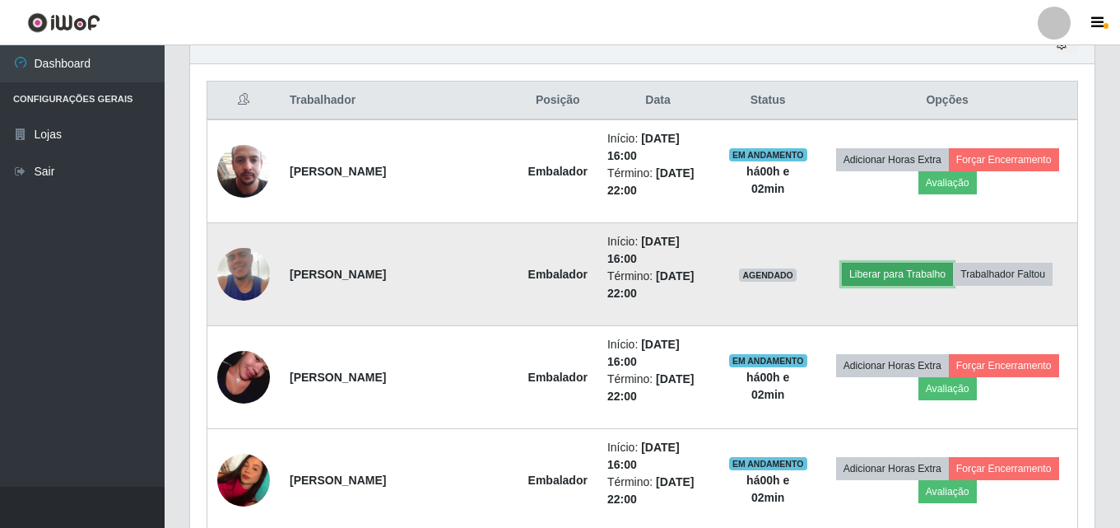
click at [896, 274] on button "Liberar para Trabalho" at bounding box center [897, 274] width 111 height 23
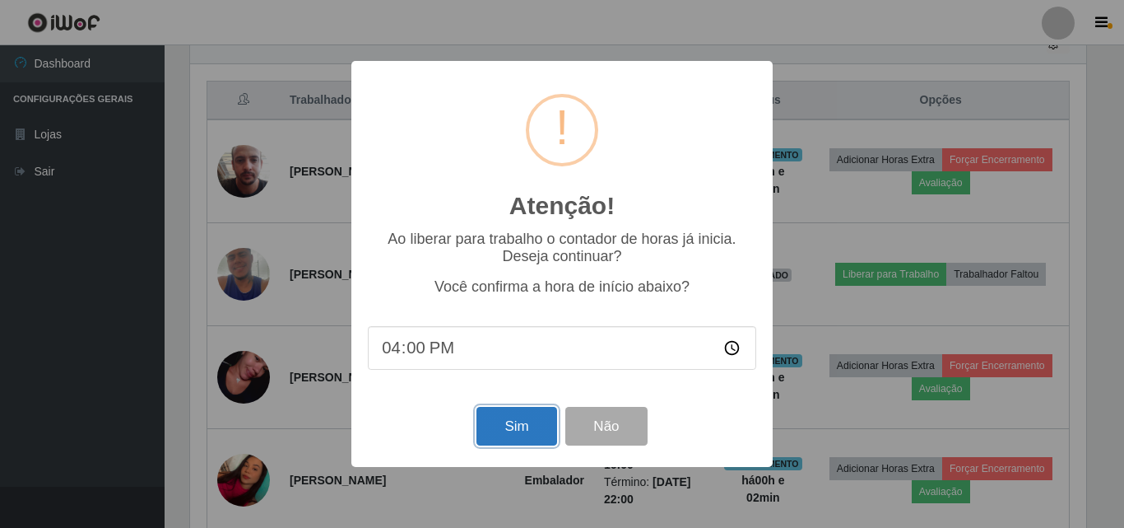
click at [519, 427] on button "Sim" at bounding box center [517, 426] width 80 height 39
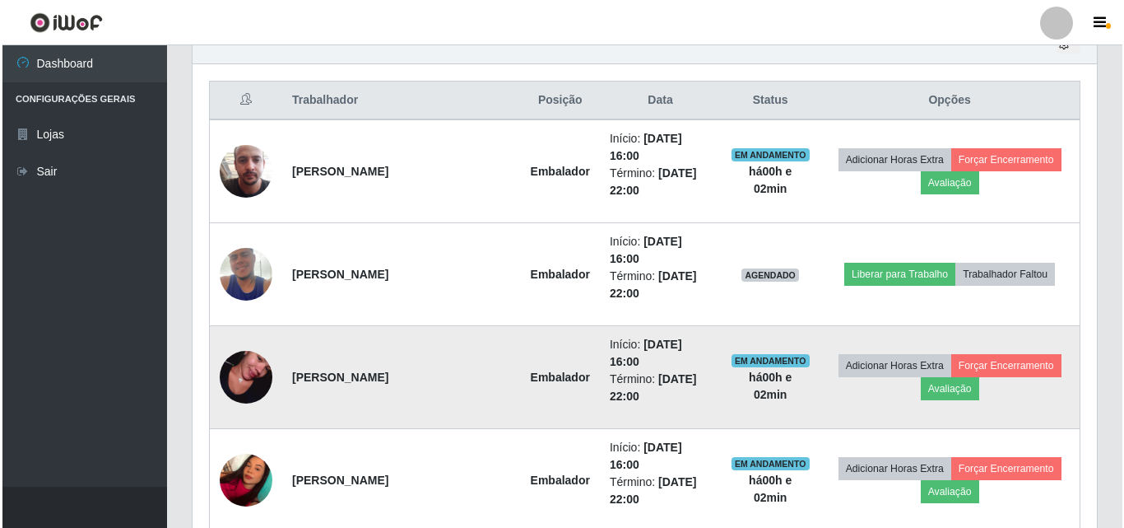
scroll to position [272, 0]
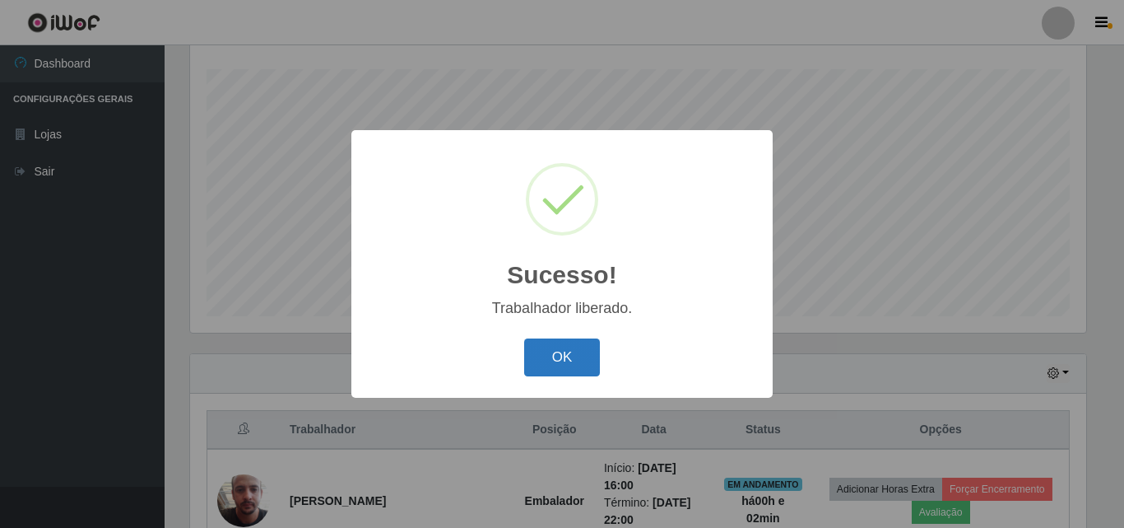
click at [575, 364] on button "OK" at bounding box center [562, 357] width 77 height 39
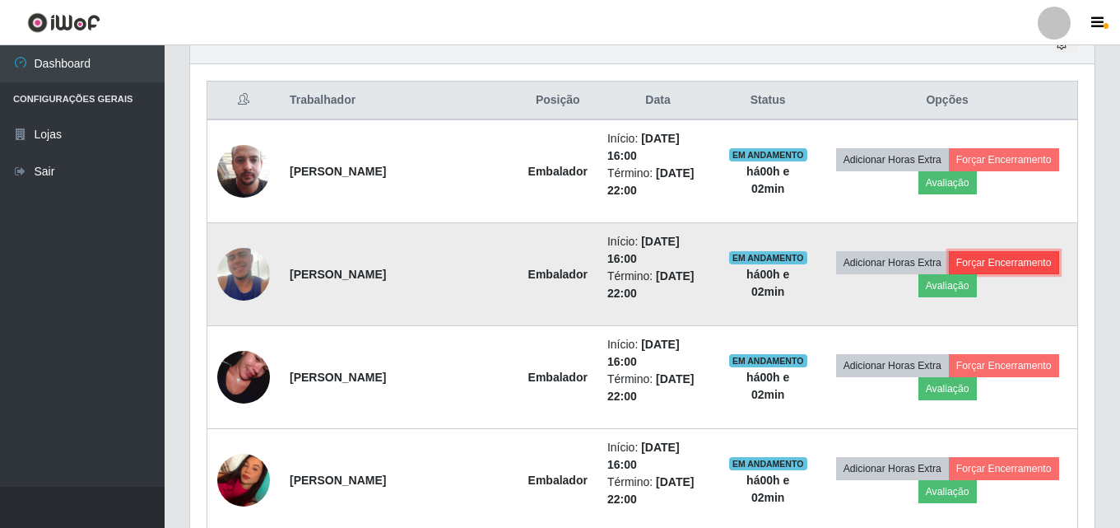
click at [987, 258] on button "Forçar Encerramento" at bounding box center [1004, 262] width 110 height 23
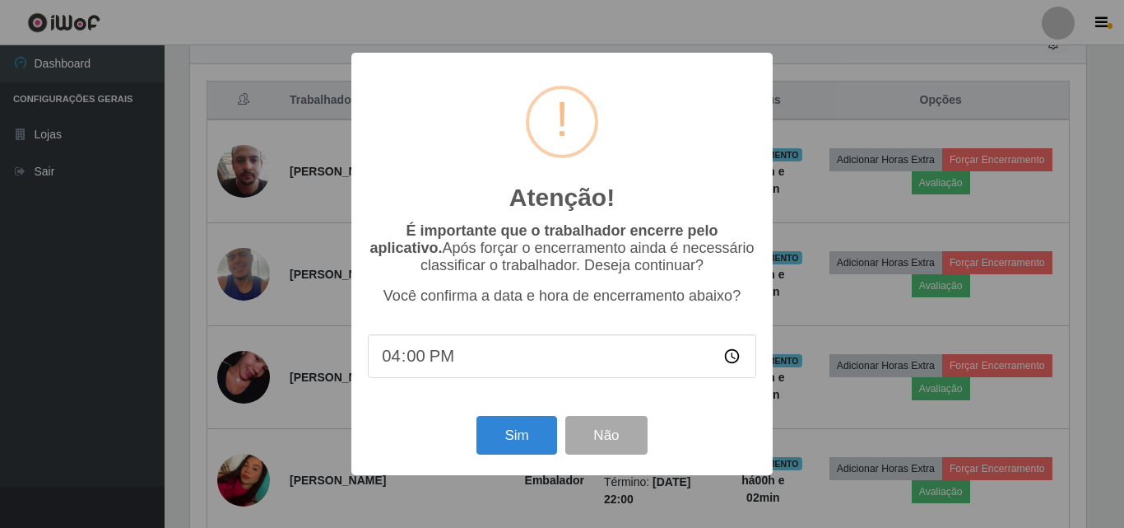
type input "16:02"
click at [512, 435] on button "Sim" at bounding box center [517, 435] width 80 height 39
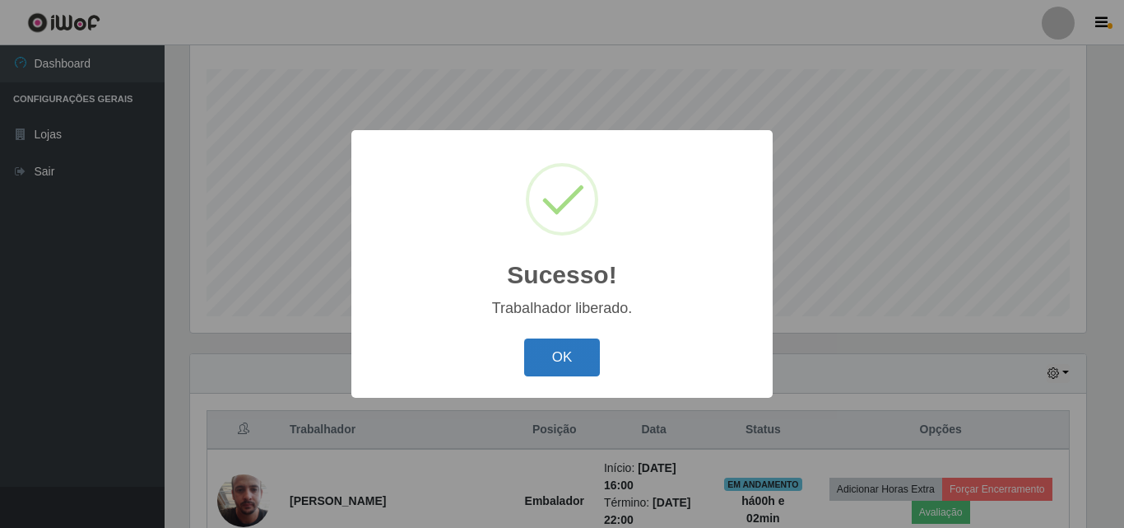
click at [571, 359] on button "OK" at bounding box center [562, 357] width 77 height 39
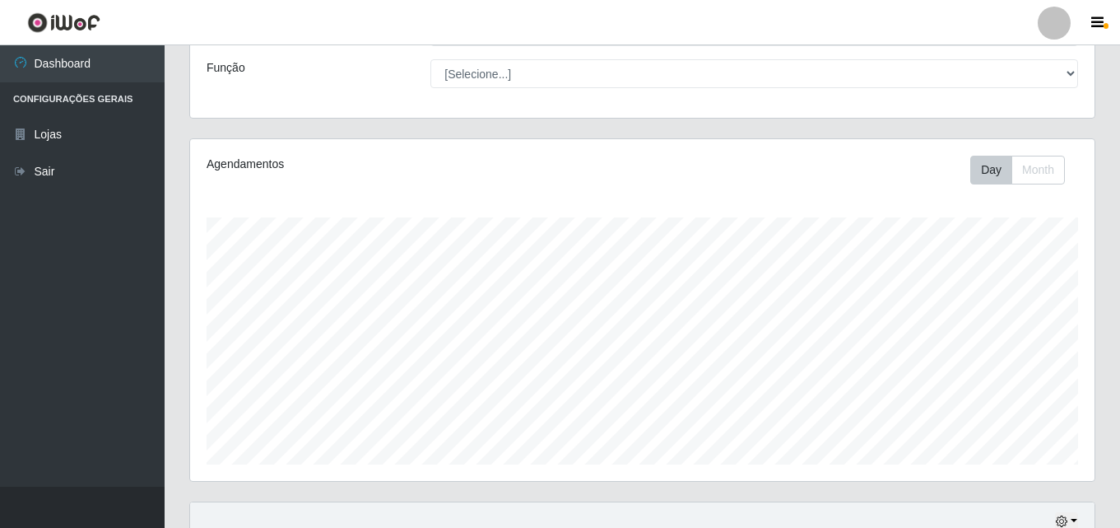
scroll to position [0, 0]
